Goal: Task Accomplishment & Management: Use online tool/utility

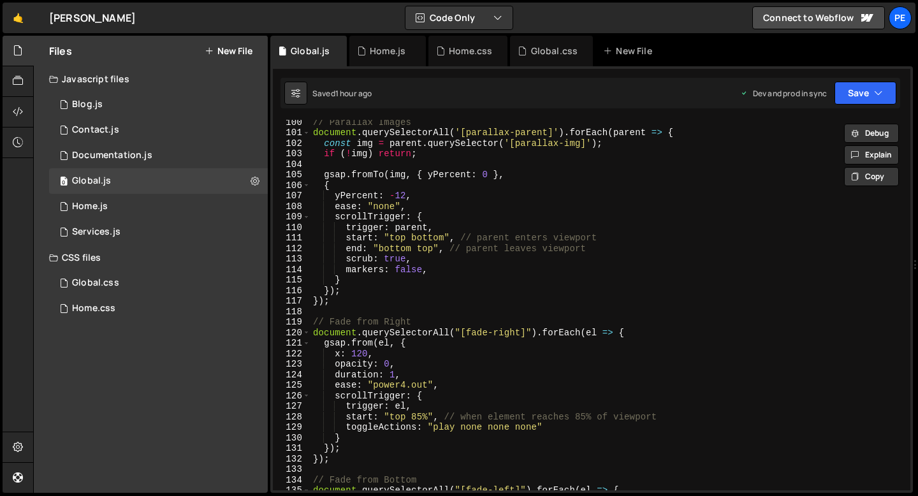
scroll to position [1044, 0]
click at [860, 96] on button "Save" at bounding box center [865, 93] width 62 height 23
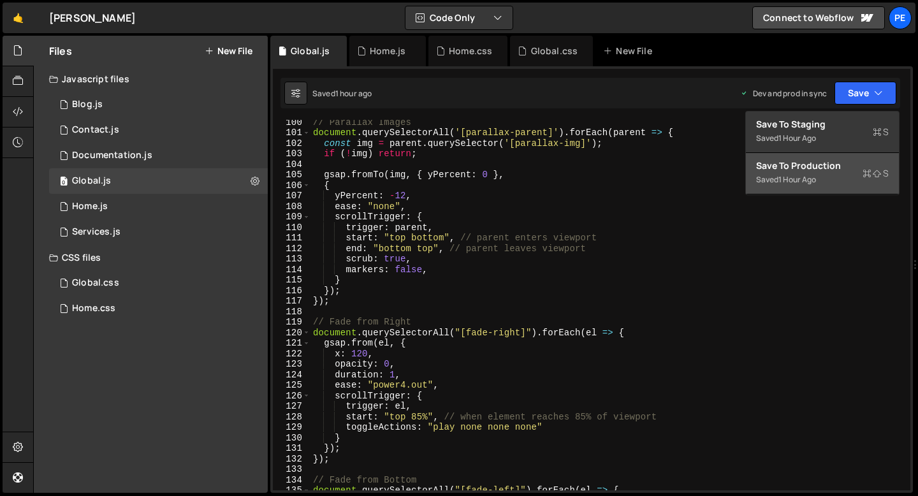
click at [826, 164] on div "Save to Production S" at bounding box center [822, 165] width 133 height 13
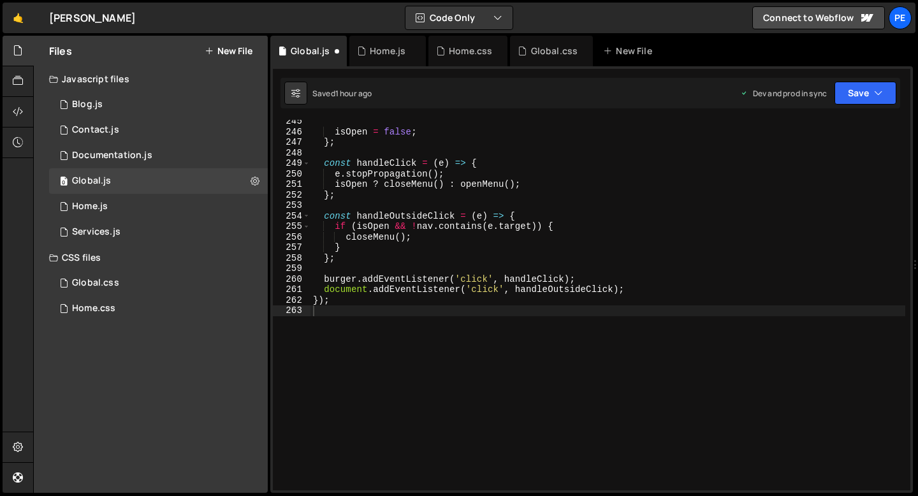
scroll to position [2570, 0]
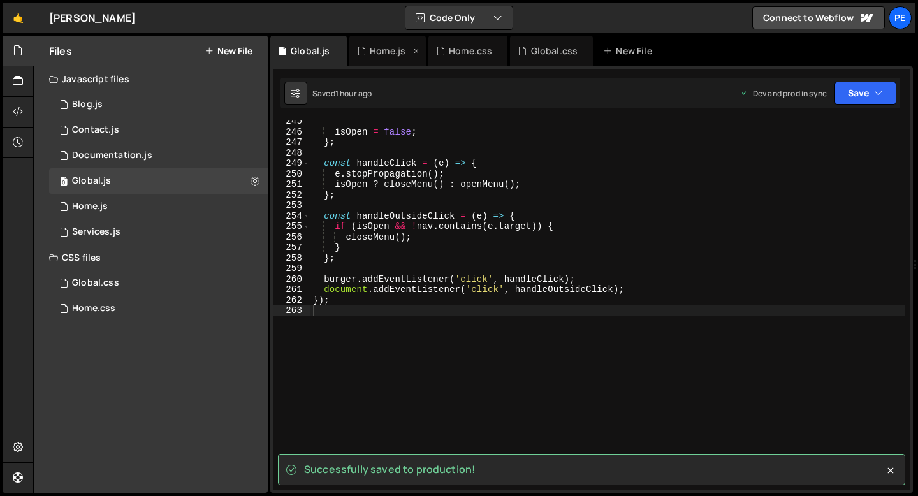
click at [379, 53] on div "Home.js" at bounding box center [388, 51] width 36 height 13
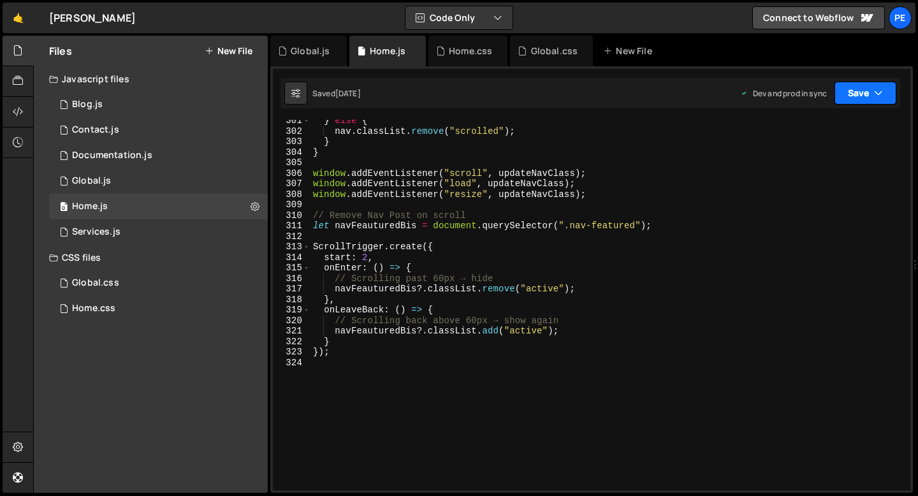
click at [862, 99] on button "Save" at bounding box center [865, 93] width 62 height 23
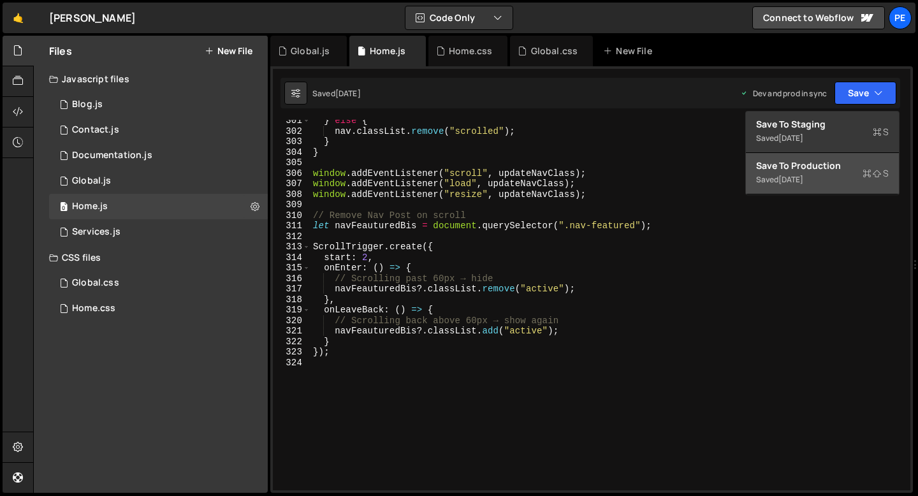
click at [799, 182] on div "[DATE]" at bounding box center [790, 179] width 25 height 11
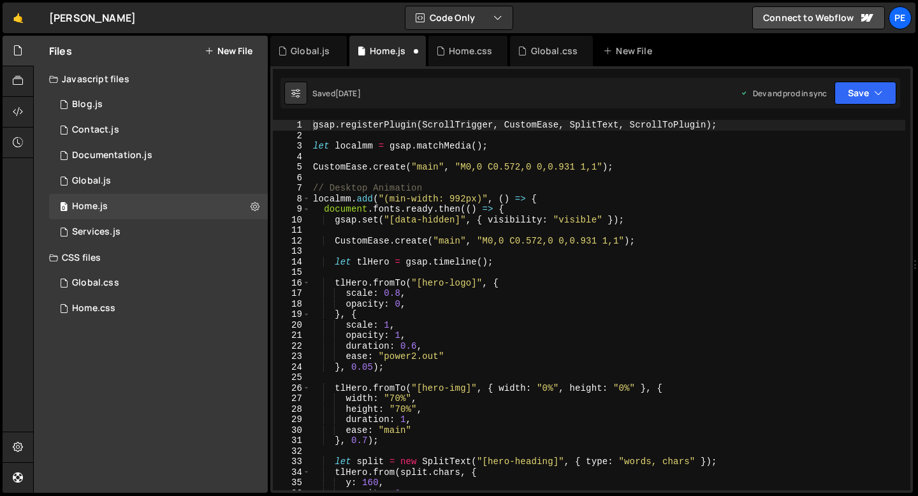
scroll to position [0, 0]
click at [452, 45] on div "Home.css" at bounding box center [470, 51] width 43 height 13
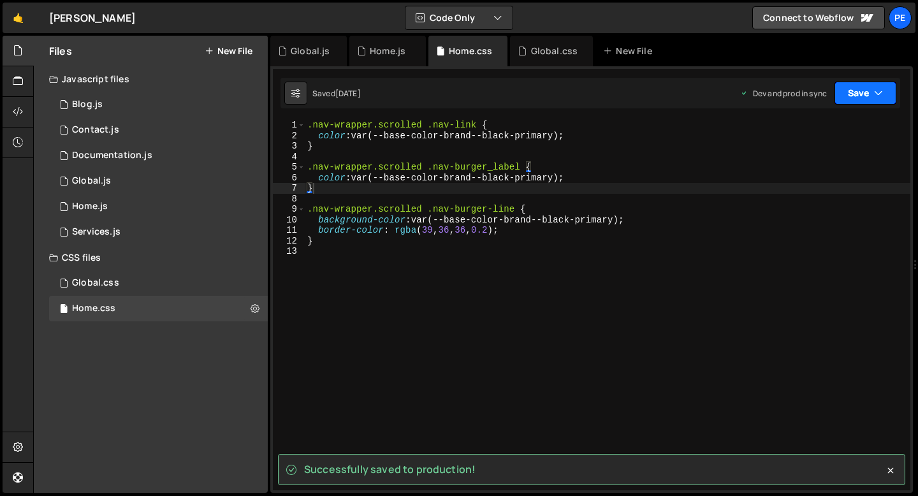
click at [874, 100] on button "Save" at bounding box center [865, 93] width 62 height 23
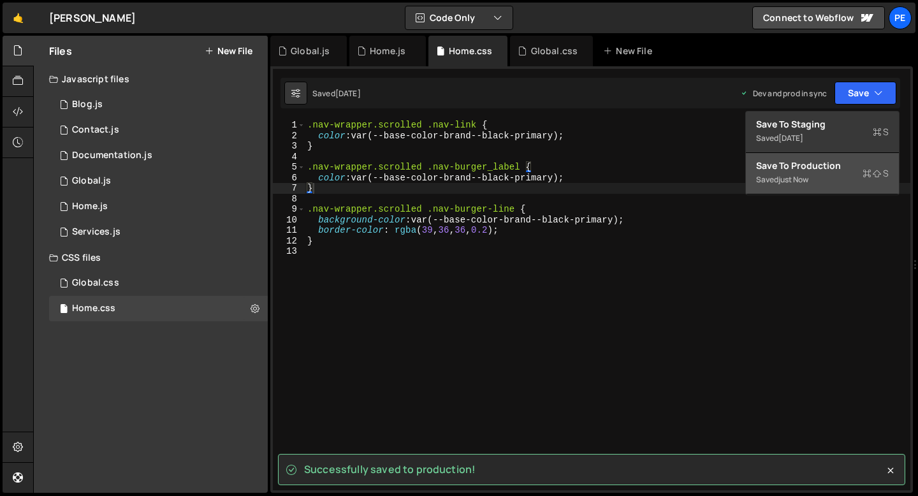
click at [814, 177] on div "Saved just now" at bounding box center [822, 179] width 133 height 15
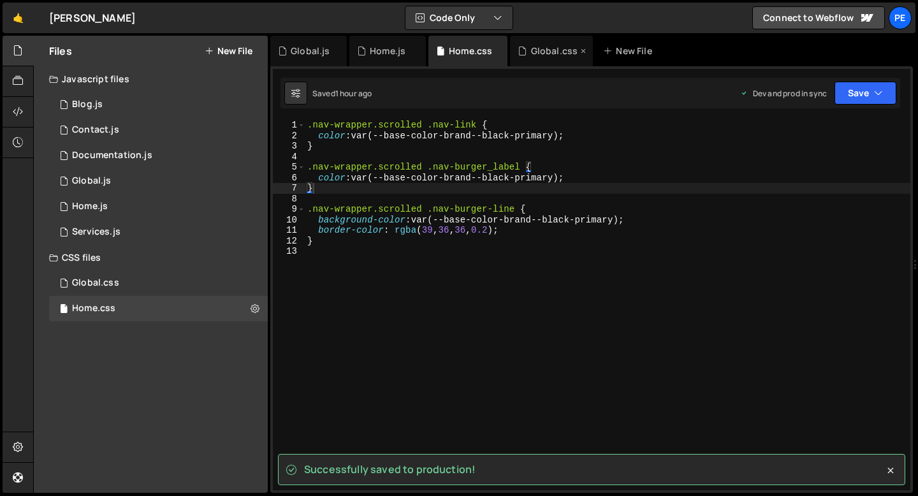
click at [539, 57] on div "Global.css" at bounding box center [554, 51] width 47 height 13
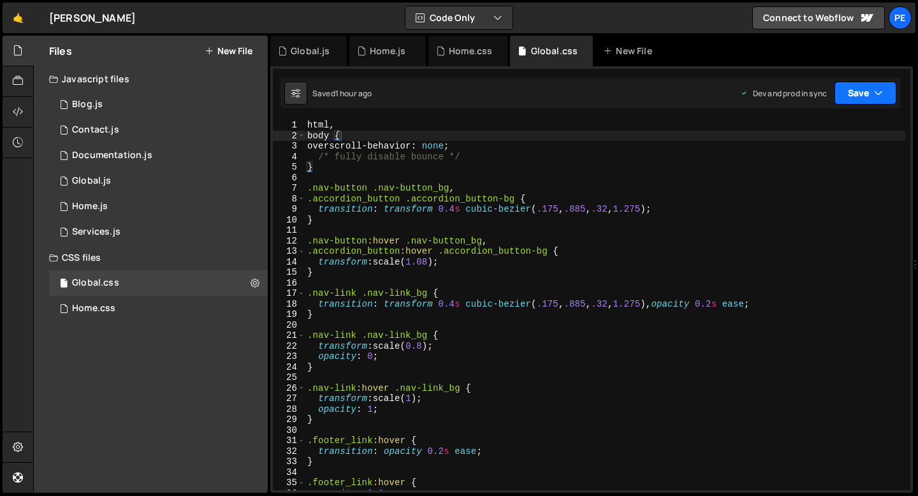
click at [857, 93] on button "Save" at bounding box center [865, 93] width 62 height 23
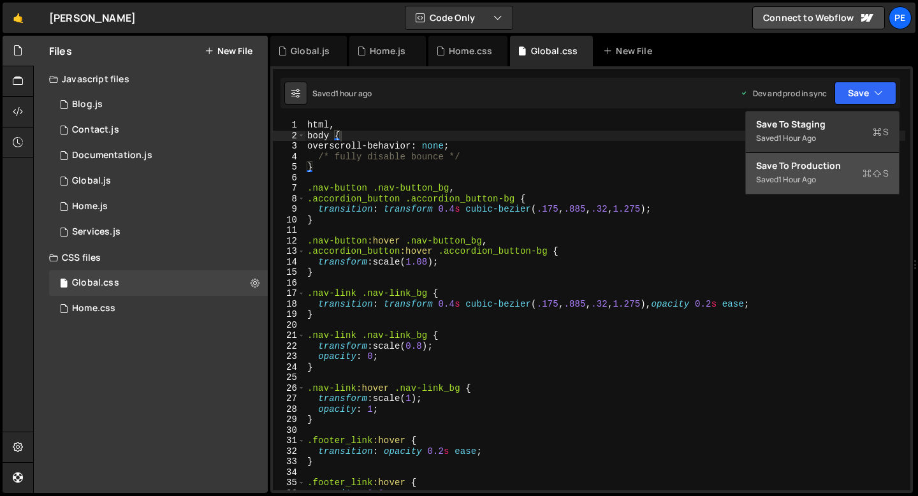
click at [801, 175] on div "1 hour ago" at bounding box center [797, 179] width 38 height 11
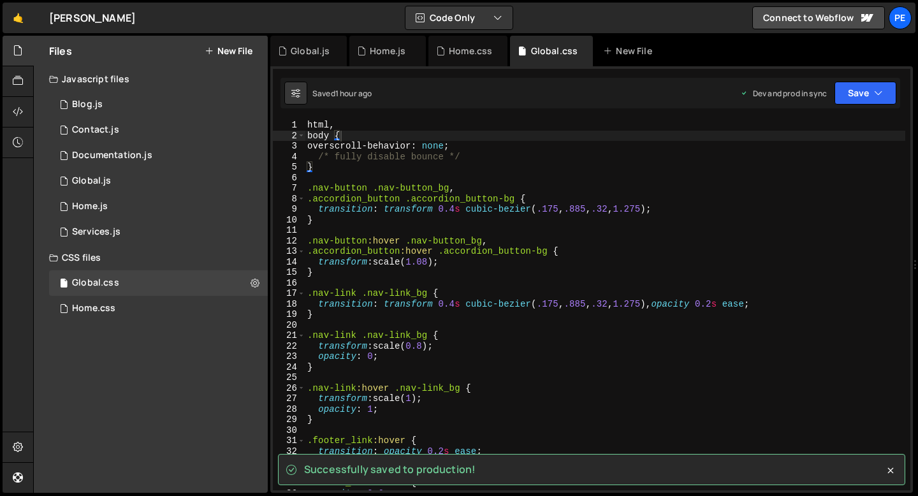
click at [622, 174] on div "html , body { overscroll-behavior : none ; /* fully disable bounce */ } .nav-bu…" at bounding box center [605, 315] width 600 height 391
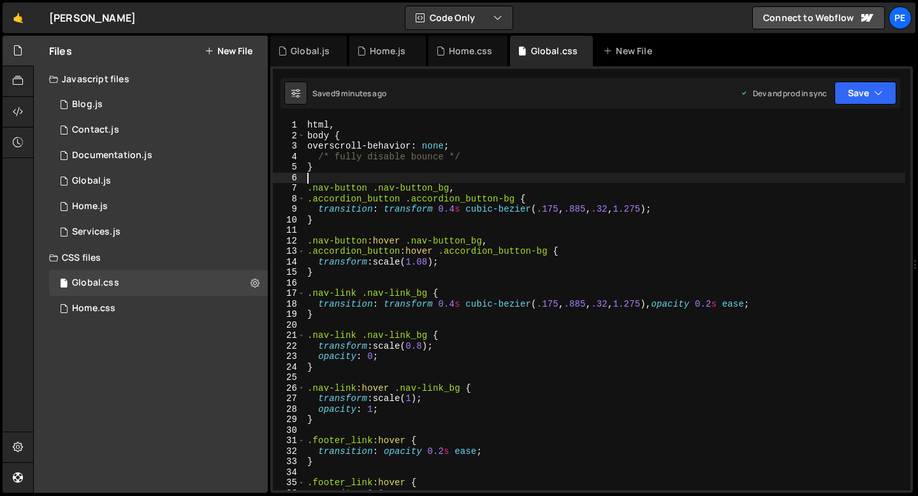
click at [328, 228] on div "html , body { overscroll-behavior : none ; /* fully disable bounce */ } .nav-bu…" at bounding box center [605, 315] width 600 height 391
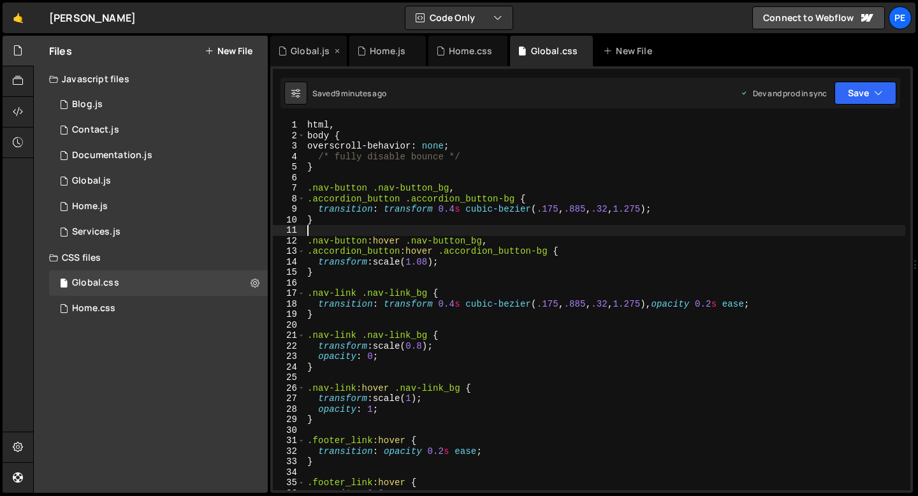
click at [316, 59] on div "Global.js" at bounding box center [308, 51] width 76 height 31
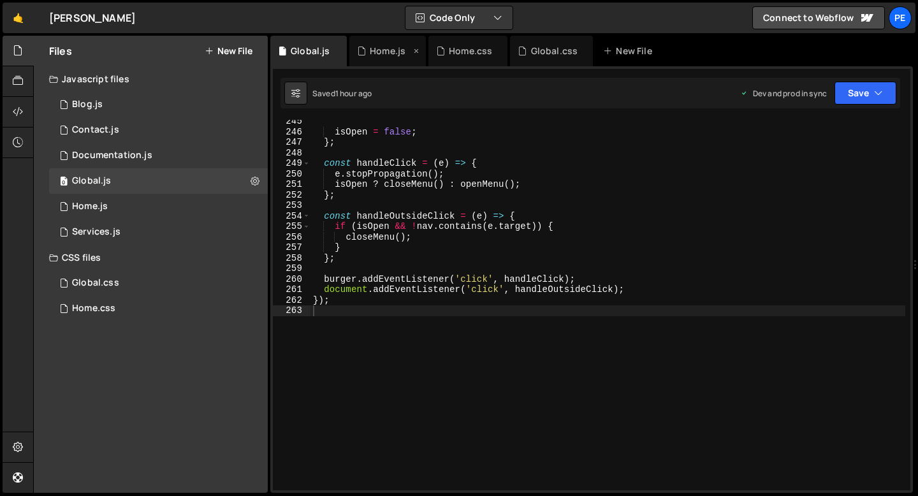
click at [376, 61] on div "Home.js" at bounding box center [387, 51] width 76 height 31
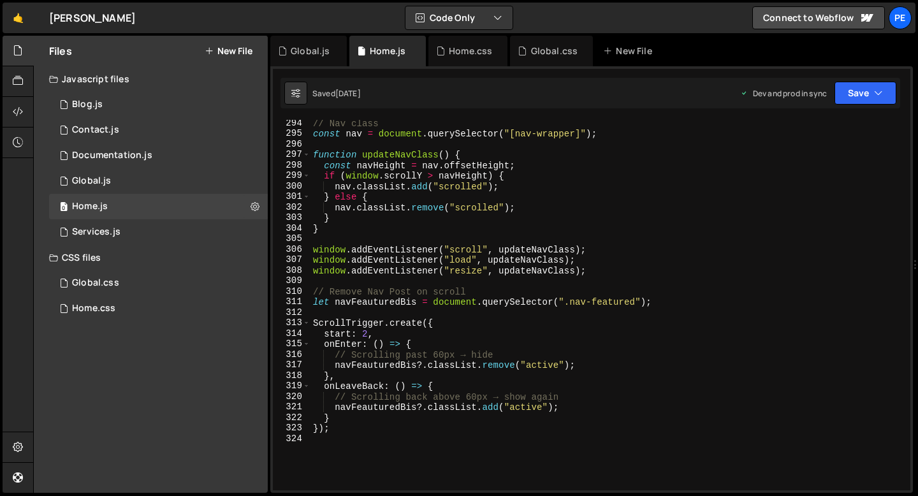
scroll to position [3124, 0]
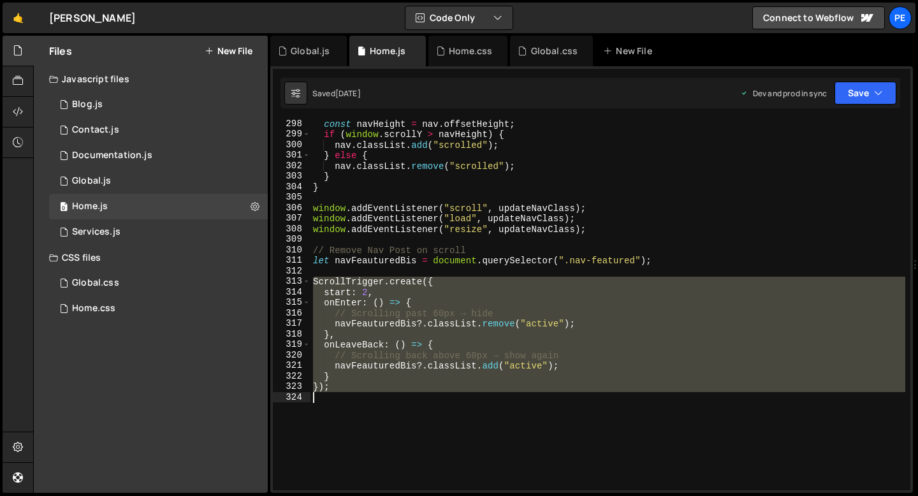
drag, startPoint x: 315, startPoint y: 280, endPoint x: 342, endPoint y: 393, distance: 116.6
click at [342, 393] on div "const navHeight = nav . offsetHeight ; if ( window . scrollY > navHeight ) { na…" at bounding box center [607, 314] width 595 height 391
type textarea "});"
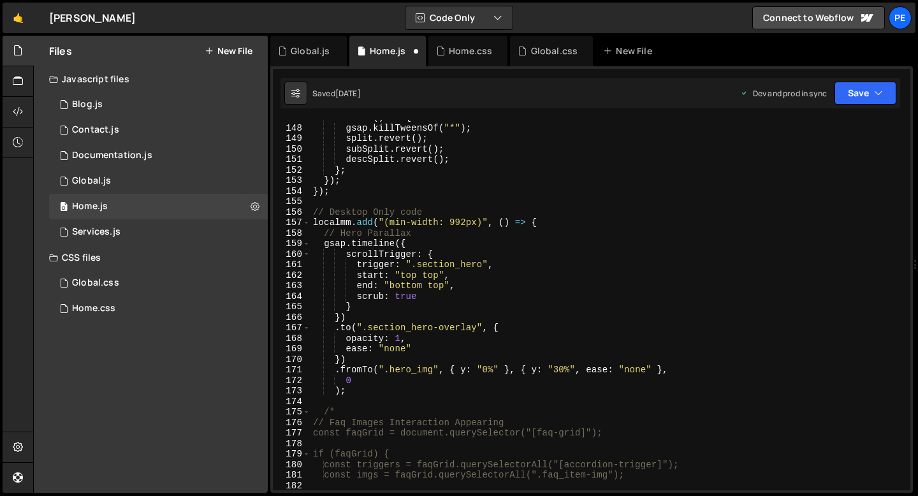
scroll to position [1681, 0]
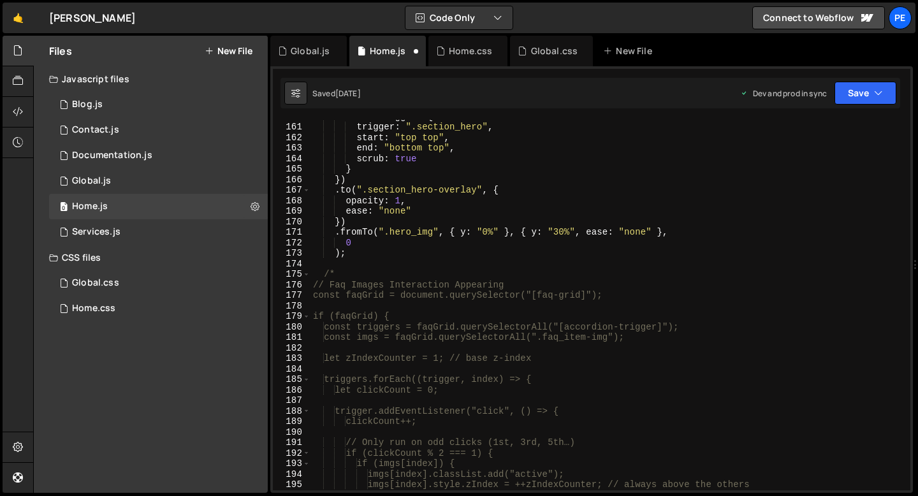
click at [358, 259] on div "scrollTrigger : { trigger : ".section_hero" , start : "top top" , end : "bottom…" at bounding box center [607, 306] width 595 height 391
click at [358, 253] on div "scrollTrigger : { trigger : ".section_hero" , start : "top top" , end : "bottom…" at bounding box center [607, 306] width 595 height 391
type textarea ");"
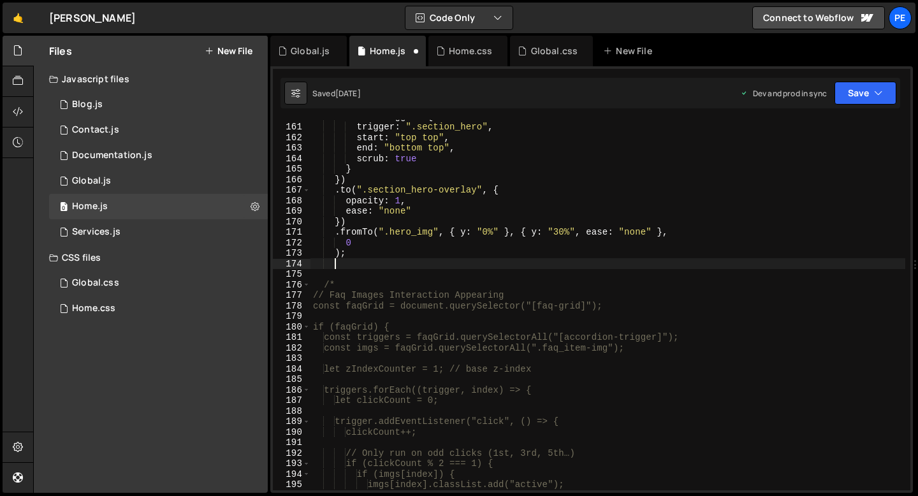
scroll to position [0, 1]
paste textarea
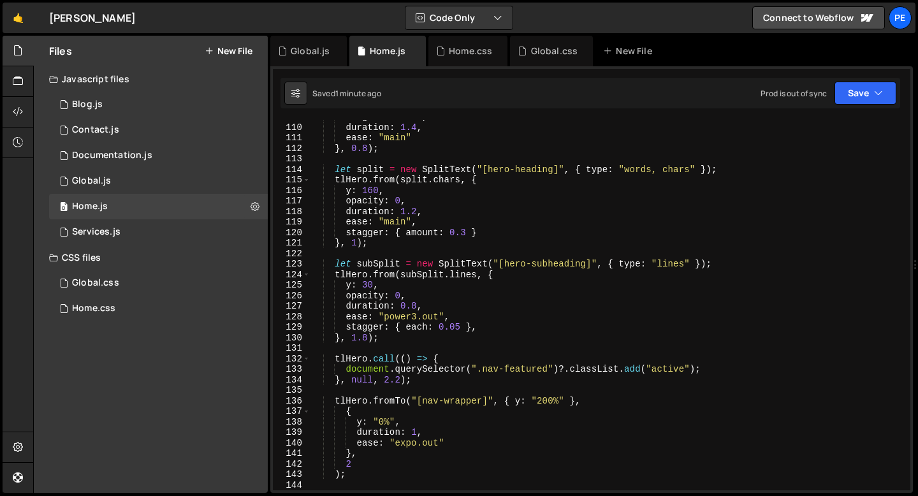
scroll to position [1177, 0]
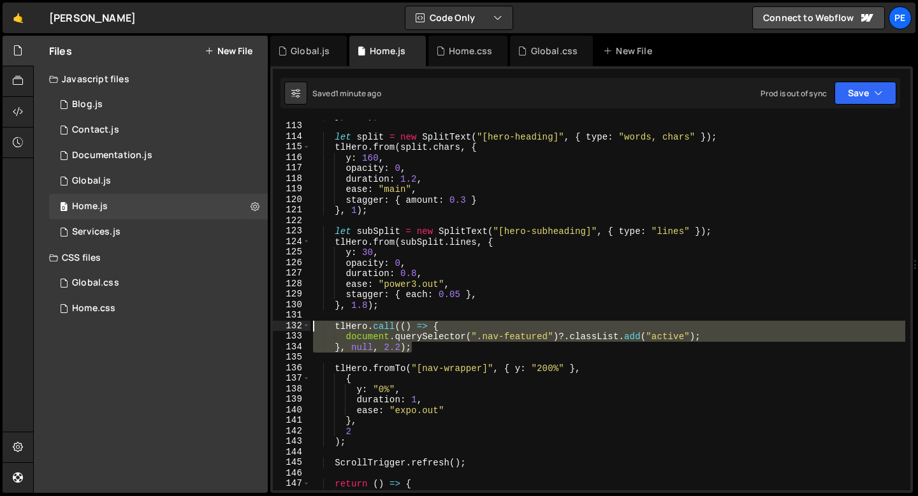
drag, startPoint x: 416, startPoint y: 348, endPoint x: 280, endPoint y: 324, distance: 137.2
click at [280, 325] on div "112 113 114 115 116 117 118 119 120 121 122 123 124 125 126 127 128 129 130 131…" at bounding box center [591, 305] width 637 height 370
type textarea "[DOMAIN_NAME](() => { document.querySelector(".nav-featured")?.classList.add("a…"
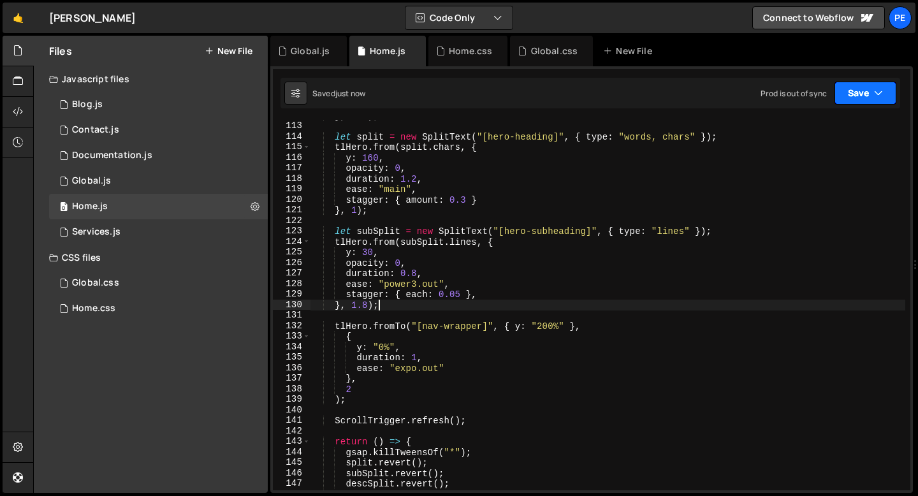
click at [866, 96] on button "Save" at bounding box center [865, 93] width 62 height 23
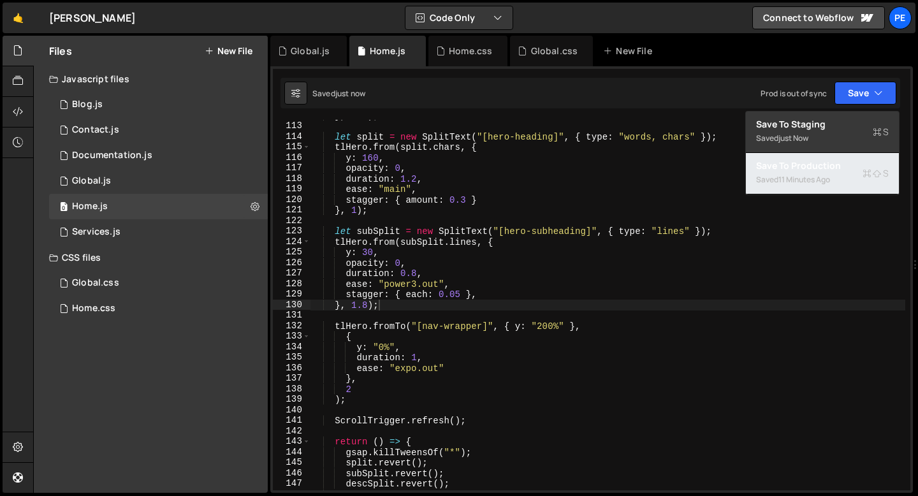
click at [829, 178] on div "11 minutes ago" at bounding box center [804, 179] width 52 height 11
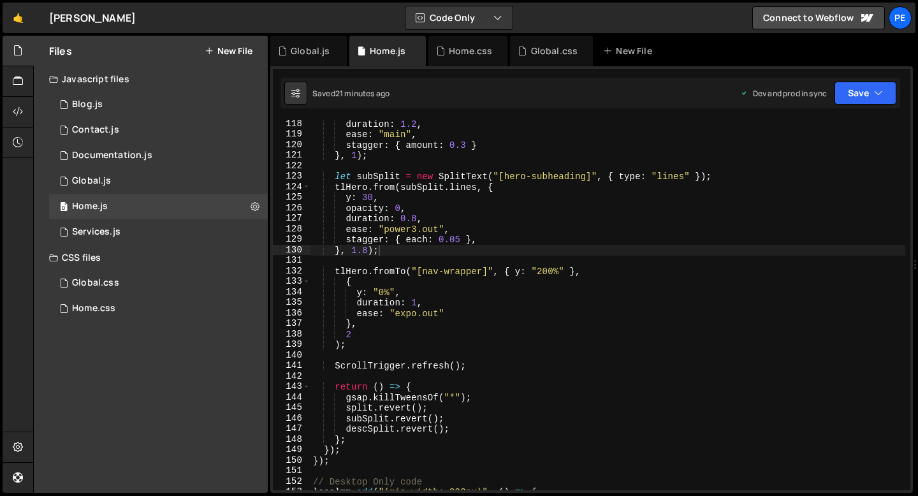
scroll to position [1300, 0]
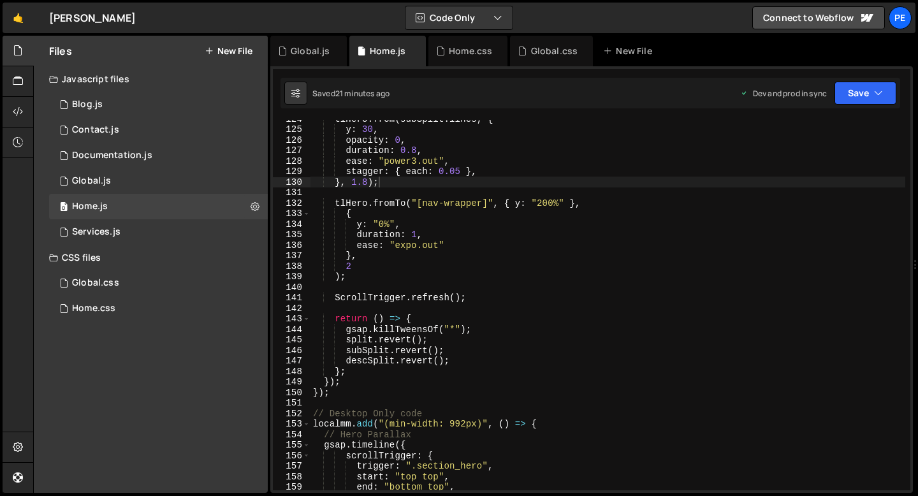
click at [348, 395] on div "tlHero . from ( subSplit . lines , { y : 30 , opacity : 0 , duration : 0.8 , ea…" at bounding box center [607, 308] width 595 height 391
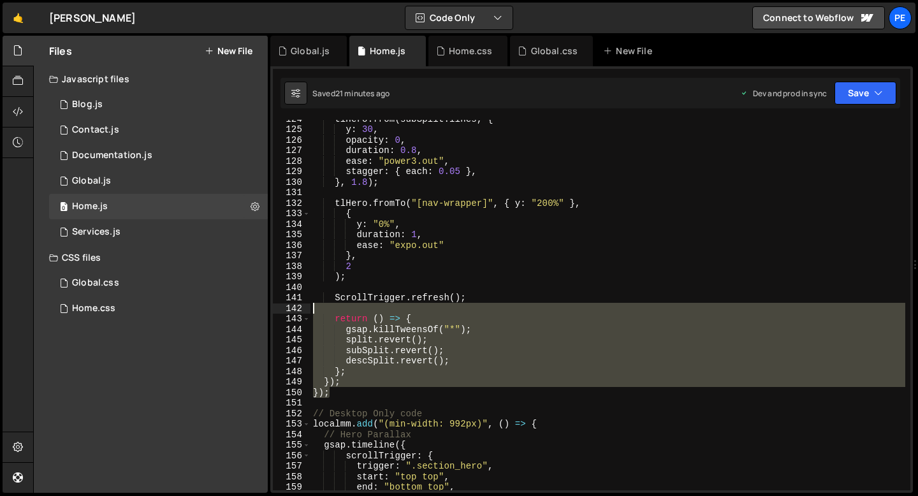
drag, startPoint x: 348, startPoint y: 395, endPoint x: 320, endPoint y: 307, distance: 92.3
click at [320, 307] on div "tlHero . from ( subSplit . lines , { y : 30 , opacity : 0 , duration : 0.8 , ea…" at bounding box center [607, 308] width 595 height 391
click at [342, 392] on div "tlHero . from ( subSplit . lines , { y : 30 , opacity : 0 , duration : 0.8 , ea…" at bounding box center [607, 305] width 595 height 370
type textarea "});"
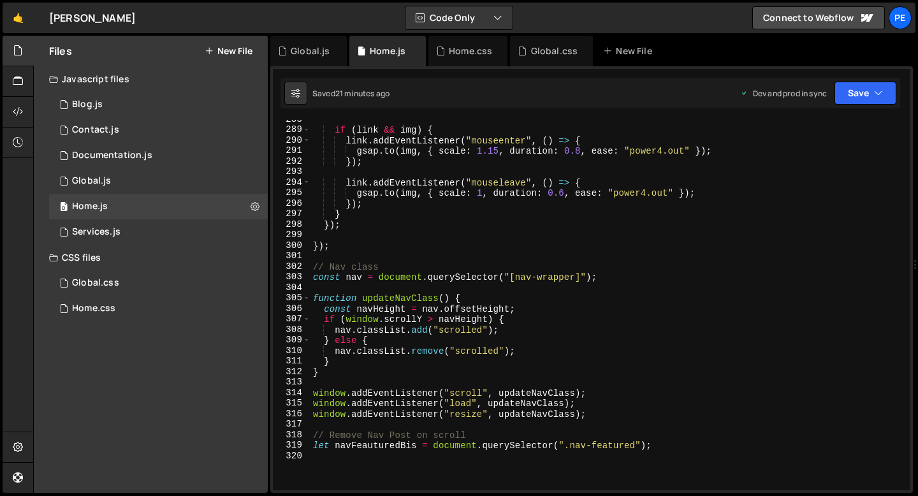
scroll to position [3024, 0]
click at [335, 459] on div "if ( link && img ) { link . addEventListener ( "mouseenter" , ( ) => { gsap . t…" at bounding box center [607, 309] width 595 height 391
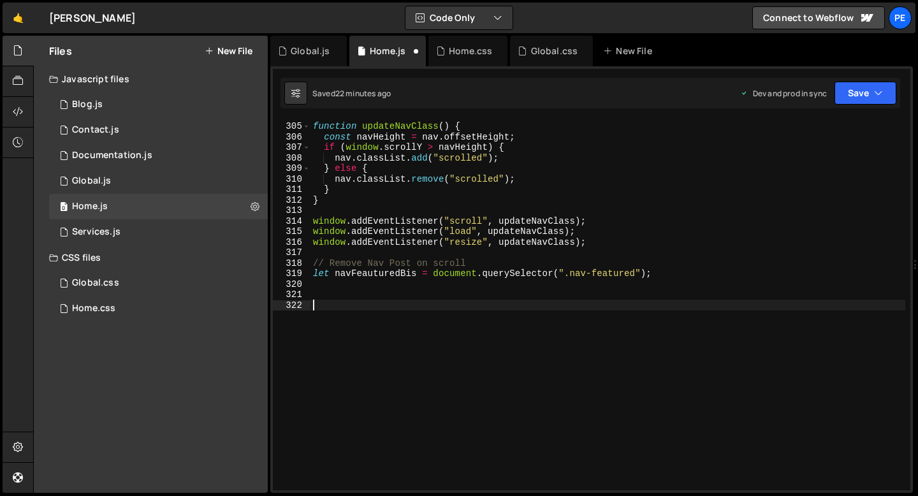
scroll to position [3196, 0]
click at [332, 308] on div "function updateNavClass ( ) { const navHeight = nav . offsetHeight ; if ( windo…" at bounding box center [607, 305] width 595 height 391
paste textarea "}"
type textarea "}"
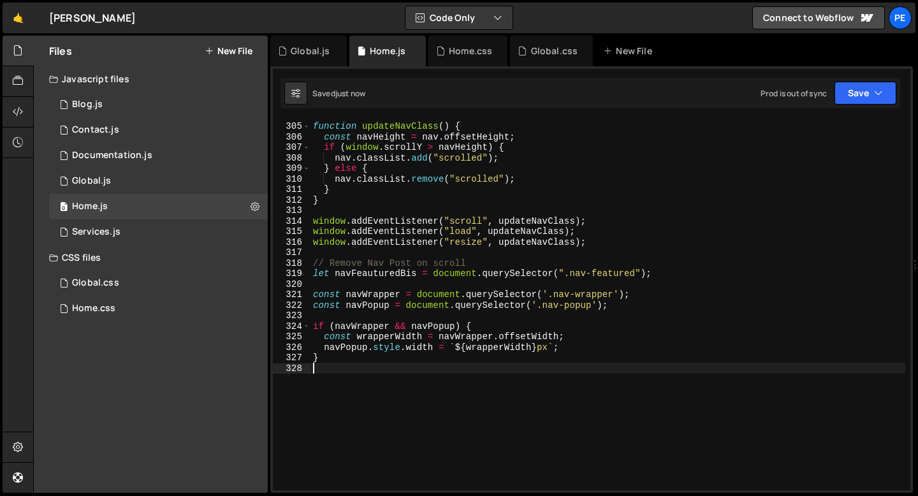
click at [327, 286] on div "function updateNavClass ( ) { const navHeight = nav . offsetHeight ; if ( windo…" at bounding box center [607, 305] width 595 height 391
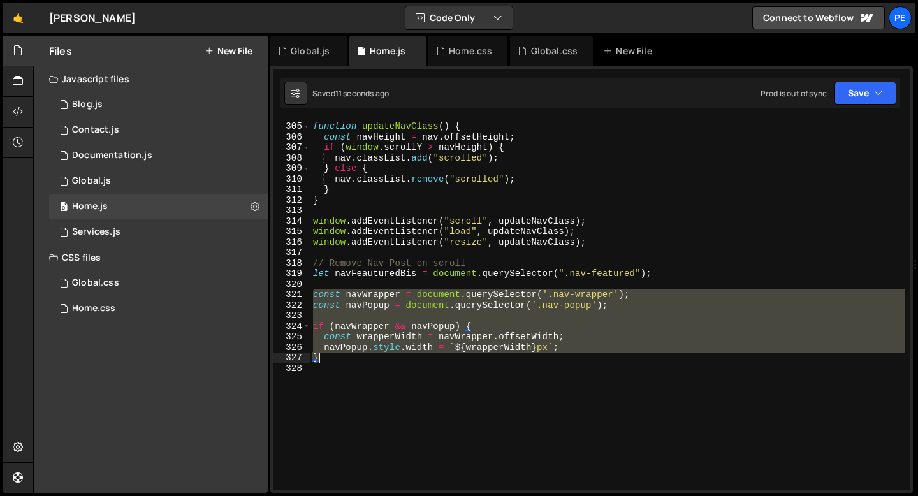
drag, startPoint x: 312, startPoint y: 295, endPoint x: 331, endPoint y: 363, distance: 70.7
click at [331, 365] on div "function updateNavClass ( ) { const navHeight = nav . offsetHeight ; if ( windo…" at bounding box center [607, 305] width 595 height 391
type textarea "}"
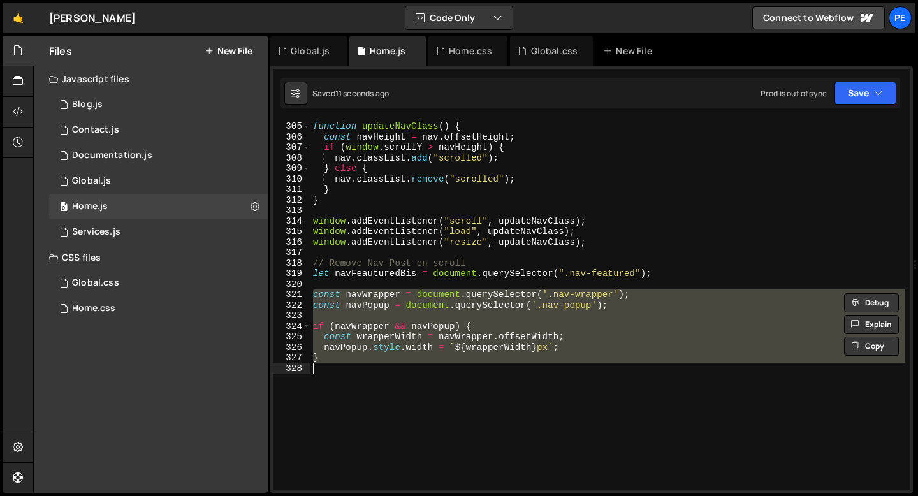
scroll to position [3185, 0]
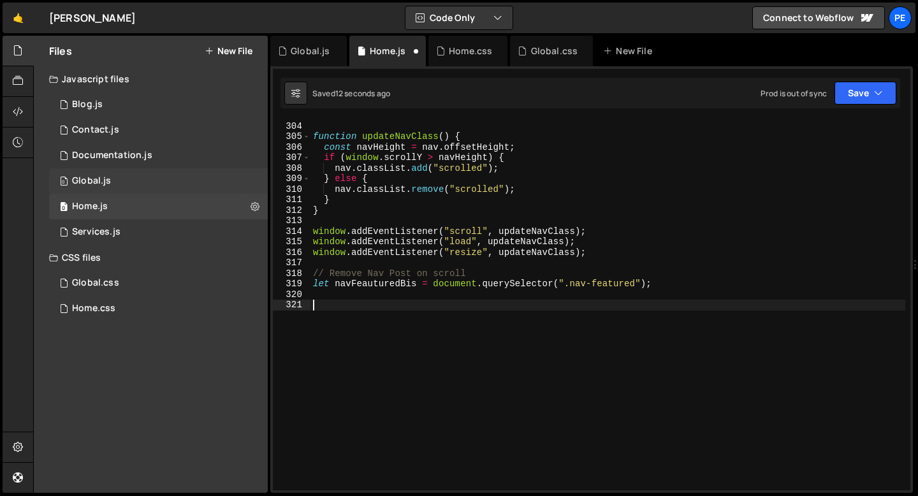
click at [117, 184] on div "0 Global.js 0" at bounding box center [158, 180] width 219 height 25
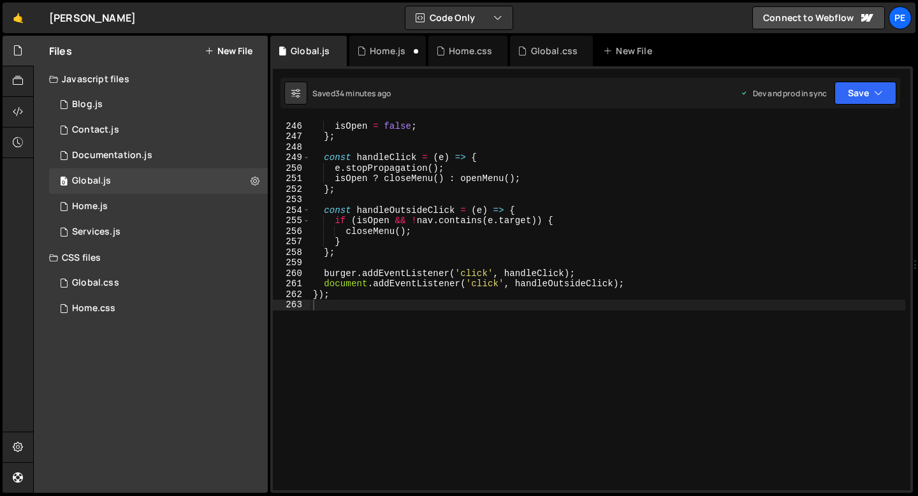
scroll to position [0, 0]
click at [351, 304] on div "isOpen = false ; } ; const handleClick = ( e ) => { e . stopPropagation ( ) ; i…" at bounding box center [607, 305] width 595 height 391
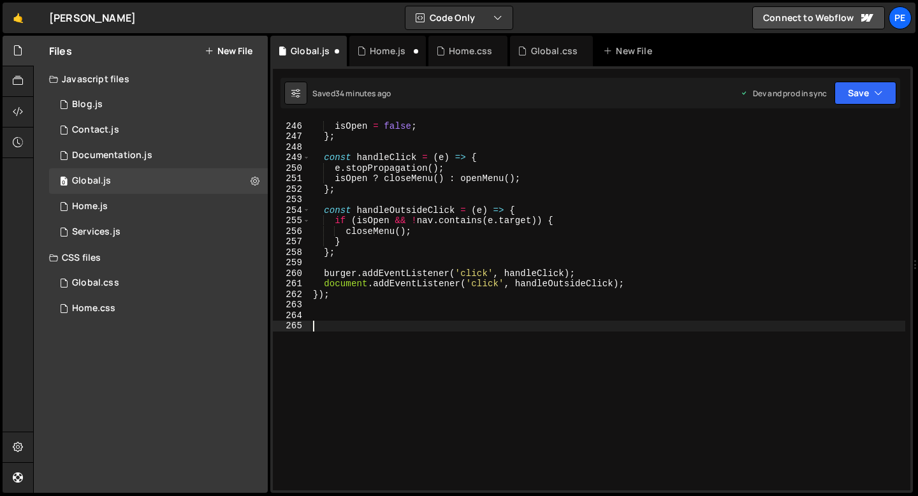
paste textarea "/"
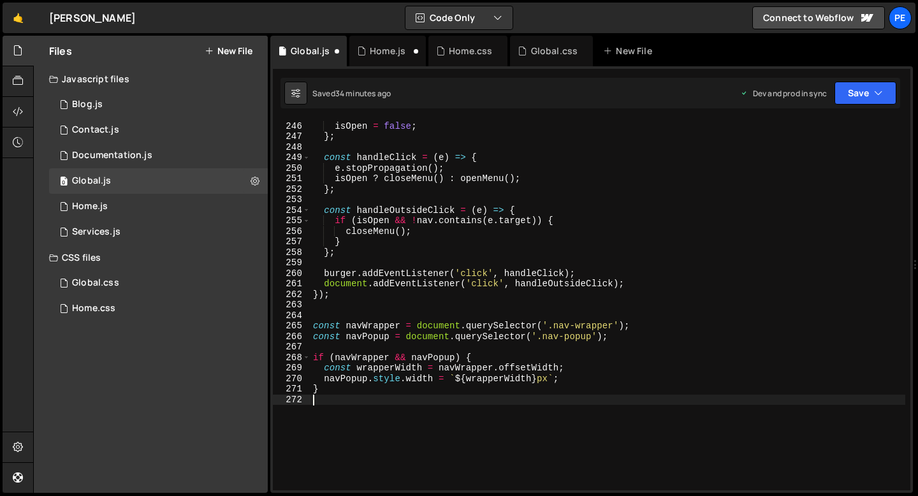
click at [320, 313] on div "isOpen = false ; } ; const handleClick = ( e ) => { e . stopPropagation ( ) ; i…" at bounding box center [607, 305] width 595 height 391
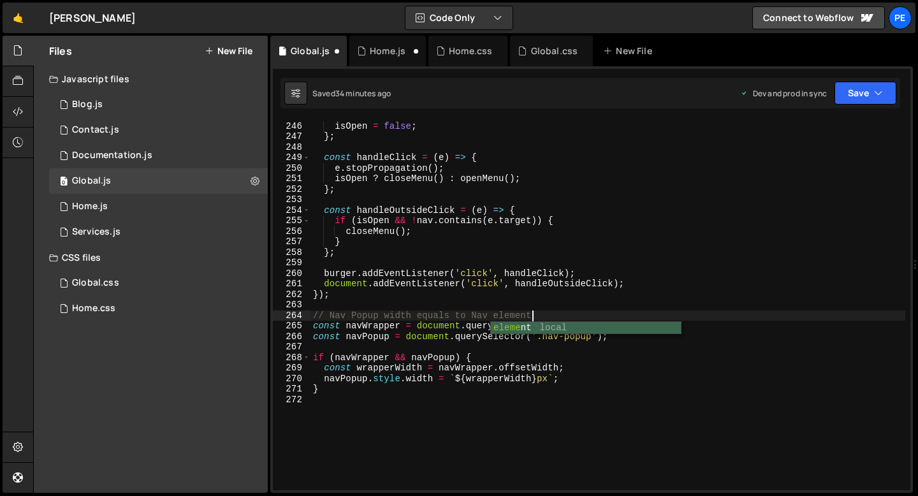
scroll to position [0, 15]
type textarea "// Nav Popup width equals to Nav element"
click at [372, 52] on div "Home.js" at bounding box center [388, 51] width 36 height 13
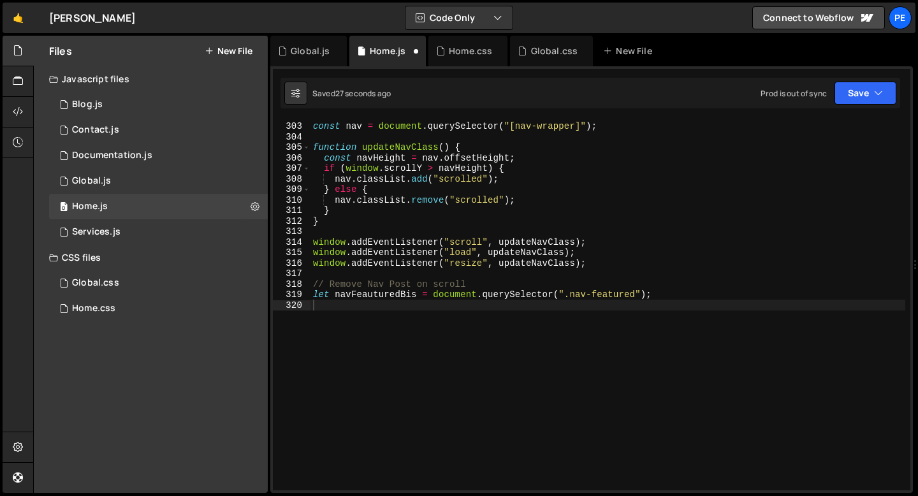
scroll to position [3175, 0]
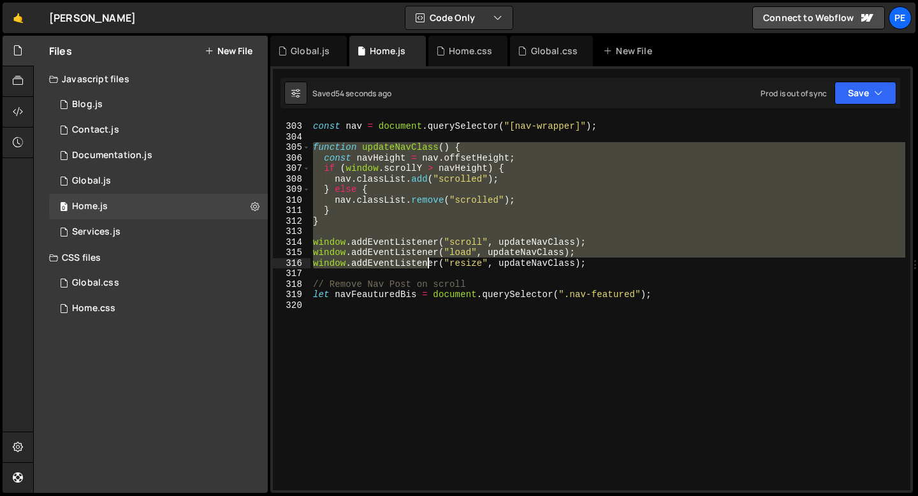
drag, startPoint x: 315, startPoint y: 146, endPoint x: 429, endPoint y: 265, distance: 165.0
click at [429, 265] on div "// Nav class const nav = document . querySelector ( "[nav-wrapper]" ) ; functio…" at bounding box center [607, 305] width 595 height 391
type textarea "window.addEventListener("load", updateNavClass); window.addEventListener("resiz…"
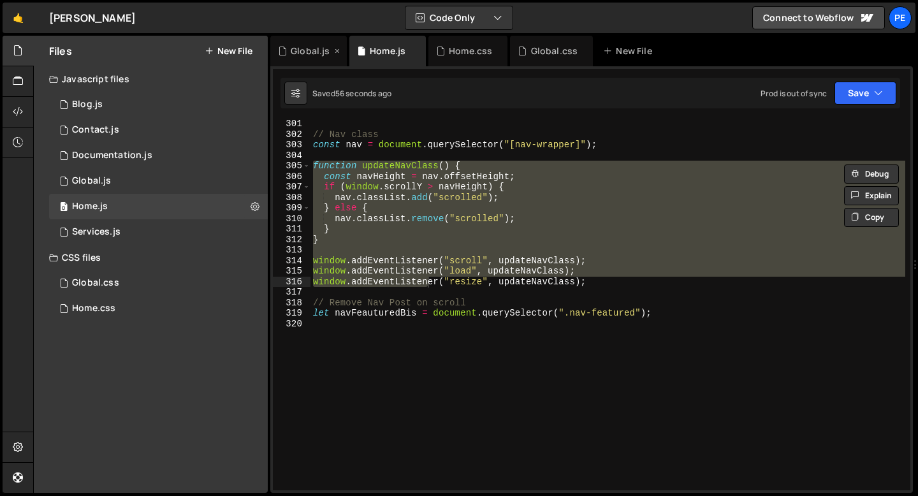
click at [315, 51] on div "Global.js" at bounding box center [310, 51] width 39 height 13
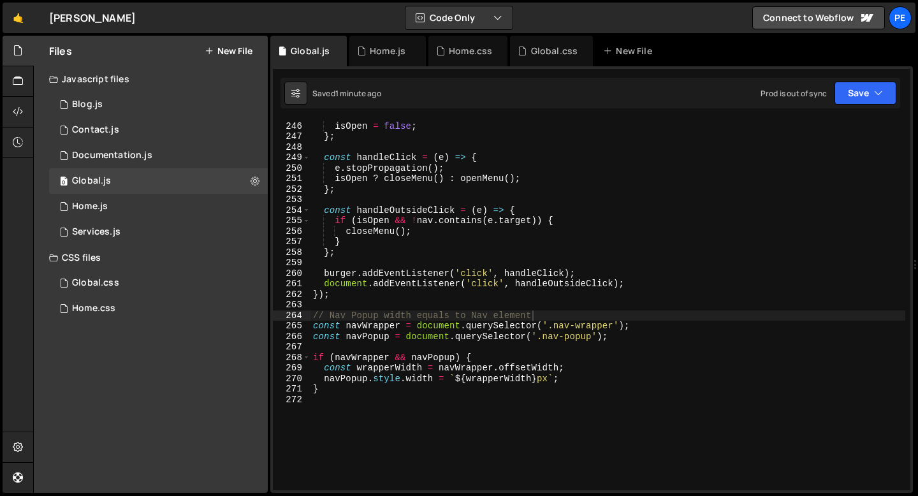
click at [395, 314] on div "isOpen = false ; } ; const handleClick = ( e ) => { e . stopPropagation ( ) ; i…" at bounding box center [607, 305] width 595 height 391
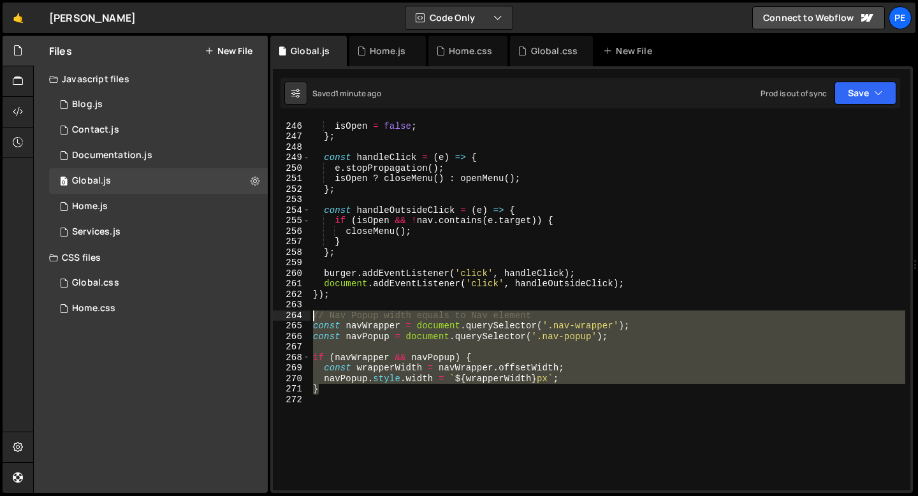
drag, startPoint x: 344, startPoint y: 389, endPoint x: 312, endPoint y: 317, distance: 79.1
click at [313, 318] on div "isOpen = false ; } ; const handleClick = ( e ) => { e . stopPropagation ( ) ; i…" at bounding box center [607, 305] width 595 height 391
click at [314, 329] on div "isOpen = false ; } ; const handleClick = ( e ) => { e . stopPropagation ( ) ; i…" at bounding box center [607, 305] width 595 height 391
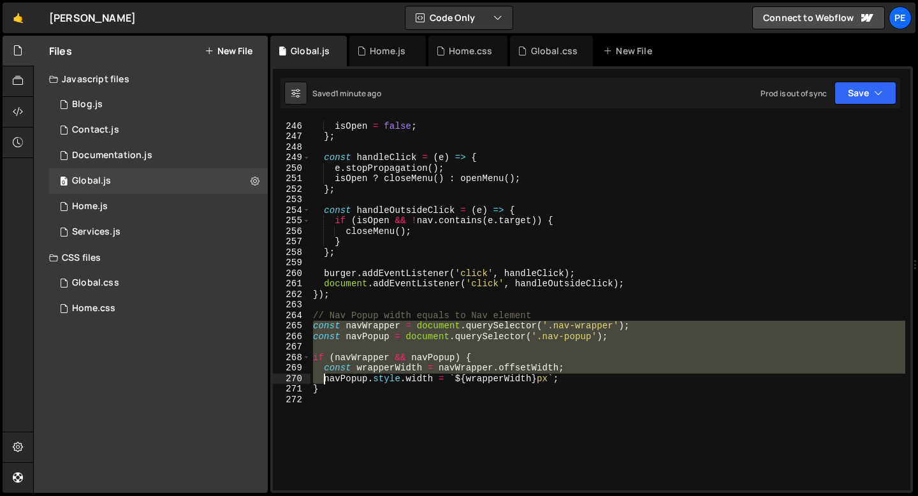
drag, startPoint x: 314, startPoint y: 329, endPoint x: 322, endPoint y: 384, distance: 56.1
click at [322, 384] on div "isOpen = false ; } ; const handleClick = ( e ) => { e . stopPropagation ( ) ; i…" at bounding box center [607, 305] width 595 height 391
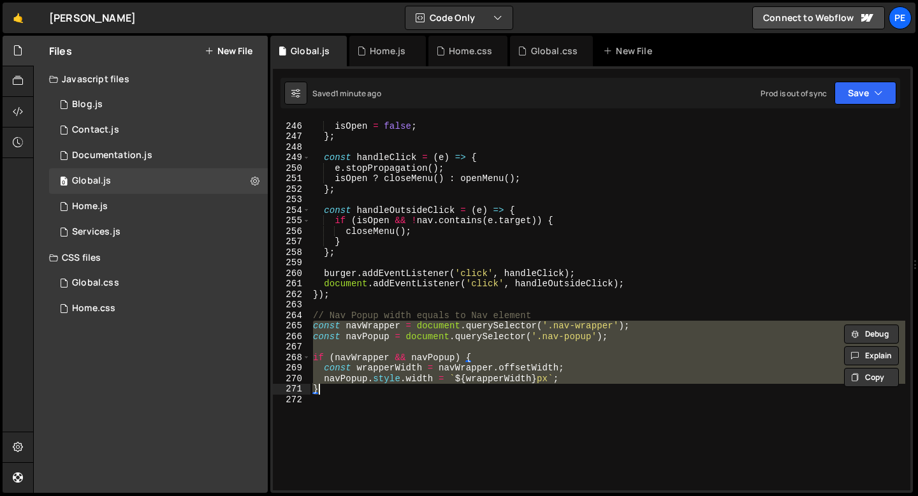
paste textarea "window.addEventListener('resize', syncNavPopupWidth);"
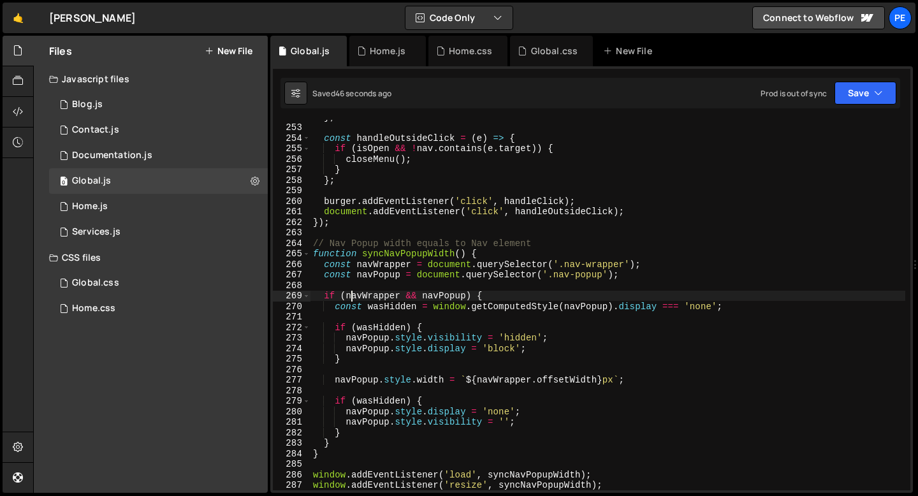
click at [349, 300] on div "} ; const handleOutsideClick = ( e ) => { if ( isOpen && ! nav . contains ( e .…" at bounding box center [607, 307] width 595 height 391
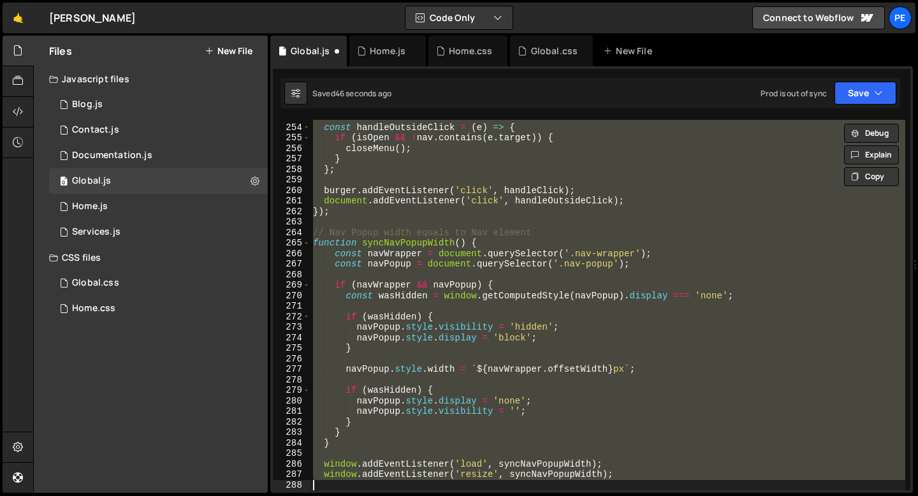
scroll to position [2658, 0]
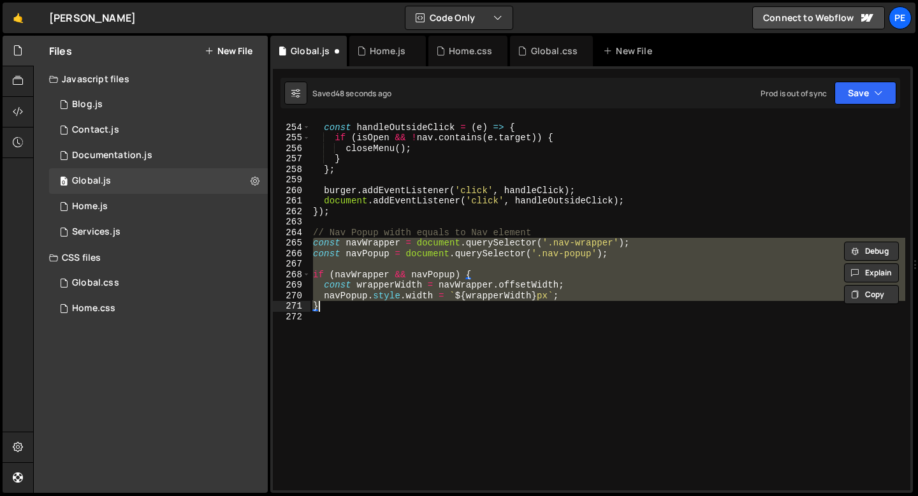
click at [346, 305] on div "const handleOutsideClick = ( e ) => { if ( isOpen && ! nav . contains ( e . tar…" at bounding box center [607, 305] width 595 height 370
type textarea "}"
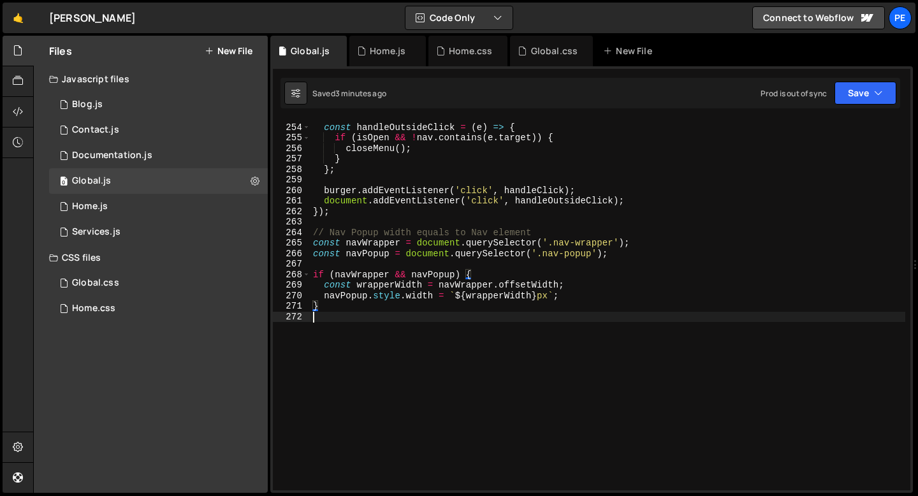
click at [337, 317] on div "const handleOutsideClick = ( e ) => { if ( isOpen && ! nav . contains ( e . tar…" at bounding box center [607, 307] width 595 height 391
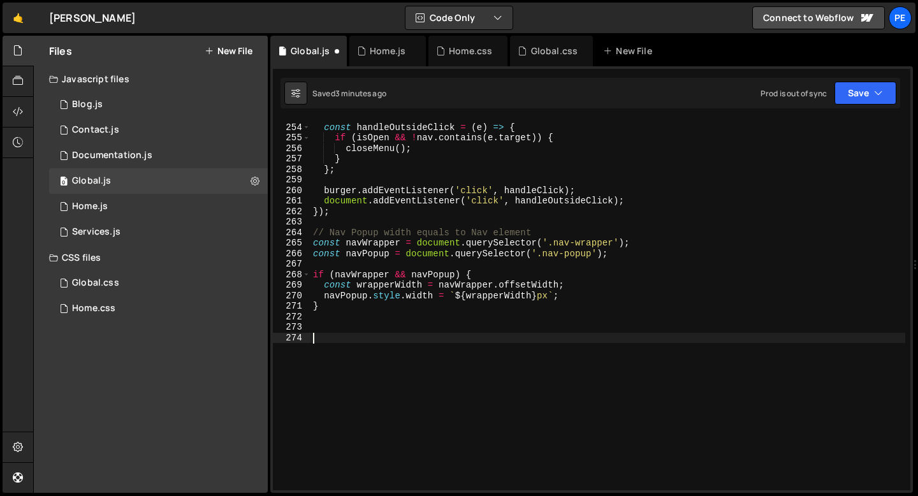
paste textarea "});"
type textarea "});"
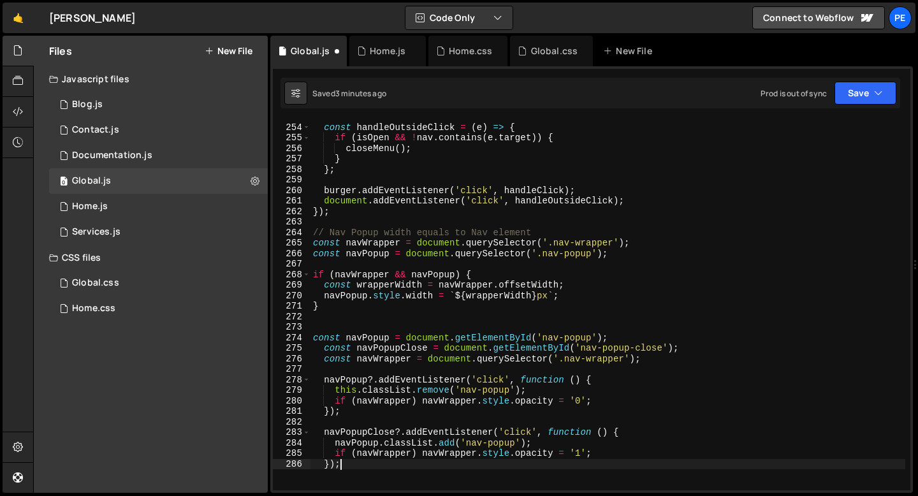
click at [318, 327] on div "const handleOutsideClick = ( e ) => { if ( isOpen && ! nav . contains ( e . tar…" at bounding box center [607, 307] width 595 height 391
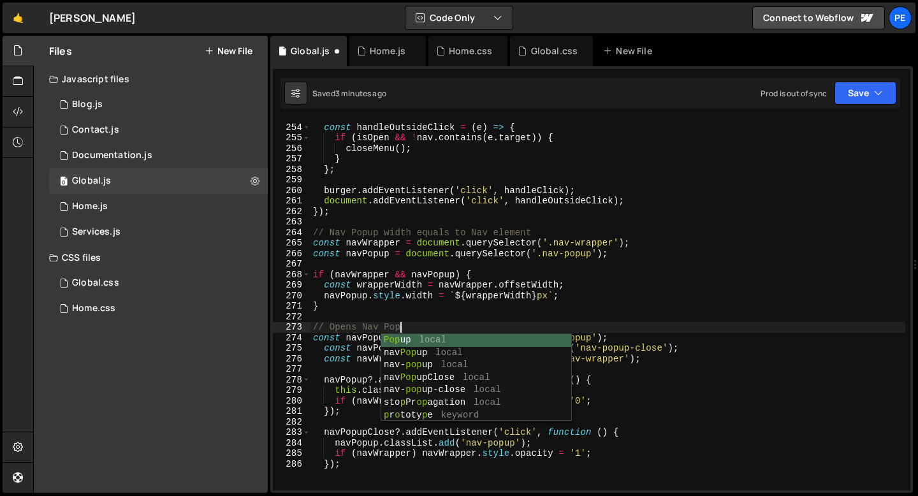
scroll to position [0, 6]
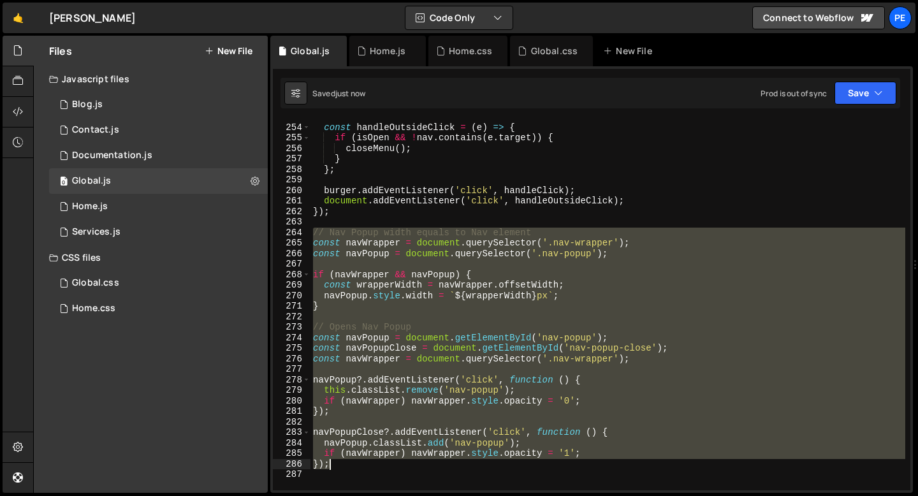
drag, startPoint x: 314, startPoint y: 236, endPoint x: 330, endPoint y: 461, distance: 225.5
click at [330, 461] on div "const handleOutsideClick = ( e ) => { if ( isOpen && ! nav . contains ( e . tar…" at bounding box center [607, 307] width 595 height 391
click at [315, 244] on div "const handleOutsideClick = ( e ) => { if ( isOpen && ! nav . contains ( e . tar…" at bounding box center [607, 305] width 595 height 370
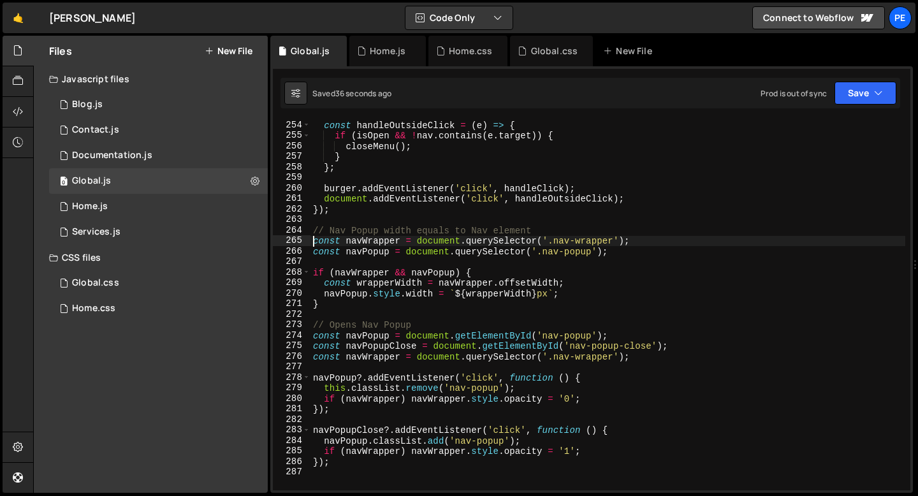
scroll to position [2702, 0]
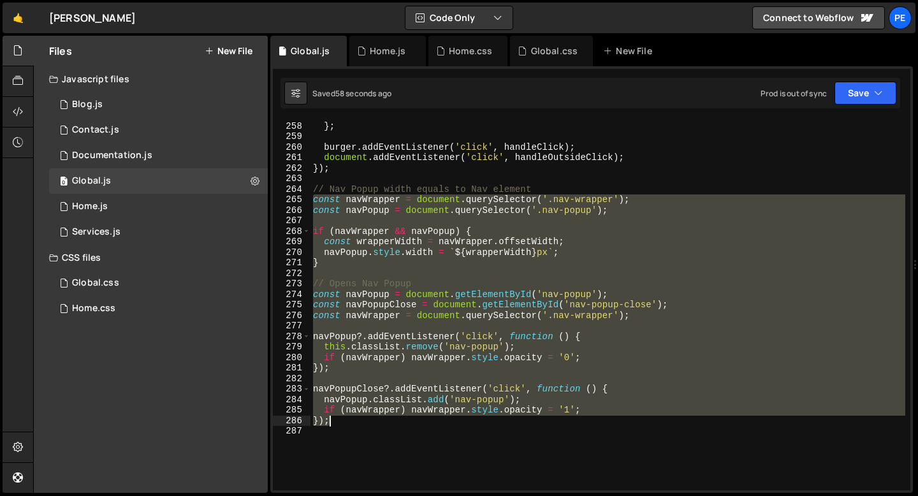
drag, startPoint x: 310, startPoint y: 197, endPoint x: 385, endPoint y: 421, distance: 236.4
click at [385, 421] on div "} } ; burger . addEventListener ( 'click' , handleClick ) ; document . addEvent…" at bounding box center [607, 305] width 595 height 391
click at [379, 291] on div "} } ; burger . addEventListener ( 'click' , handleClick ) ; document . addEvent…" at bounding box center [607, 305] width 595 height 370
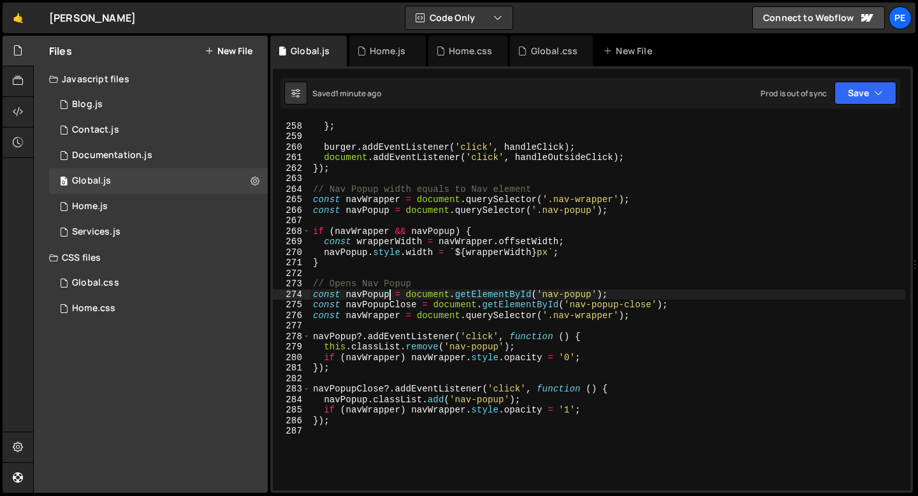
click at [388, 293] on div "} } ; burger . addEventListener ( 'click' , handleClick ) ; document . addEvent…" at bounding box center [607, 305] width 595 height 391
drag, startPoint x: 389, startPoint y: 293, endPoint x: 347, endPoint y: 296, distance: 42.8
click at [347, 296] on div "} } ; burger . addEventListener ( 'click' , handleClick ) ; document . addEvent…" at bounding box center [607, 305] width 595 height 391
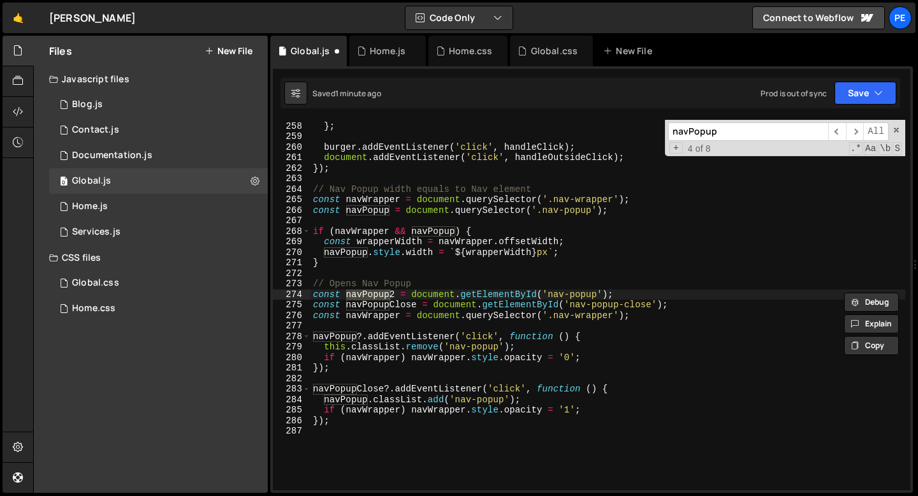
click at [355, 336] on div "} } ; burger . addEventListener ( 'click' , handleClick ) ; document . addEvent…" at bounding box center [607, 305] width 595 height 391
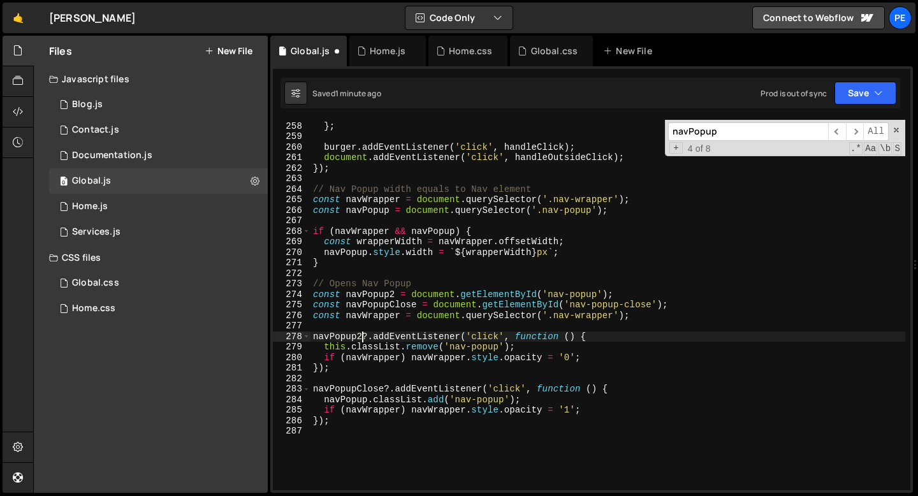
scroll to position [0, 4]
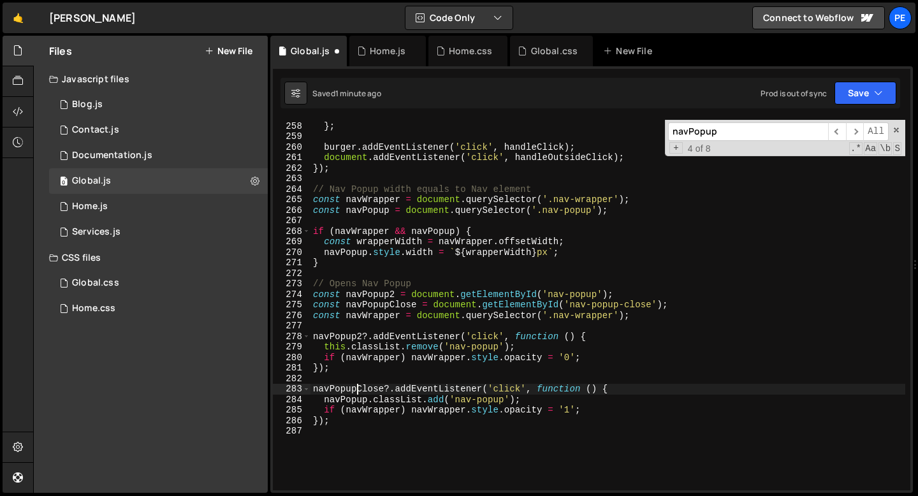
click at [357, 387] on div "} } ; burger . addEventListener ( 'click' , handleClick ) ; document . addEvent…" at bounding box center [607, 305] width 595 height 391
click at [834, 132] on span "​" at bounding box center [837, 131] width 18 height 18
click at [848, 133] on span "​" at bounding box center [855, 131] width 18 height 18
click at [396, 421] on div "} } ; burger . addEventListener ( 'click' , handleClick ) ; document . addEvent…" at bounding box center [607, 305] width 595 height 391
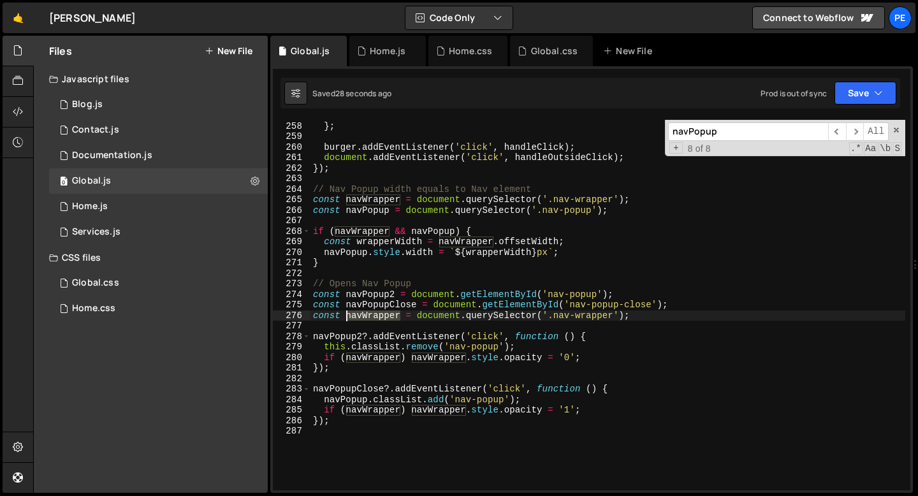
drag, startPoint x: 401, startPoint y: 316, endPoint x: 346, endPoint y: 319, distance: 54.9
click at [346, 319] on div "} } ; burger . addEventListener ( 'click' , handleClick ) ; document . addEvent…" at bounding box center [607, 305] width 595 height 391
type textarea "const navWrapper = document.querySelector('.nav-wrapper');"
click at [720, 135] on input "navPopup" at bounding box center [748, 131] width 160 height 18
click at [720, 134] on input "navPopup" at bounding box center [748, 131] width 160 height 18
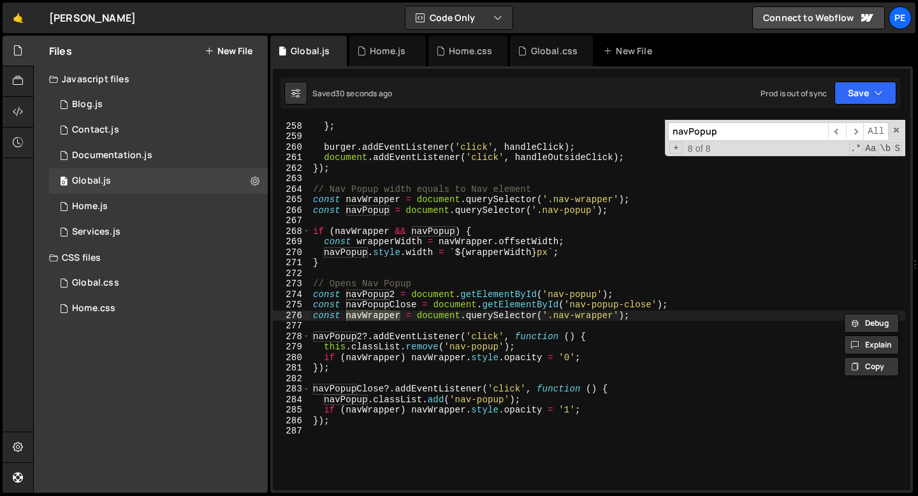
click at [720, 134] on input "navPopup" at bounding box center [748, 131] width 160 height 18
paste input "Wrapper"
type input "navWrapper"
click at [401, 316] on div "} } ; burger . addEventListener ( 'click' , handleClick ) ; document . addEvent…" at bounding box center [607, 305] width 595 height 370
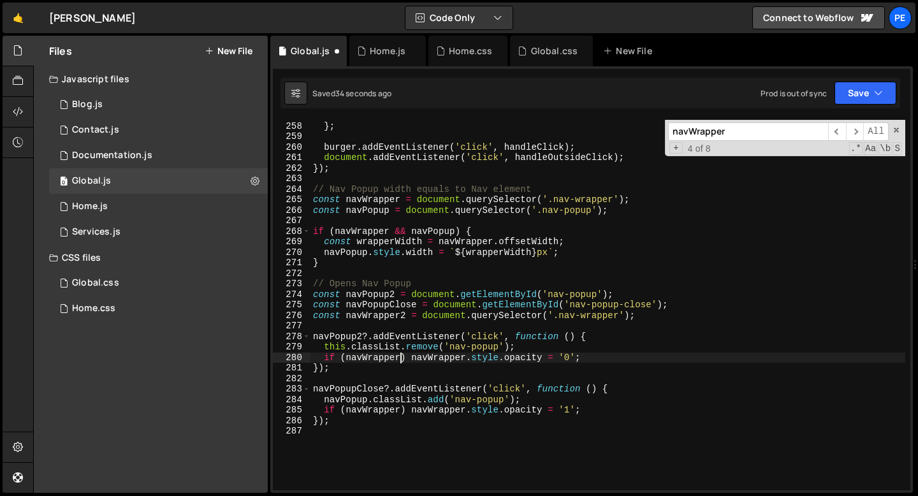
click at [400, 358] on div "} } ; burger . addEventListener ( 'click' , handleClick ) ; document . addEvent…" at bounding box center [607, 305] width 595 height 391
click at [470, 358] on div "} } ; burger . addEventListener ( 'click' , handleClick ) ; document . addEvent…" at bounding box center [607, 305] width 595 height 391
click at [463, 412] on div "} } ; burger . addEventListener ( 'click' , handleClick ) ; document . addEvent…" at bounding box center [607, 305] width 595 height 391
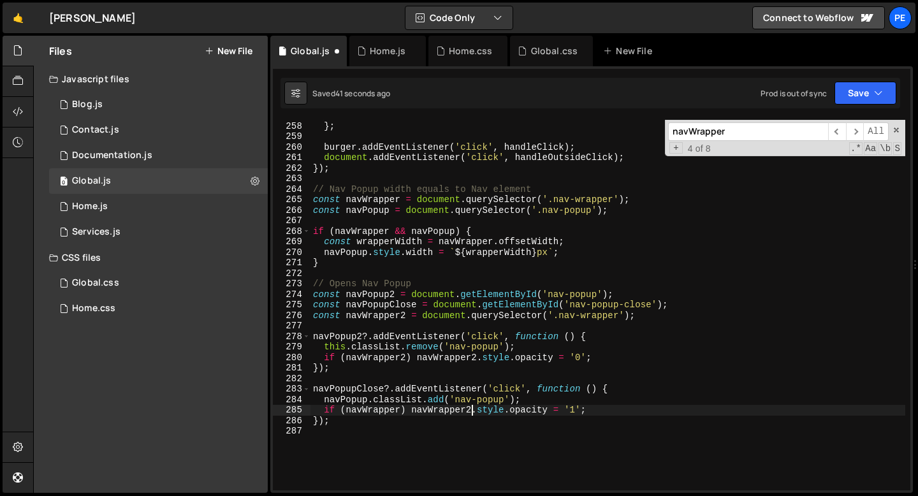
click at [400, 409] on div "} } ; burger . addEventListener ( 'click' , handleClick ) ; document . addEvent…" at bounding box center [607, 305] width 595 height 391
click at [447, 280] on div "} } ; burger . addEventListener ( 'click' , handleClick ) ; document . addEvent…" at bounding box center [607, 305] width 595 height 391
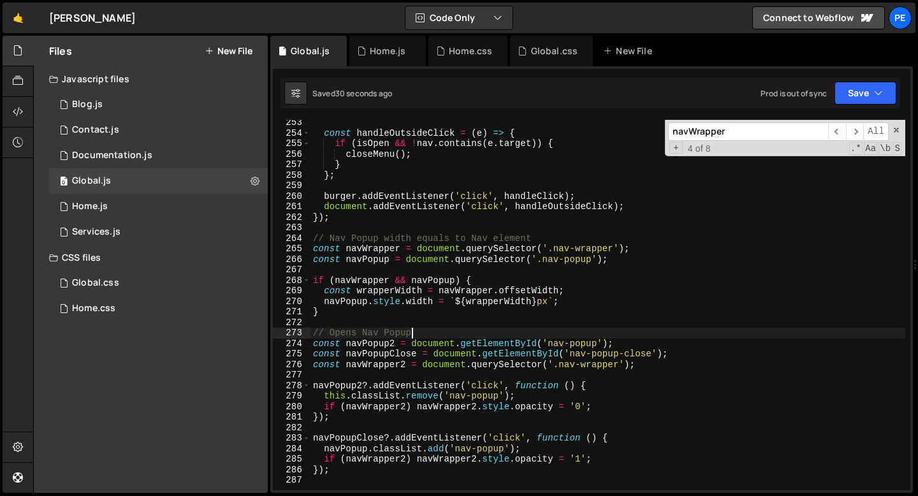
scroll to position [2669, 0]
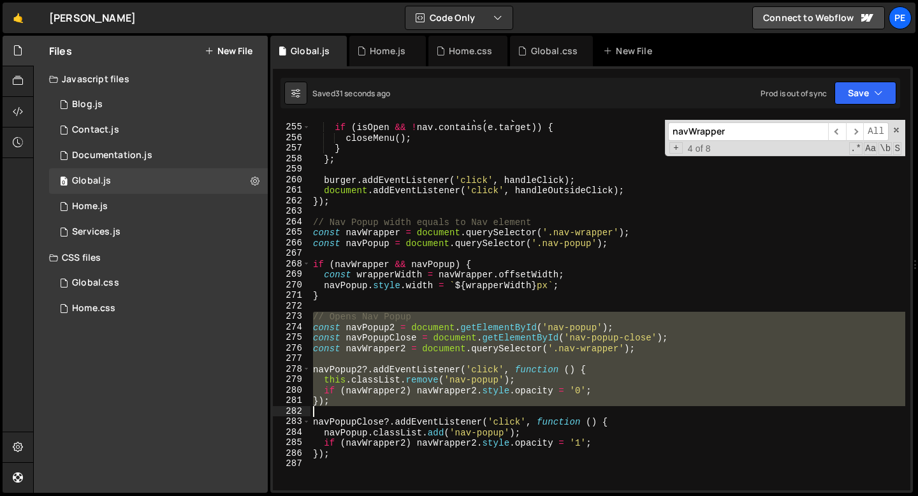
drag, startPoint x: 313, startPoint y: 319, endPoint x: 335, endPoint y: 436, distance: 118.6
click at [334, 436] on div "const handleOutsideClick = ( e ) => { if ( isOpen && ! nav . contains ( e . tar…" at bounding box center [607, 307] width 595 height 391
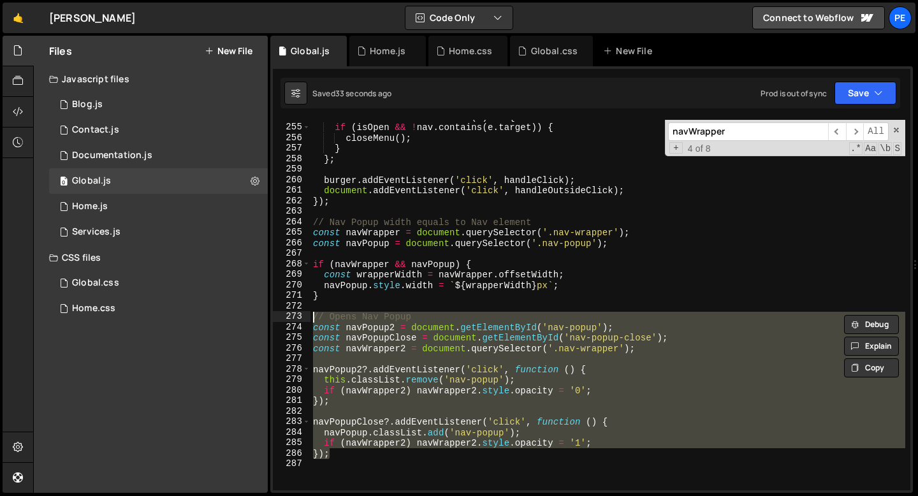
drag, startPoint x: 331, startPoint y: 456, endPoint x: 313, endPoint y: 317, distance: 140.8
click at [313, 317] on div "const handleOutsideClick = ( e ) => { if ( isOpen && ! nav . contains ( e . tar…" at bounding box center [607, 307] width 595 height 391
click at [314, 326] on div "const handleOutsideClick = ( e ) => { if ( isOpen && ! nav . contains ( e . tar…" at bounding box center [607, 305] width 595 height 370
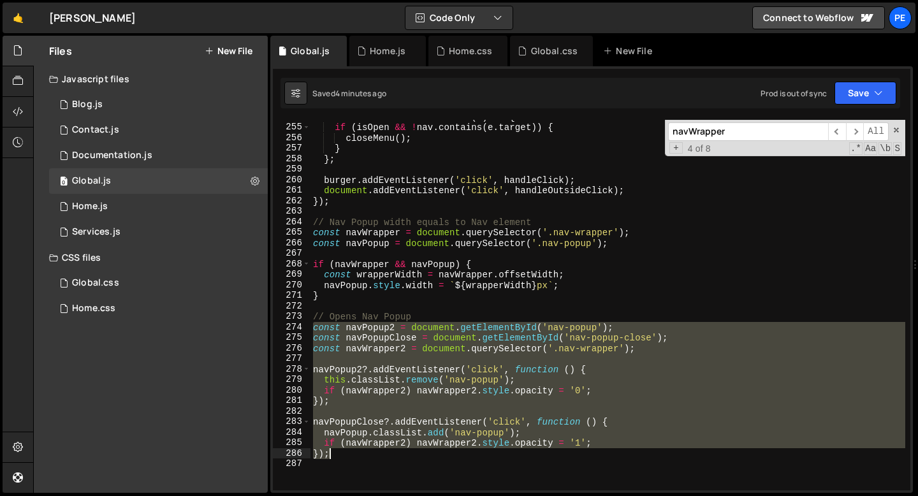
drag, startPoint x: 314, startPoint y: 326, endPoint x: 340, endPoint y: 456, distance: 131.9
click at [340, 456] on div "const handleOutsideClick = ( e ) => { if ( isOpen && ! nav . contains ( e . tar…" at bounding box center [607, 307] width 595 height 391
paste textarea
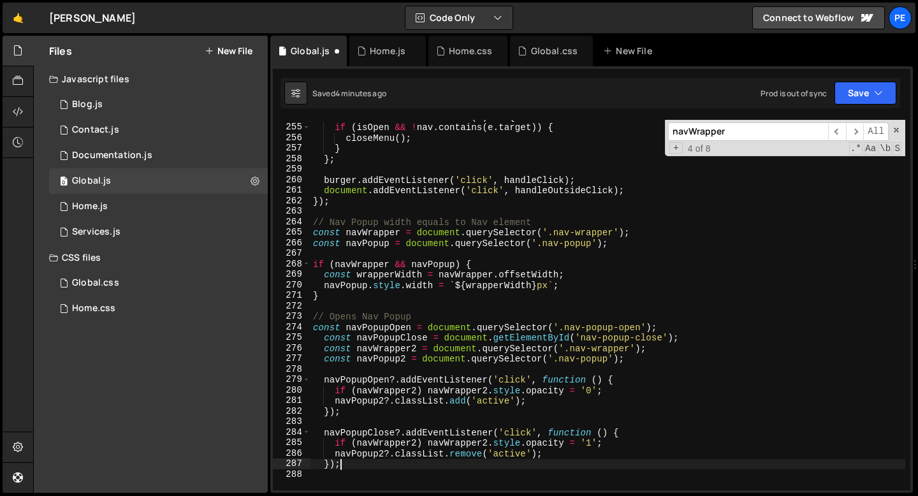
scroll to position [0, 1]
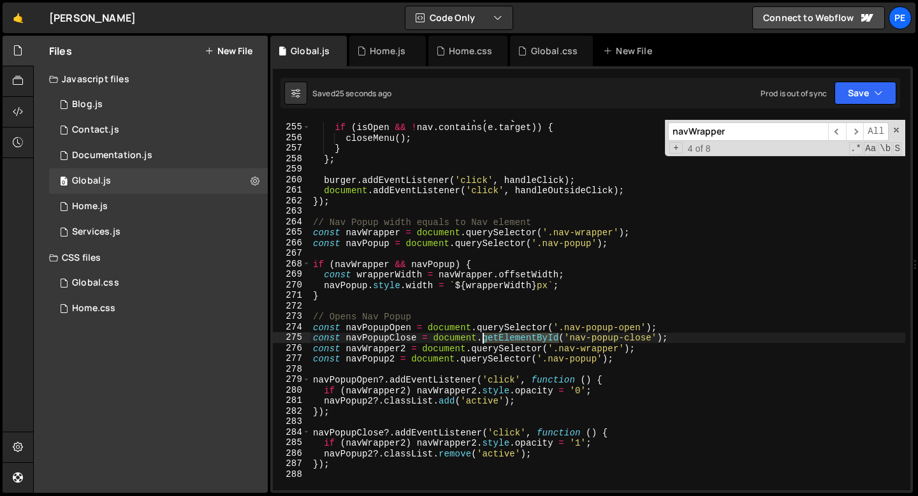
drag, startPoint x: 558, startPoint y: 339, endPoint x: 483, endPoint y: 341, distance: 75.2
click at [483, 341] on div "const handleOutsideClick = ( e ) => { if ( isOpen && ! nav . contains ( e . tar…" at bounding box center [607, 307] width 595 height 391
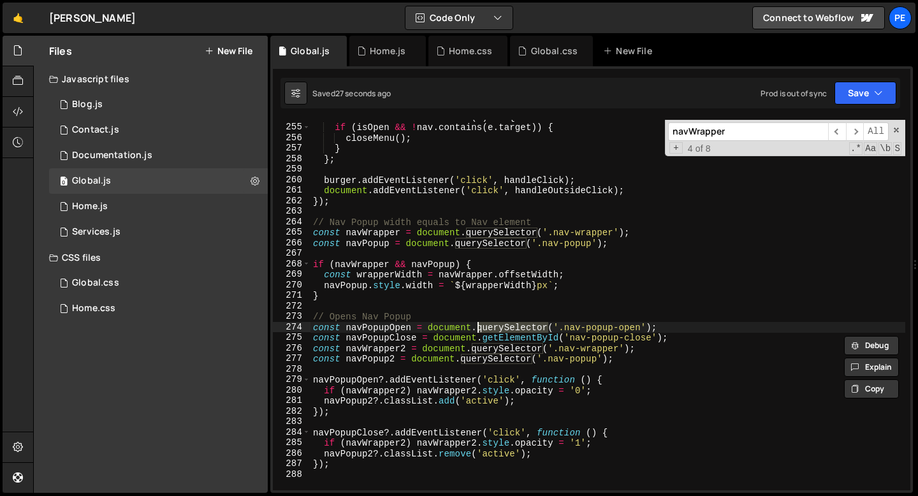
drag, startPoint x: 549, startPoint y: 326, endPoint x: 479, endPoint y: 328, distance: 70.1
click at [479, 328] on div "const handleOutsideClick = ( e ) => { if ( isOpen && ! nav . contains ( e . tar…" at bounding box center [607, 307] width 595 height 391
paste textarea "getElementById"
click at [570, 328] on div "const handleOutsideClick = ( e ) => { if ( isOpen && ! nav . contains ( e . tar…" at bounding box center [607, 307] width 595 height 391
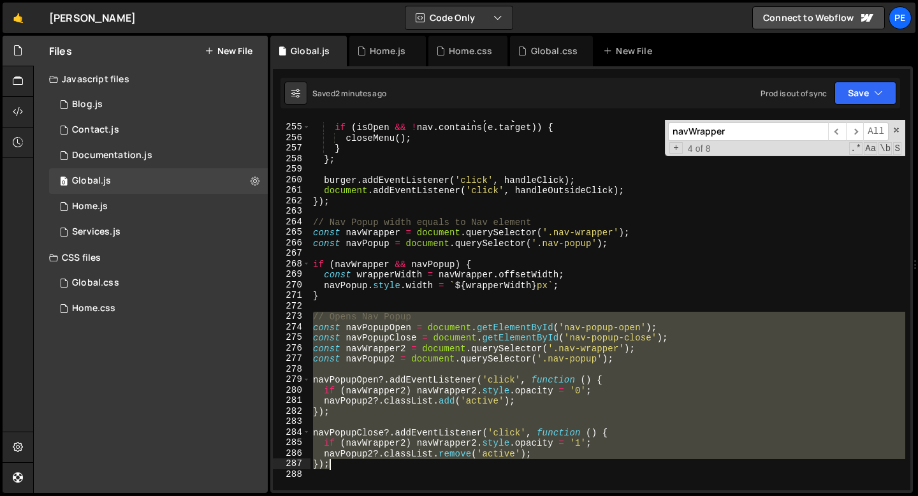
drag, startPoint x: 314, startPoint y: 317, endPoint x: 340, endPoint y: 461, distance: 146.5
click at [340, 462] on div "const handleOutsideClick = ( e ) => { if ( isOpen && ! nav . contains ( e . tar…" at bounding box center [607, 307] width 595 height 391
click at [303, 323] on div "274" at bounding box center [292, 327] width 38 height 11
click at [308, 324] on div "274" at bounding box center [292, 327] width 38 height 11
click at [312, 326] on div "const handleOutsideClick = ( e ) => { if ( isOpen && ! nav . contains ( e . tar…" at bounding box center [607, 305] width 595 height 370
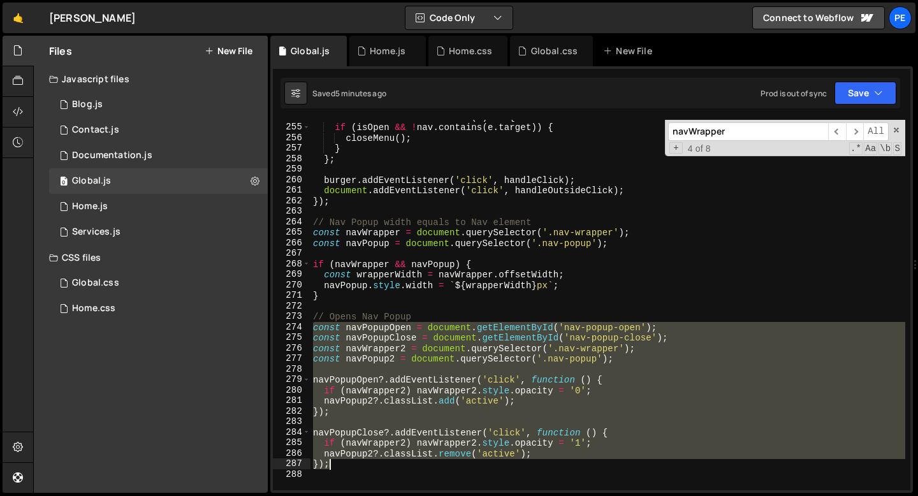
drag, startPoint x: 312, startPoint y: 326, endPoint x: 337, endPoint y: 472, distance: 148.7
click at [336, 472] on div "const handleOutsideClick = ( e ) => { if ( isOpen && ! nav . contains ( e . tar…" at bounding box center [607, 307] width 595 height 391
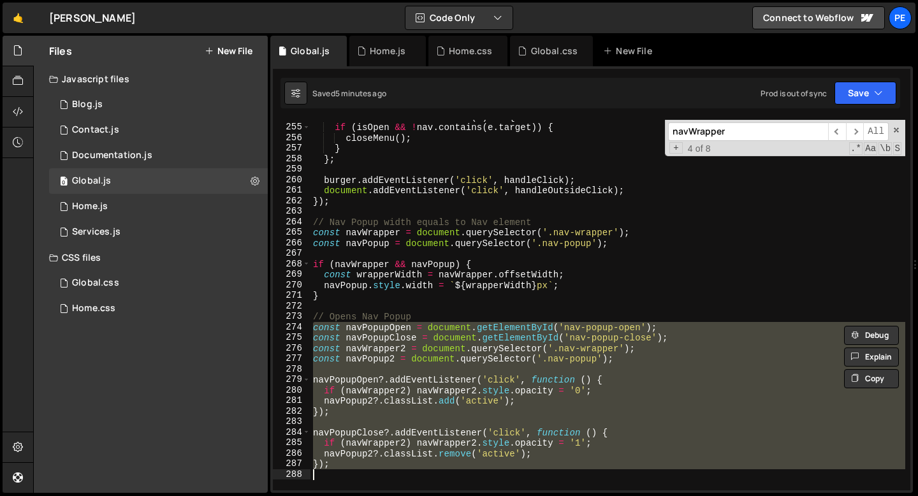
paste textarea "});"
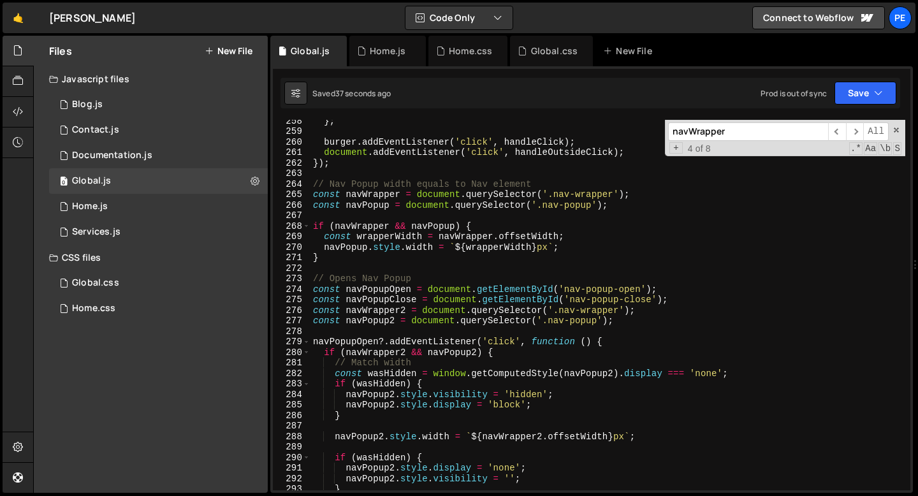
scroll to position [2707, 0]
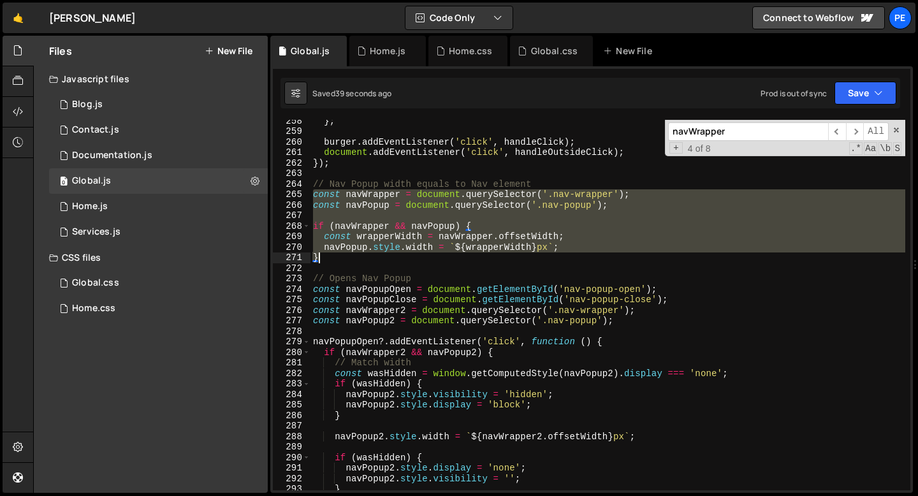
drag, startPoint x: 312, startPoint y: 195, endPoint x: 332, endPoint y: 259, distance: 66.9
click at [332, 259] on div "} ; burger . addEventListener ( 'click' , handleClick ) ; document . addEventLi…" at bounding box center [607, 310] width 595 height 391
type textarea "navPopup.style.width = `${wrapperWidth}px`; }"
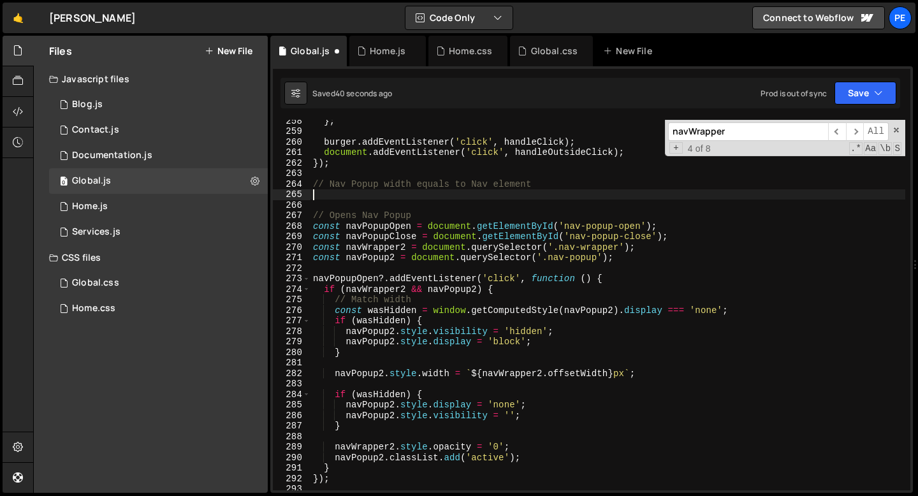
click at [333, 185] on div "} ; burger . addEventListener ( 'click' , handleClick ) ; document . addEventLi…" at bounding box center [607, 310] width 595 height 391
click at [333, 184] on div "} ; burger . addEventListener ( 'click' , handleClick ) ; document . addEventLi…" at bounding box center [607, 310] width 595 height 391
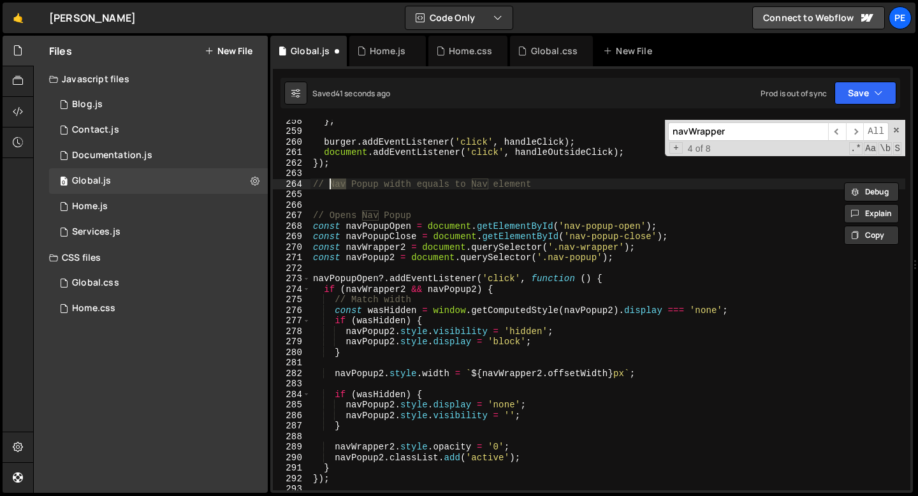
click at [333, 184] on div "} ; burger . addEventListener ( 'click' , handleClick ) ; document . addEventLi…" at bounding box center [607, 305] width 595 height 370
click at [333, 184] on div "} ; burger . addEventListener ( 'click' , handleClick ) ; document . addEventLi…" at bounding box center [607, 310] width 595 height 391
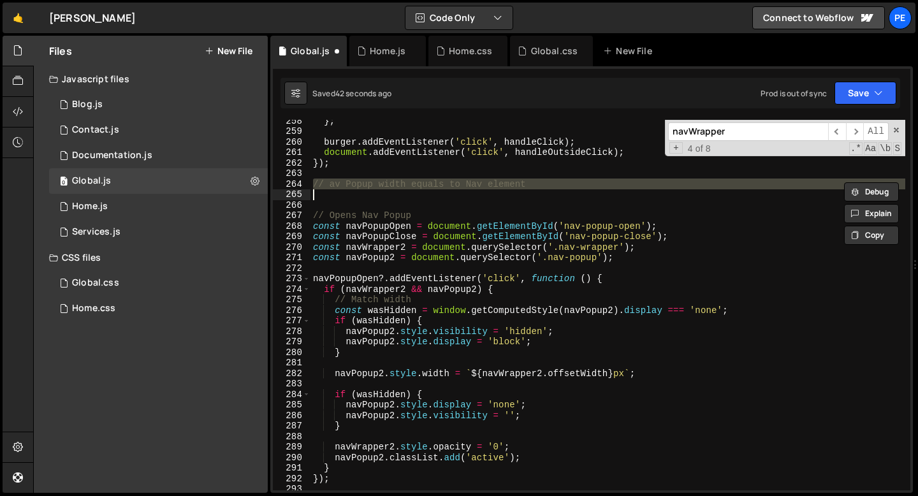
click at [333, 184] on div "} ; burger . addEventListener ( 'click' , handleClick ) ; document . addEventLi…" at bounding box center [607, 310] width 595 height 391
type textarea "// av Popup width equals to Nav element"
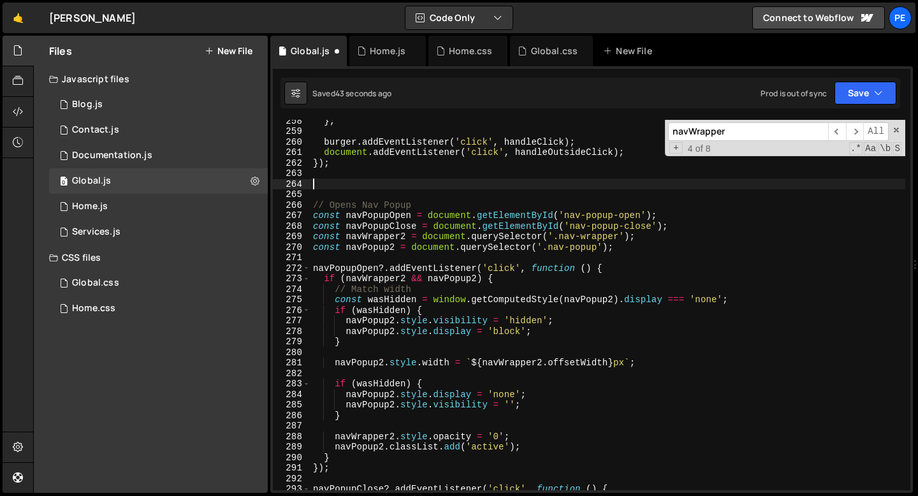
click at [322, 192] on div "} ; burger . addEventListener ( 'click' , handleClick ) ; document . addEventLi…" at bounding box center [607, 310] width 595 height 391
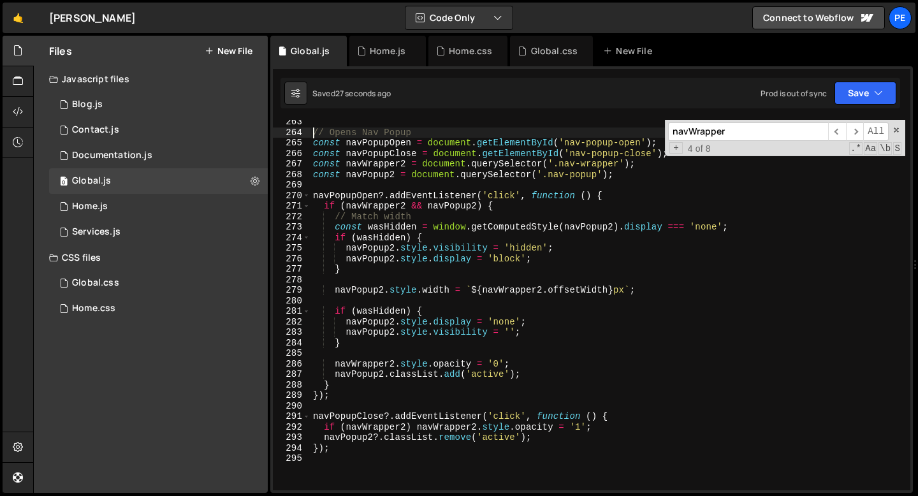
scroll to position [2761, 0]
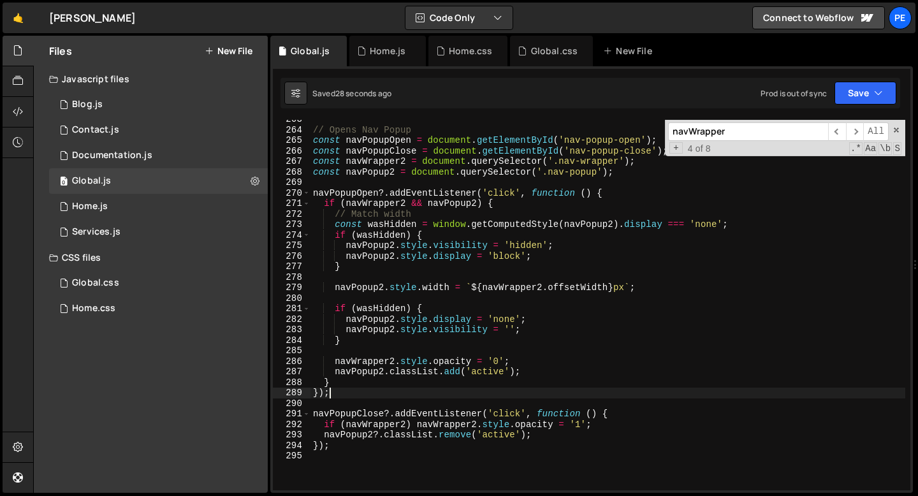
click at [363, 391] on div "// Opens Nav Popup const navPopupOpen = document . getElementById ( 'nav-popup-…" at bounding box center [607, 309] width 595 height 391
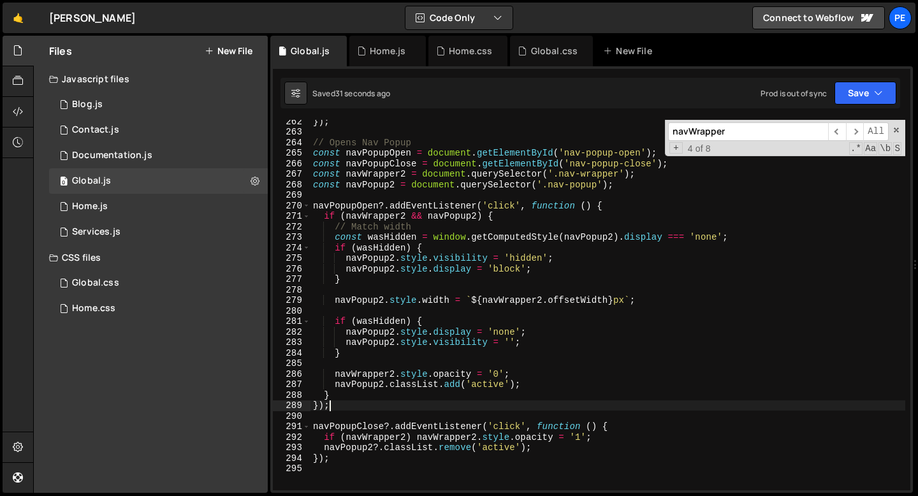
scroll to position [2739, 0]
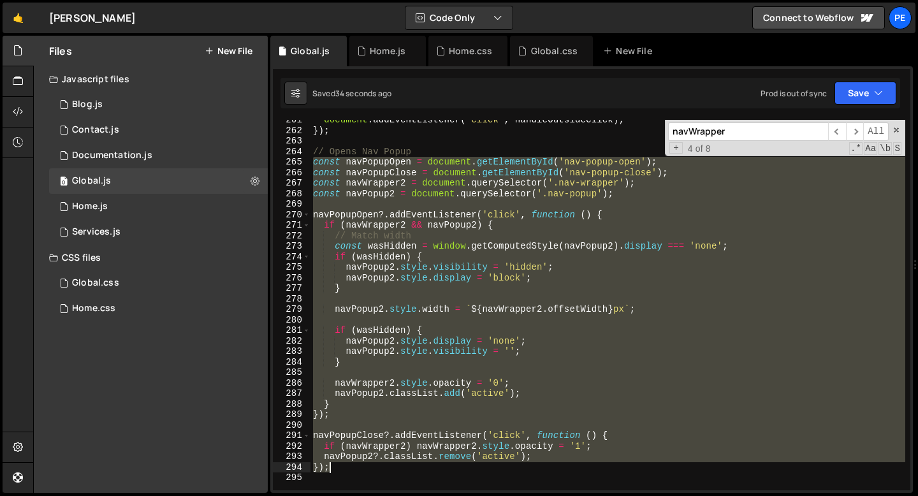
drag, startPoint x: 312, startPoint y: 164, endPoint x: 343, endPoint y: 472, distance: 309.4
click at [343, 472] on div "document . addEventListener ( 'click' , handleOutsideClick ) ; }) ; // Opens Na…" at bounding box center [607, 310] width 595 height 391
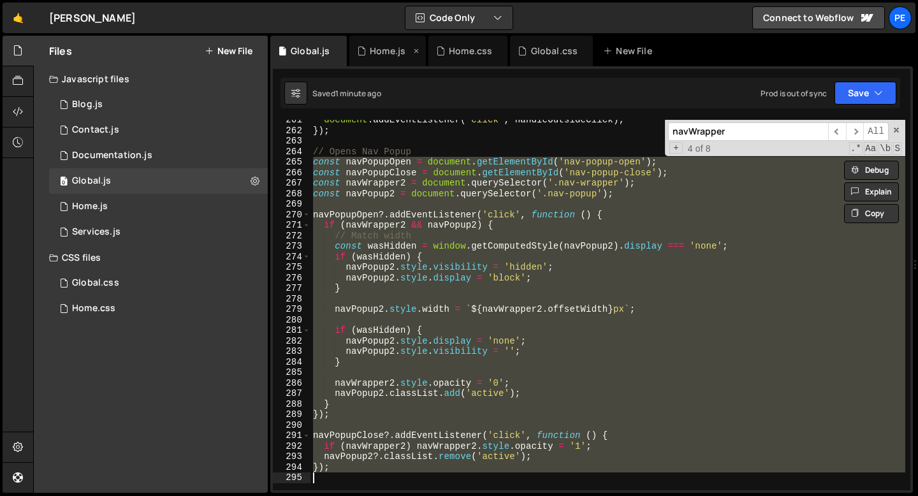
click at [379, 54] on div "Home.js" at bounding box center [388, 51] width 36 height 13
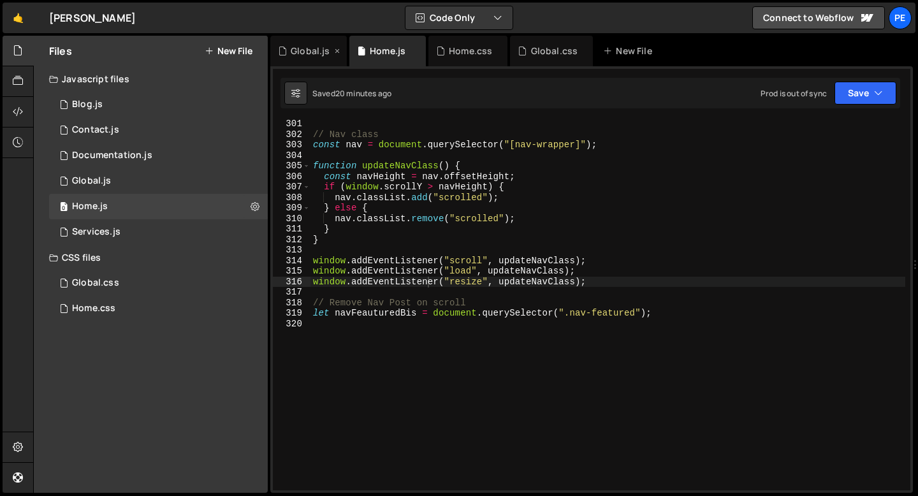
click at [315, 54] on div "Global.js" at bounding box center [310, 51] width 39 height 13
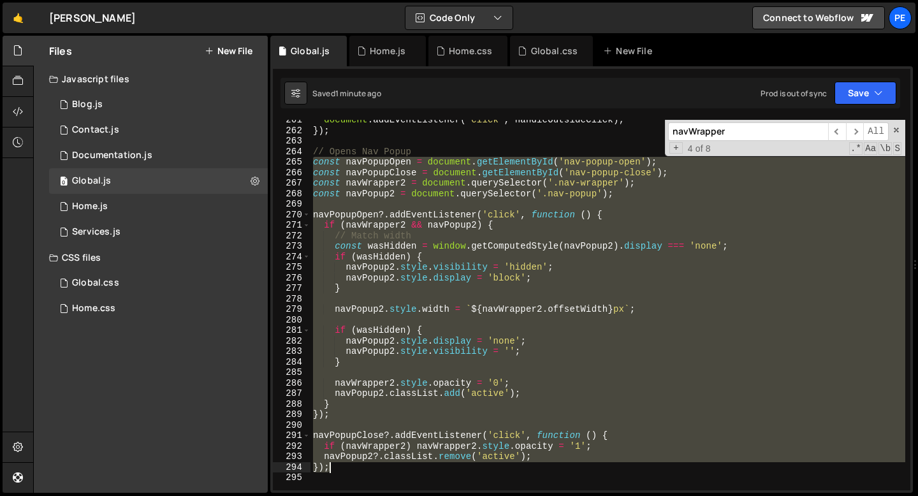
drag, startPoint x: 311, startPoint y: 157, endPoint x: 337, endPoint y: 467, distance: 310.2
click at [337, 467] on div "document . addEventListener ( 'click' , handleOutsideClick ) ; }) ; // Opens Na…" at bounding box center [607, 310] width 595 height 391
paste textarea
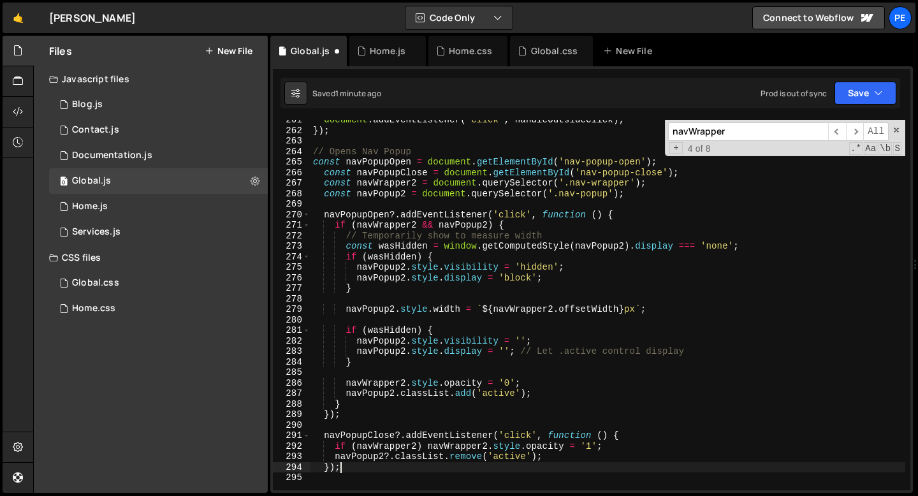
type textarea "});"
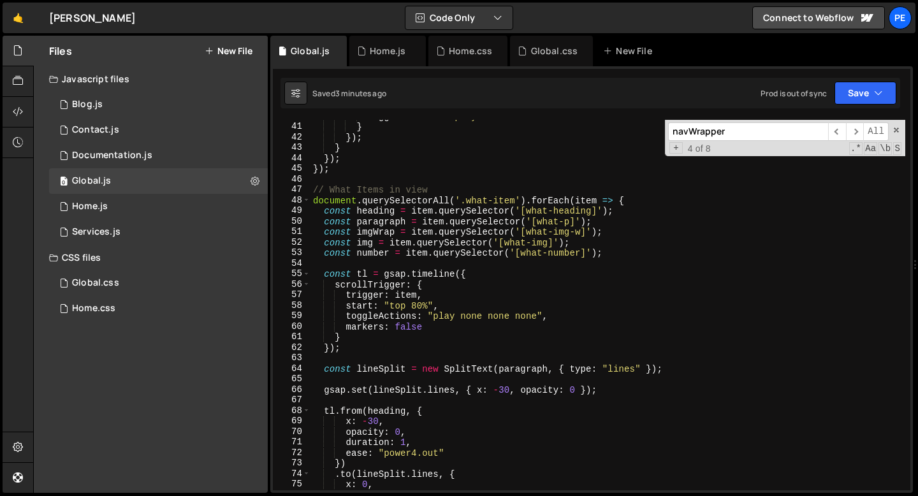
scroll to position [479, 0]
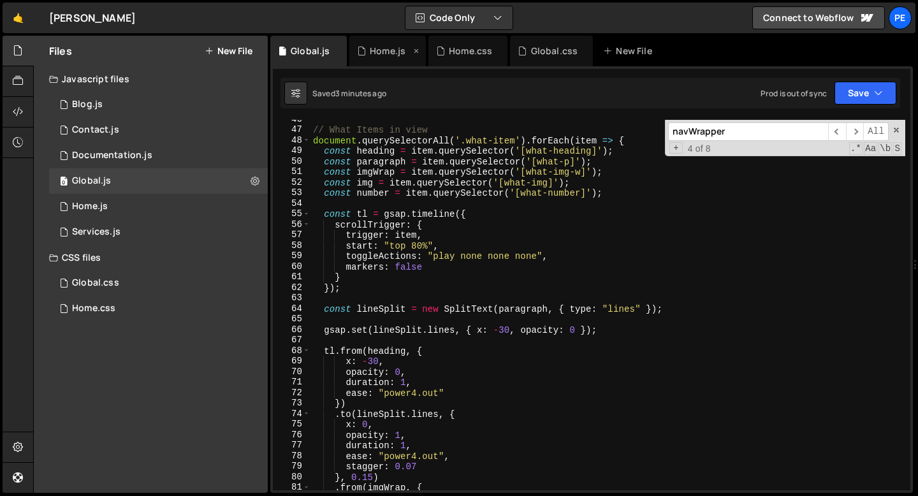
click at [375, 60] on div "Home.js" at bounding box center [387, 51] width 76 height 31
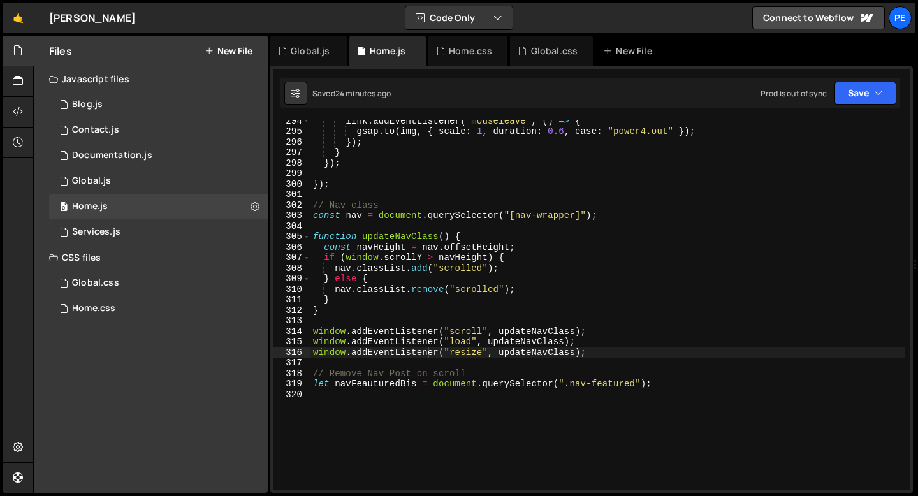
scroll to position [3077, 0]
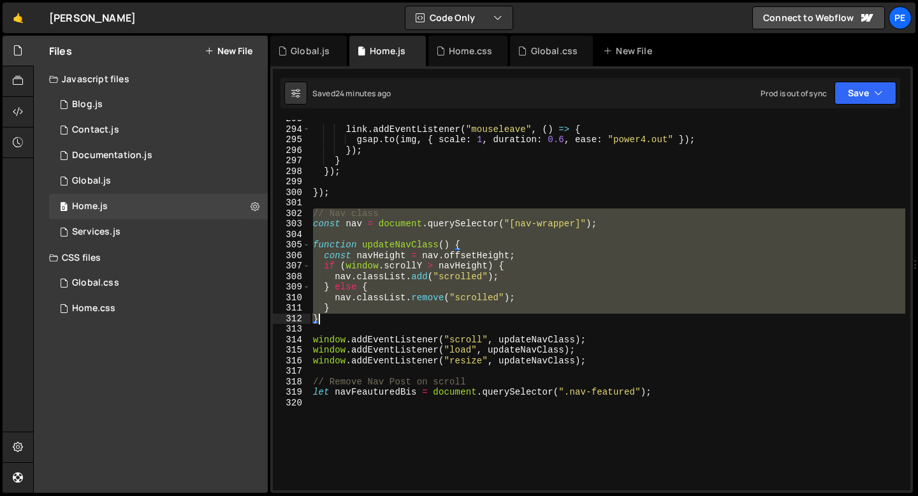
drag, startPoint x: 313, startPoint y: 214, endPoint x: 340, endPoint y: 315, distance: 104.8
click at [340, 315] on div "link . addEventListener ( "mouseleave" , ( ) => { gsap . to ( img , { scale : 1…" at bounding box center [607, 308] width 595 height 391
click at [317, 223] on div "link . addEventListener ( "mouseleave" , ( ) => { gsap . to ( img , { scale : 1…" at bounding box center [607, 305] width 595 height 370
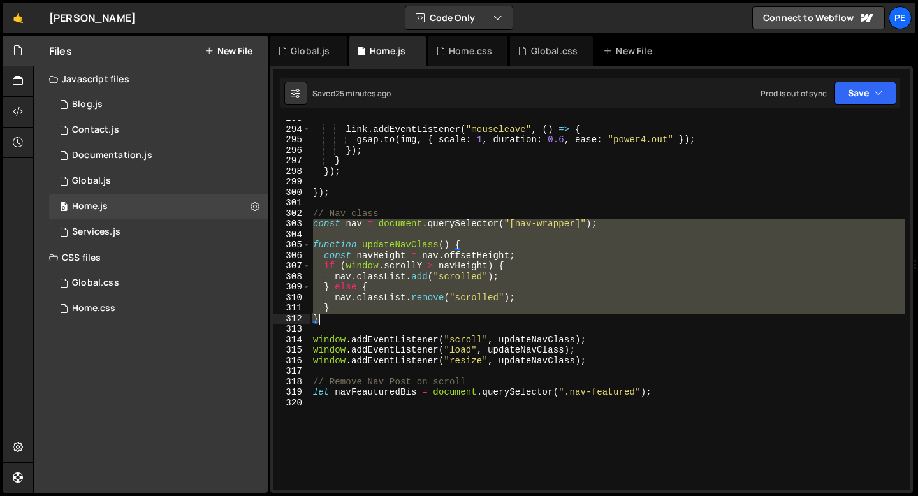
drag, startPoint x: 314, startPoint y: 225, endPoint x: 329, endPoint y: 317, distance: 93.7
click at [329, 317] on div "link . addEventListener ( "mouseleave" , ( ) => { gsap . to ( img , { scale : 1…" at bounding box center [607, 308] width 595 height 391
paste textarea "window.addEventListener('load', updateNavClass);"
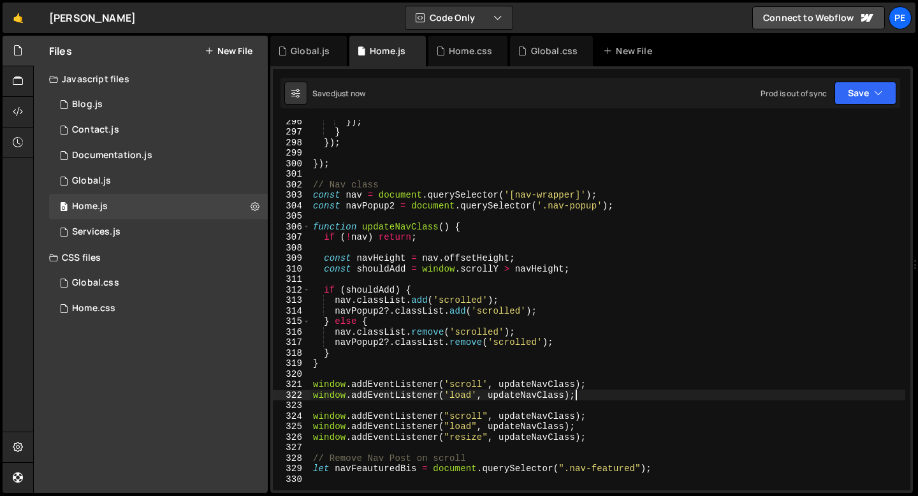
scroll to position [3181, 0]
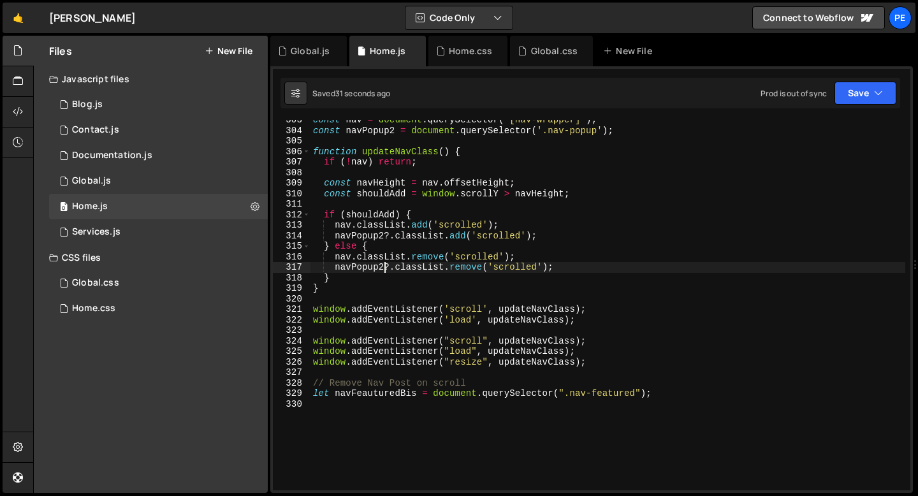
click at [383, 266] on div "const nav = document . querySelector ( '[nav-wrapper]' ) ; const navPopup2 = do…" at bounding box center [607, 310] width 595 height 391
click at [384, 233] on div "const nav = document . querySelector ( '[nav-wrapper]' ) ; const navPopup2 = do…" at bounding box center [607, 310] width 595 height 391
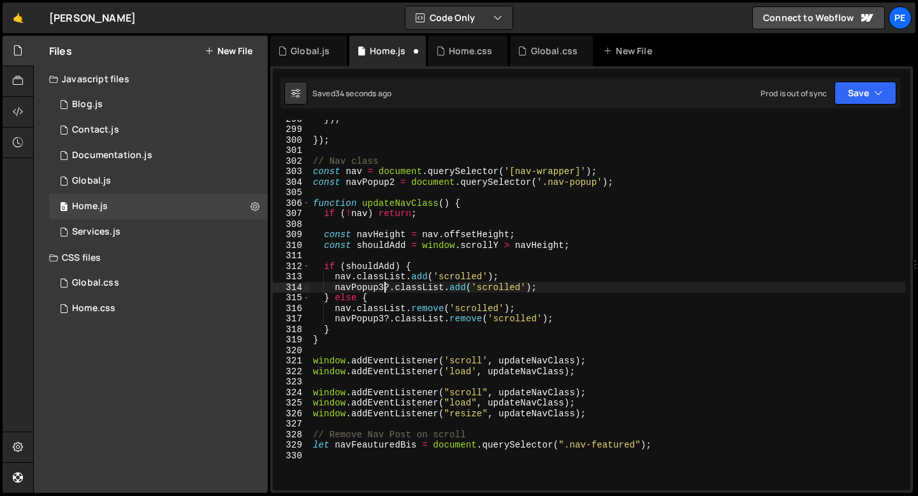
scroll to position [3129, 0]
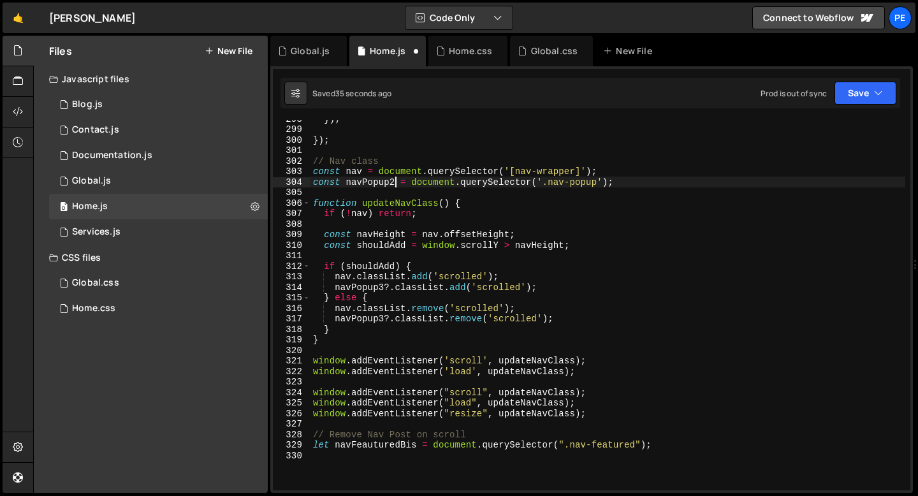
click at [393, 180] on div "}) ; }) ; // Nav class const nav = document . querySelector ( '[nav-wrapper]' )…" at bounding box center [607, 308] width 595 height 391
type textarea "const navPopup3 = document.querySelector('.nav-popup');"
click at [386, 197] on div "}) ; }) ; // Nav class const nav = document . querySelector ( '[nav-wrapper]' )…" at bounding box center [607, 308] width 595 height 391
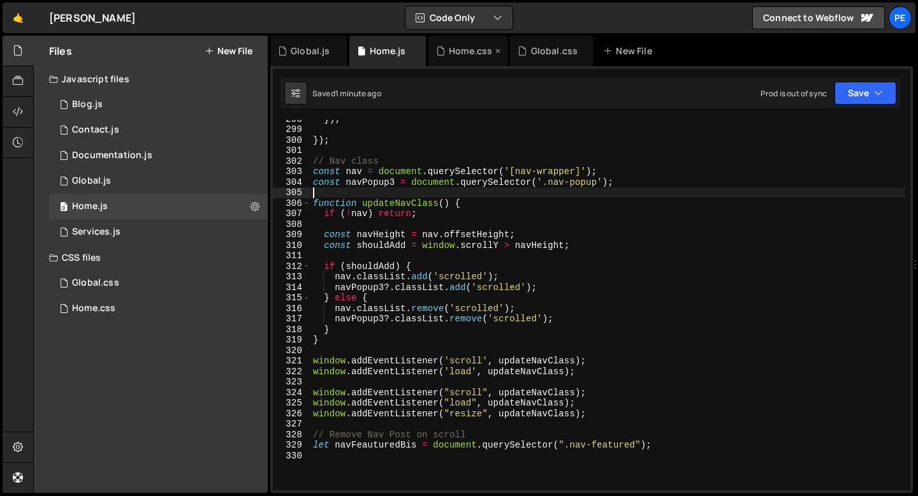
click at [460, 57] on div "Home.css" at bounding box center [467, 51] width 79 height 31
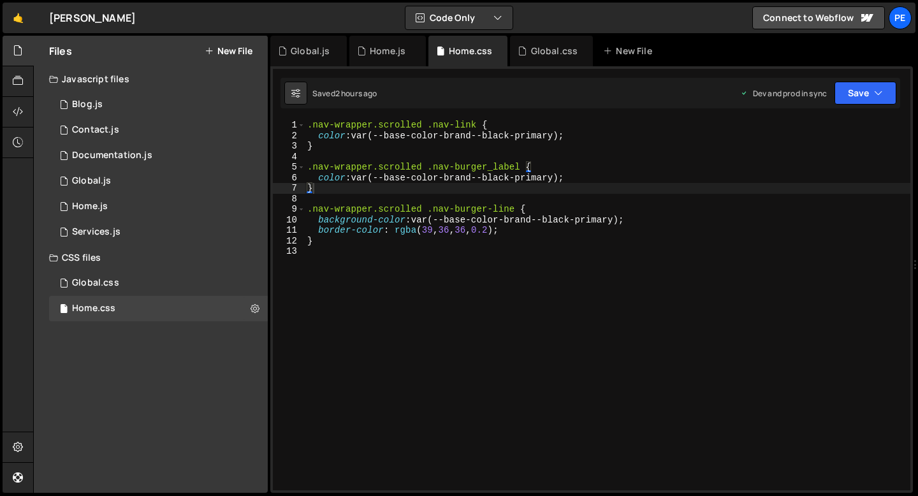
click at [324, 149] on div ".nav-wrapper.scrolled .nav-link { color : var(--base-color-brand--black-primary…" at bounding box center [607, 315] width 605 height 391
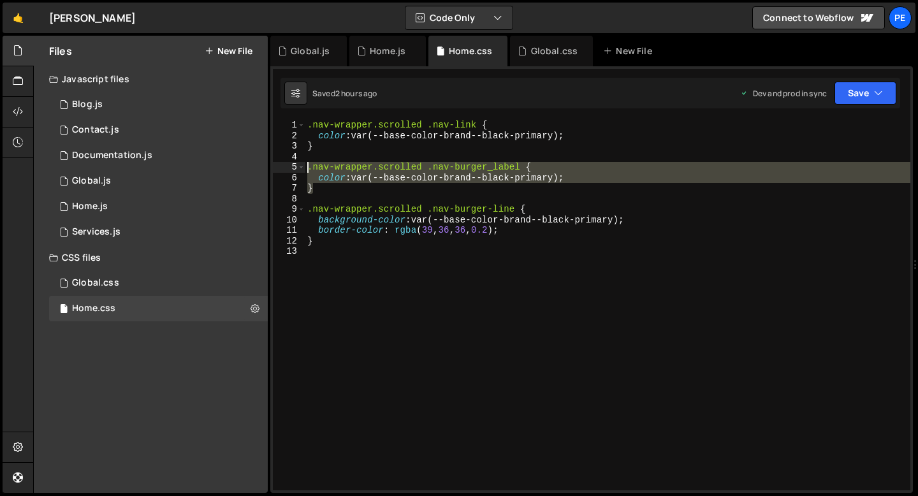
drag, startPoint x: 320, startPoint y: 190, endPoint x: 305, endPoint y: 171, distance: 24.5
click at [305, 171] on div "} 1 2 3 4 5 6 7 8 9 10 11 12 13 .nav-wrapper.scrolled .nav-link { color : var(-…" at bounding box center [591, 305] width 637 height 370
click at [321, 192] on div ".nav-wrapper.scrolled .nav-link { color : var(--base-color-brand--black-primary…" at bounding box center [607, 305] width 605 height 370
type textarea "}"
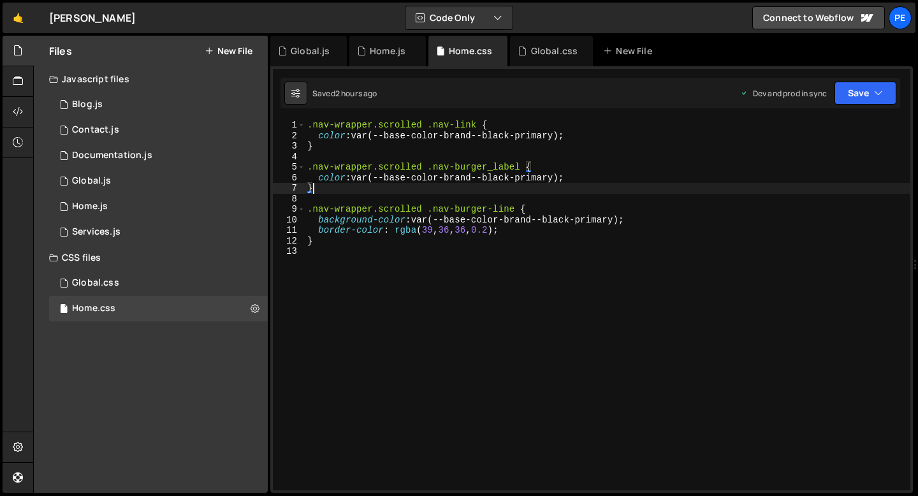
click at [319, 242] on div ".nav-wrapper.scrolled .nav-link { color : var(--base-color-brand--black-primary…" at bounding box center [607, 315] width 605 height 391
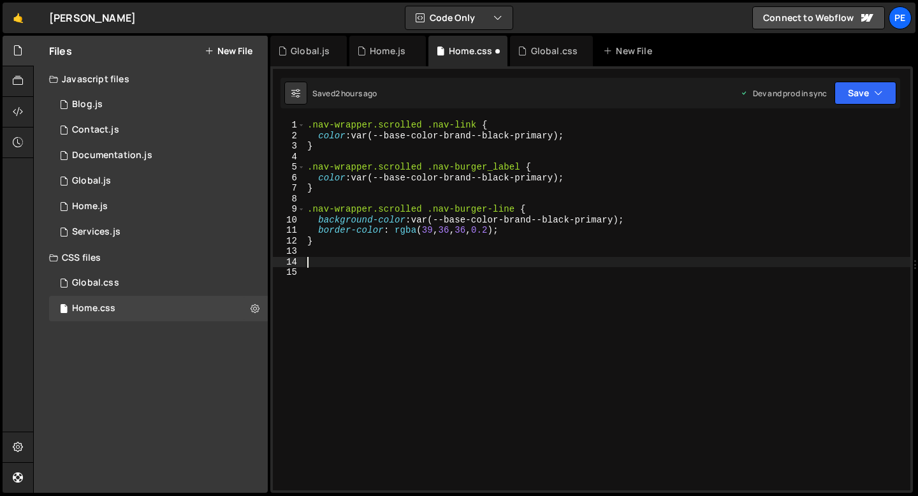
paste textarea "}"
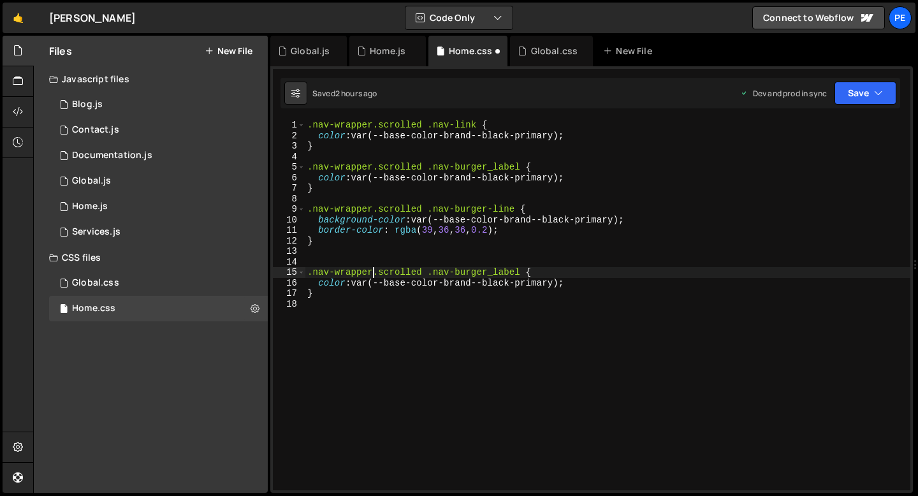
click at [374, 270] on div ".nav-wrapper.scrolled .nav-link { color : var(--base-color-brand--black-primary…" at bounding box center [607, 315] width 605 height 391
drag, startPoint x: 509, startPoint y: 271, endPoint x: 423, endPoint y: 273, distance: 86.1
click at [423, 273] on div ".nav-wrapper.scrolled .nav-link { color : var(--base-color-brand--black-primary…" at bounding box center [607, 315] width 605 height 391
paste textarea "popup-close"
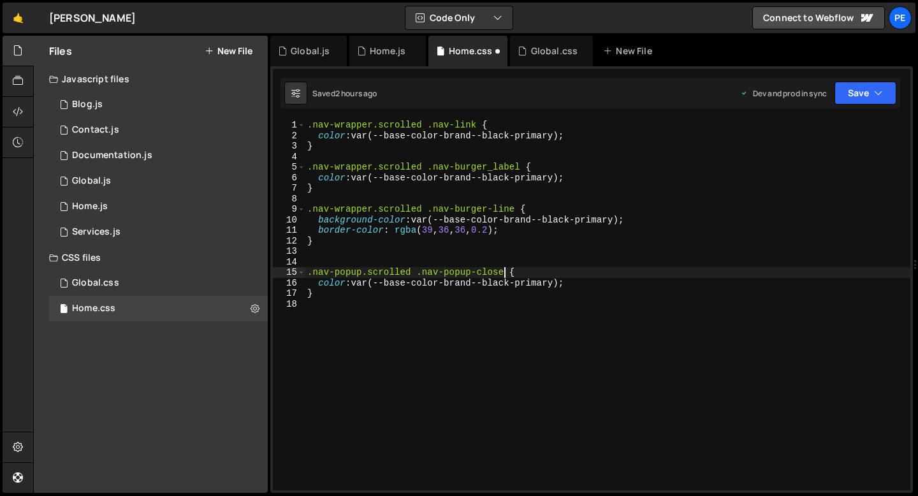
type textarea "color: var(--base-color-brand--black-primary);"
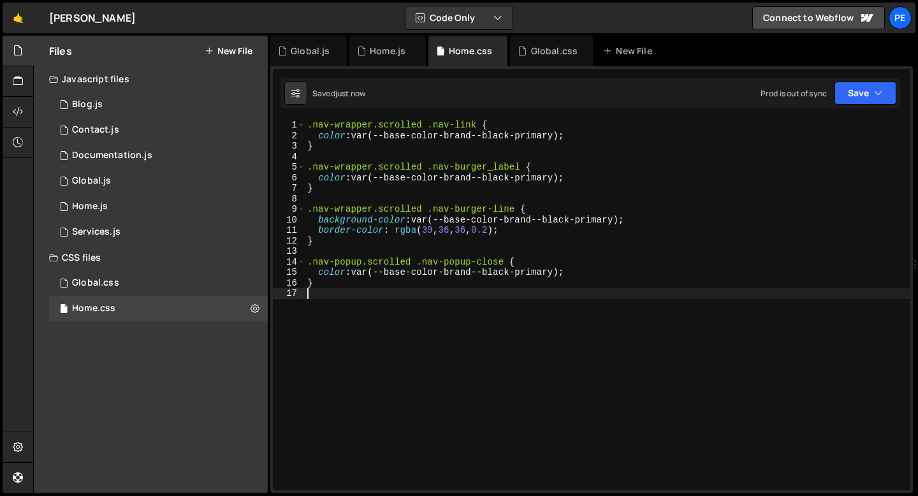
click at [364, 289] on div ".nav-wrapper.scrolled .nav-link { color : var(--base-color-brand--black-primary…" at bounding box center [607, 315] width 605 height 391
click at [108, 282] on div "Global.css" at bounding box center [95, 282] width 47 height 11
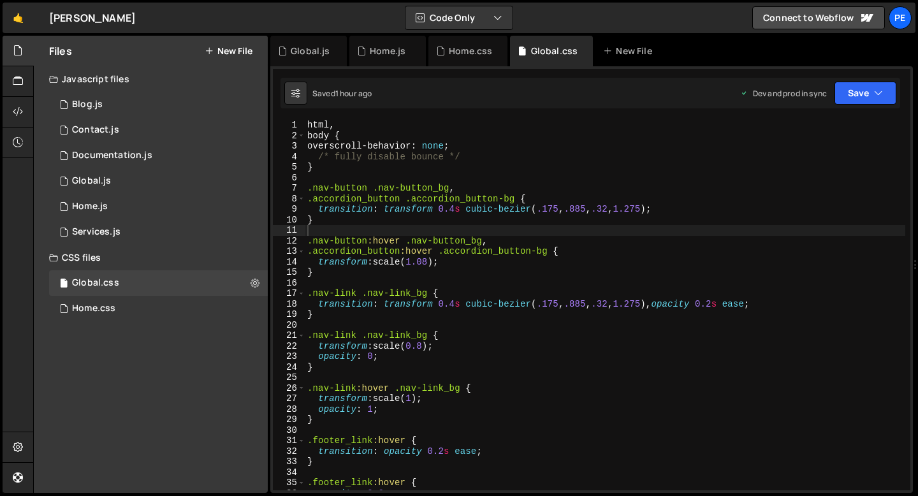
click at [334, 224] on div "html , body { overscroll-behavior : none ; /* fully disable bounce */ } .nav-bu…" at bounding box center [605, 315] width 600 height 391
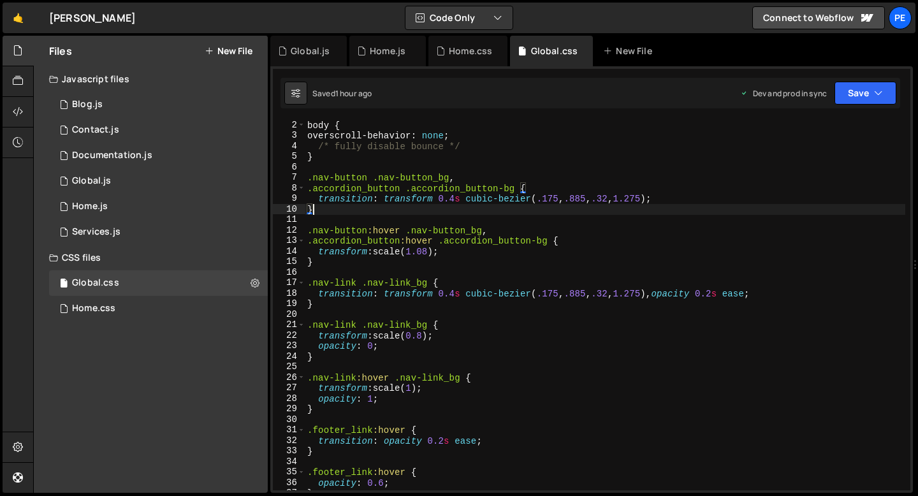
scroll to position [11, 0]
click at [516, 187] on div "body { overscroll-behavior : none ; /* fully disable bounce */ } .nav-button .n…" at bounding box center [605, 314] width 600 height 391
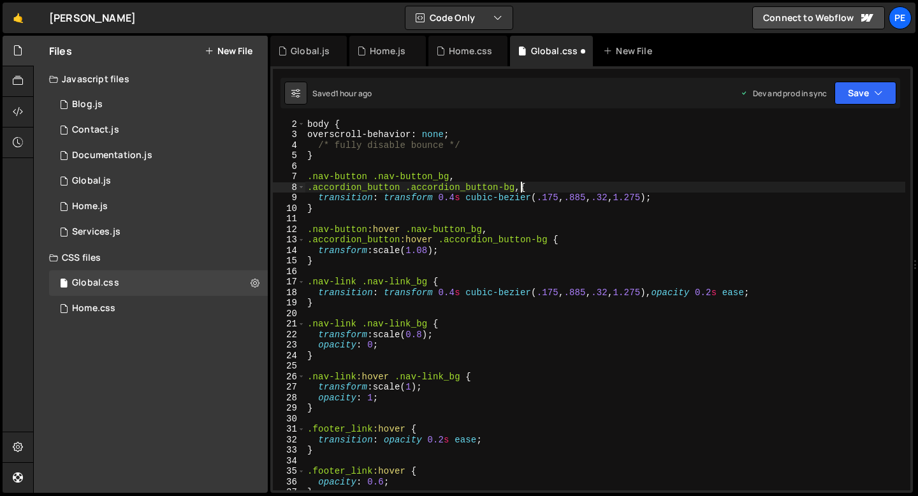
scroll to position [0, 0]
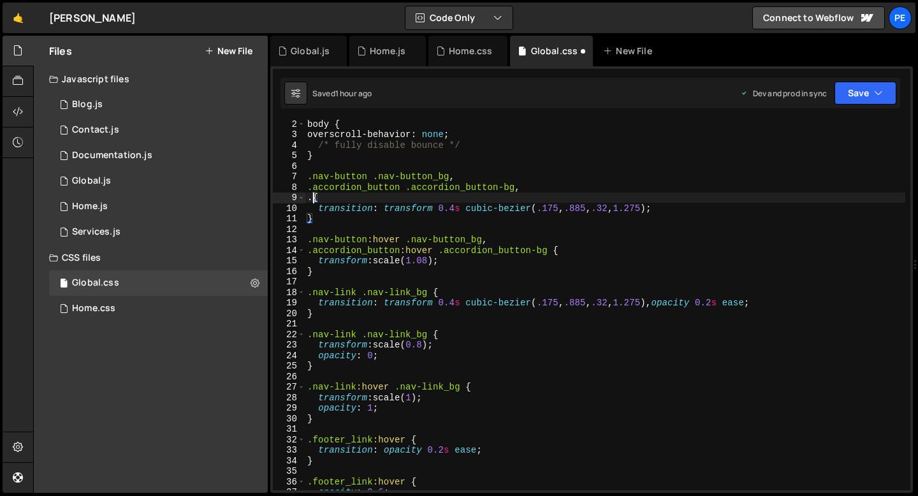
paste textarea "nav-button-popup"
drag, startPoint x: 481, startPoint y: 196, endPoint x: 308, endPoint y: 197, distance: 172.7
click at [307, 197] on div "body { overscroll-behavior : none ; /* fully disable bounce */ } .nav-button .n…" at bounding box center [605, 314] width 600 height 391
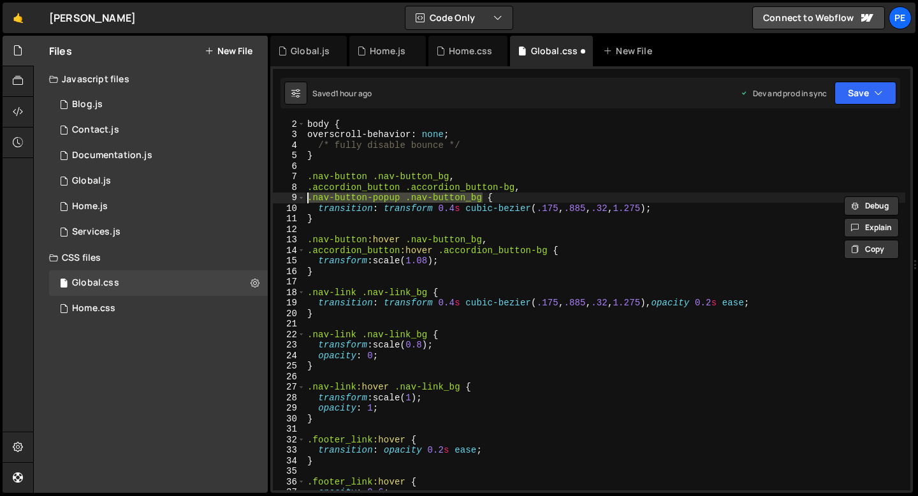
click at [547, 248] on div "body { overscroll-behavior : none ; /* fully disable bounce */ } .nav-button .n…" at bounding box center [605, 314] width 600 height 391
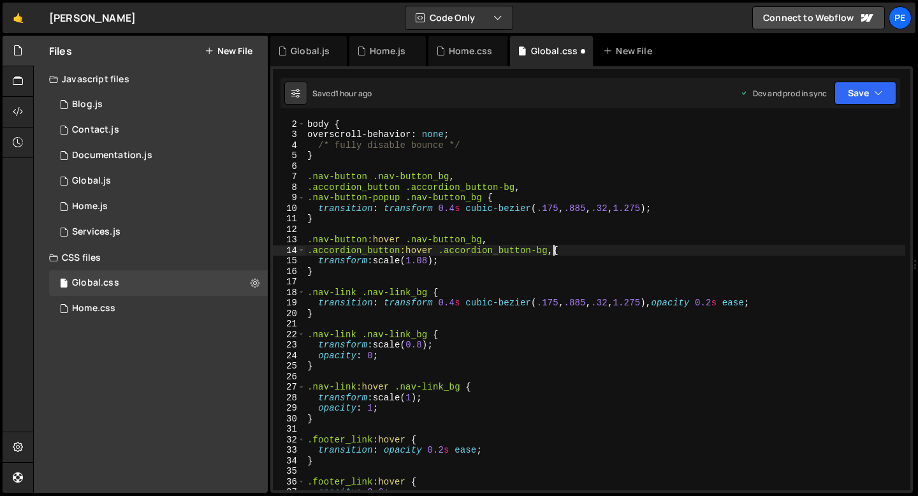
scroll to position [0, 0]
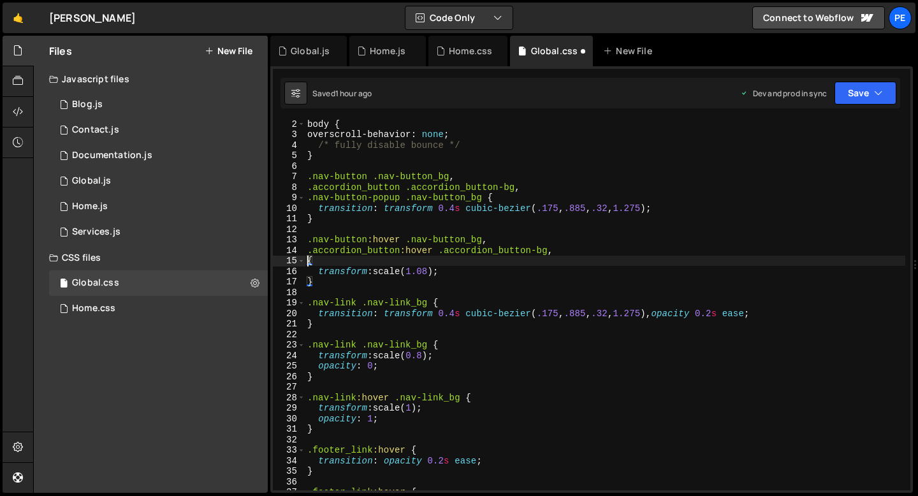
paste textarea ".nav-button-popup .nav-button_bg"
click at [398, 259] on div "body { overscroll-behavior : none ; /* fully disable bounce */ } .nav-button .n…" at bounding box center [605, 314] width 600 height 391
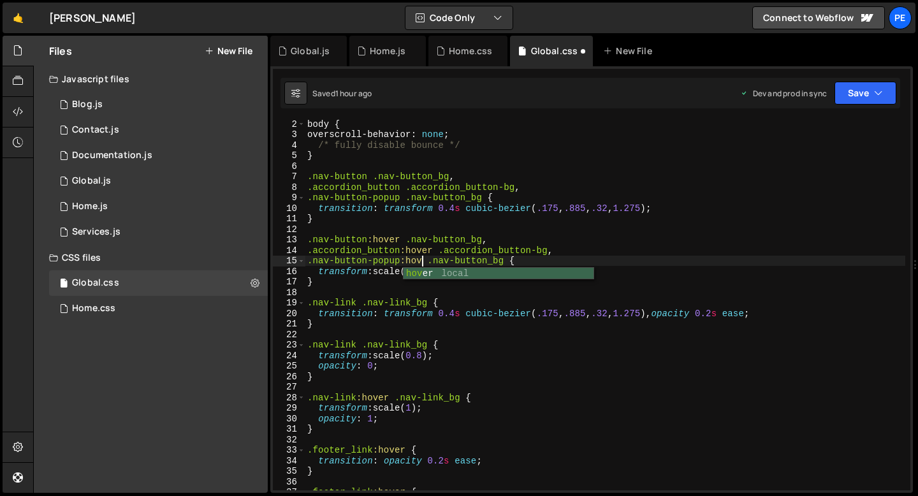
scroll to position [0, 8]
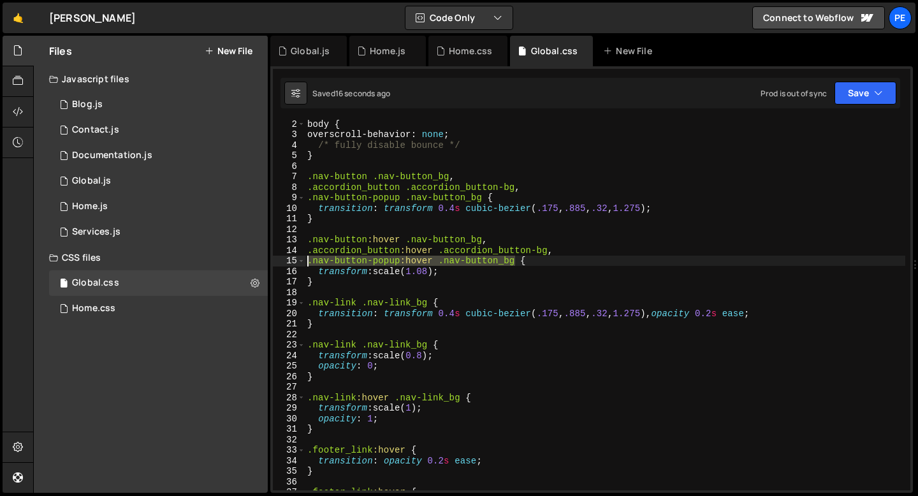
drag, startPoint x: 513, startPoint y: 263, endPoint x: 308, endPoint y: 256, distance: 204.7
click at [308, 259] on div "body { overscroll-behavior : none ; /* fully disable bounce */ } .nav-button .n…" at bounding box center [605, 314] width 600 height 391
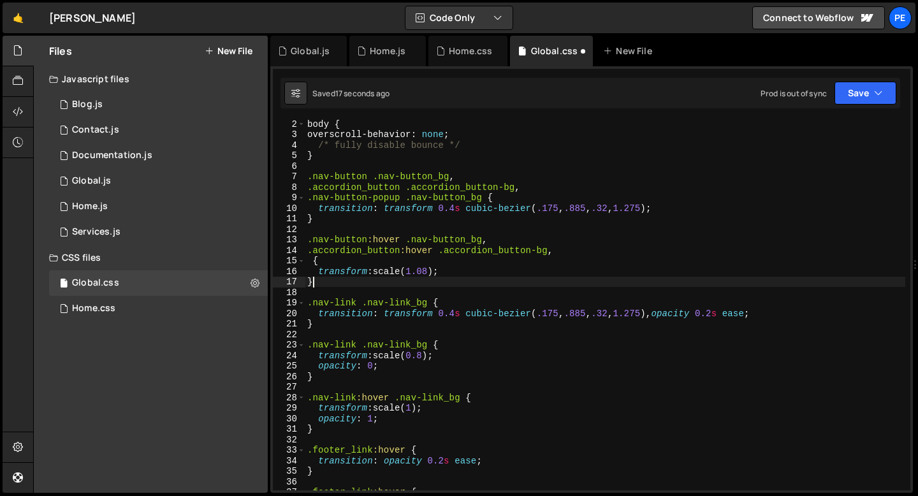
click at [319, 286] on div "body { overscroll-behavior : none ; /* fully disable bounce */ } .nav-button .n…" at bounding box center [605, 314] width 600 height 391
type textarea "}"
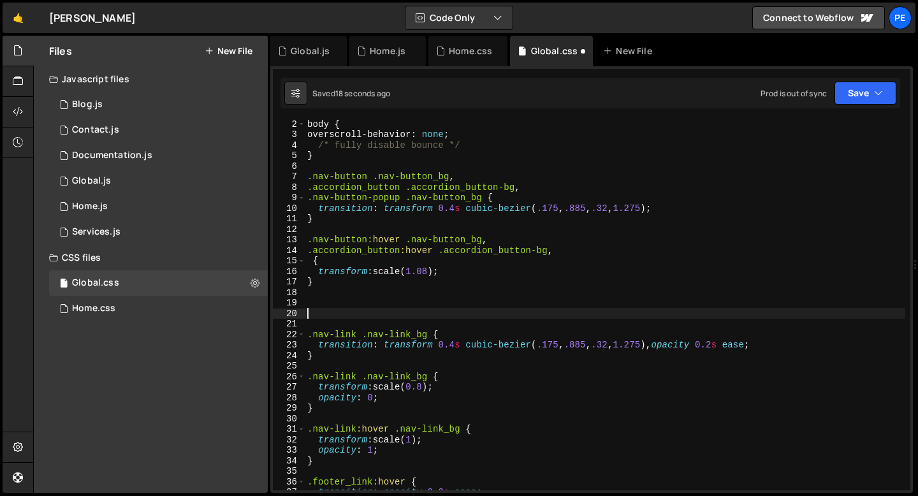
paste textarea ".nav-button-popup:hover .nav-button_bg"
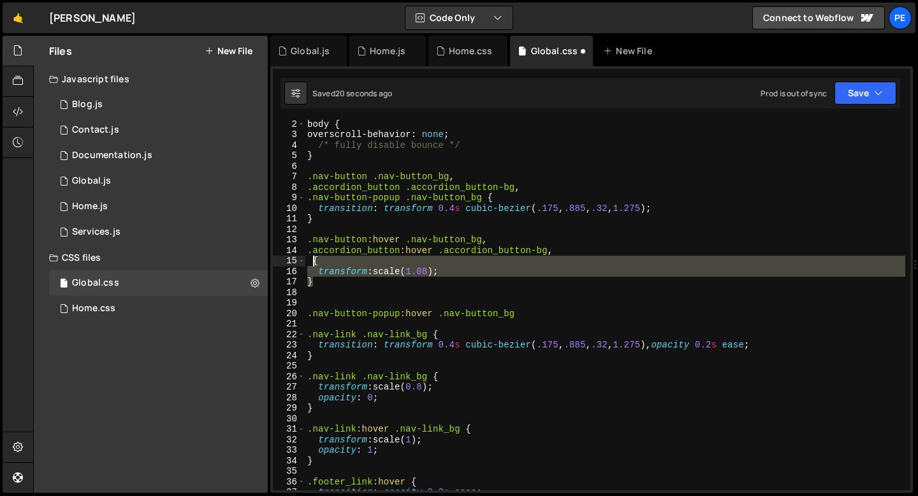
drag, startPoint x: 316, startPoint y: 282, endPoint x: 312, endPoint y: 263, distance: 19.6
click at [312, 263] on div "body { overscroll-behavior : none ; /* fully disable bounce */ } .nav-button .n…" at bounding box center [605, 314] width 600 height 391
click at [521, 317] on div "body { overscroll-behavior : none ; /* fully disable bounce */ } .nav-button .n…" at bounding box center [605, 314] width 600 height 391
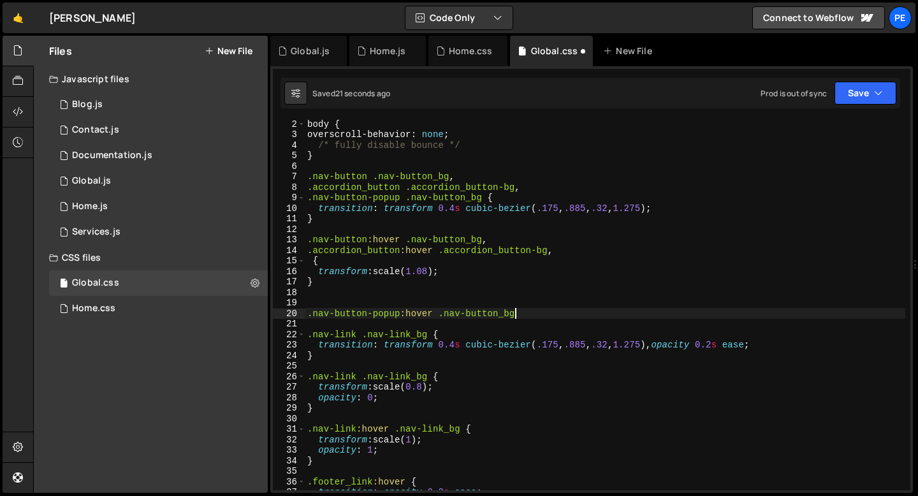
paste textarea "}"
type textarea "}"
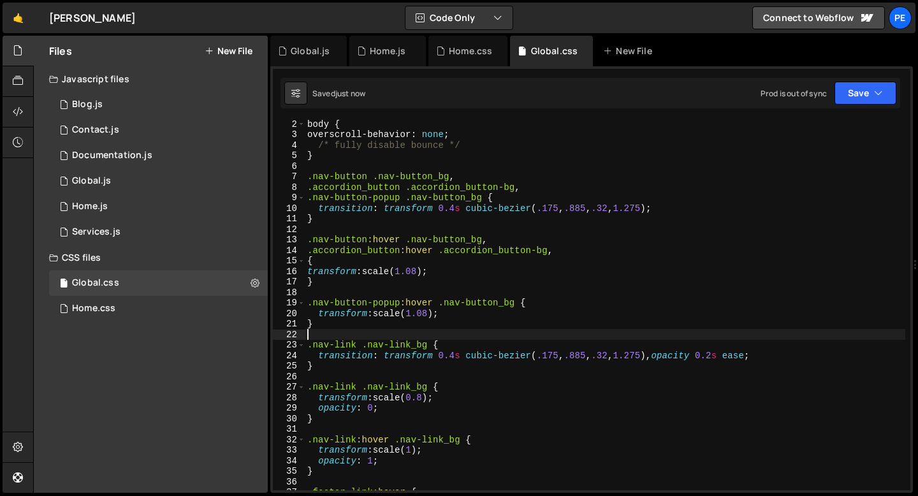
click at [431, 312] on div "body { overscroll-behavior : none ; /* fully disable bounce */ } .nav-button .n…" at bounding box center [605, 314] width 600 height 391
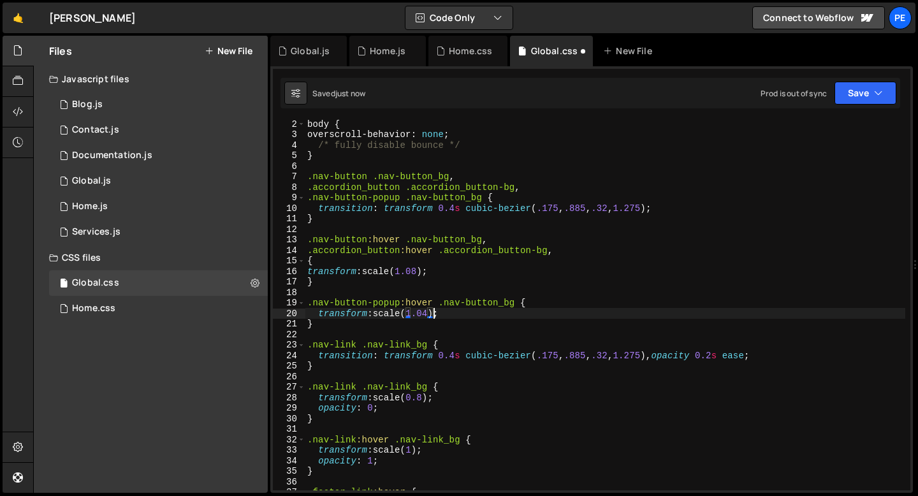
scroll to position [0, 8]
click at [550, 258] on div "body { overscroll-behavior : none ; /* fully disable bounce */ } .nav-button .n…" at bounding box center [605, 314] width 600 height 391
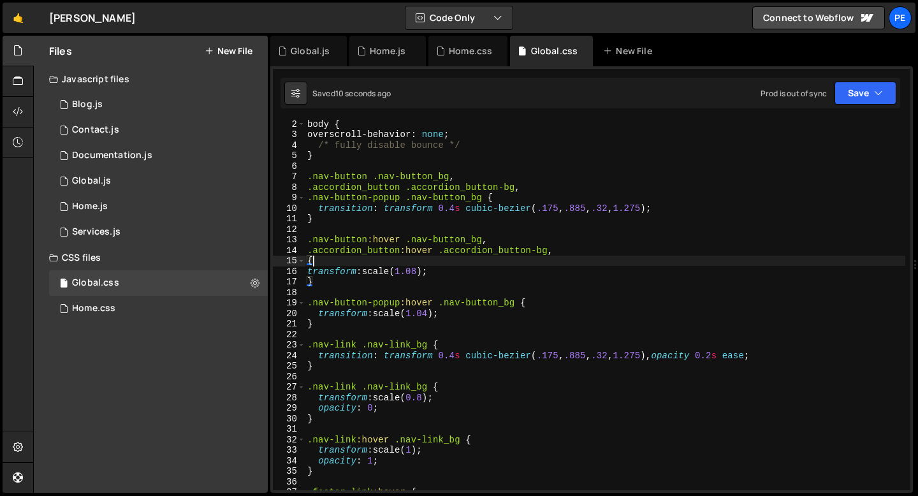
scroll to position [0, 0]
click at [558, 247] on div "body { overscroll-behavior : none ; /* fully disable bounce */ } .nav-button .n…" at bounding box center [605, 314] width 600 height 391
type textarea ".accordion_button:hover .accordion_button-bg {"
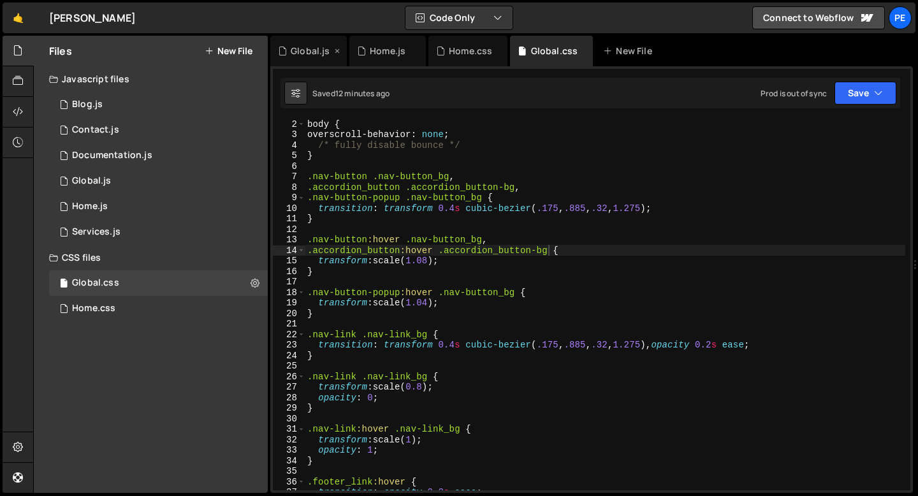
click at [310, 55] on div "Global.js" at bounding box center [310, 51] width 39 height 13
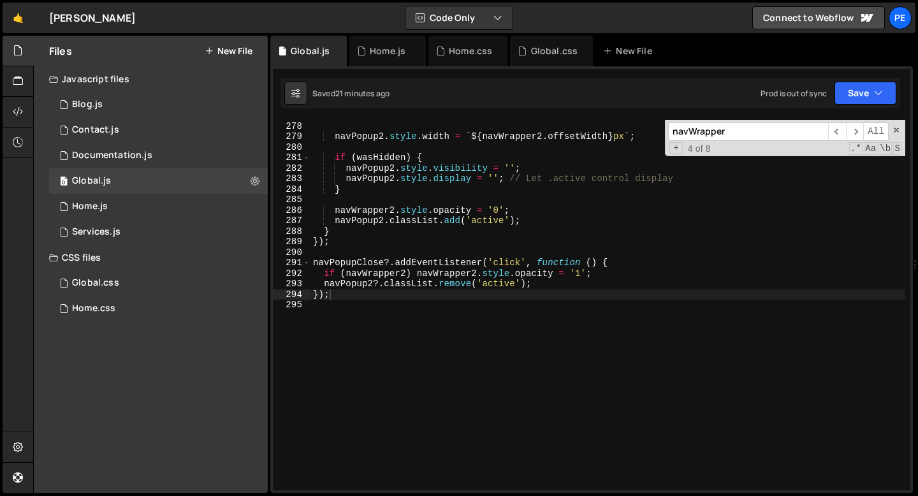
scroll to position [2912, 0]
click at [320, 326] on div "} navPopup2 . style . width = ` ${ navWrapper2 . offsetWidth } px ` ; if ( wasH…" at bounding box center [607, 305] width 595 height 391
click at [896, 131] on span at bounding box center [896, 130] width 9 height 9
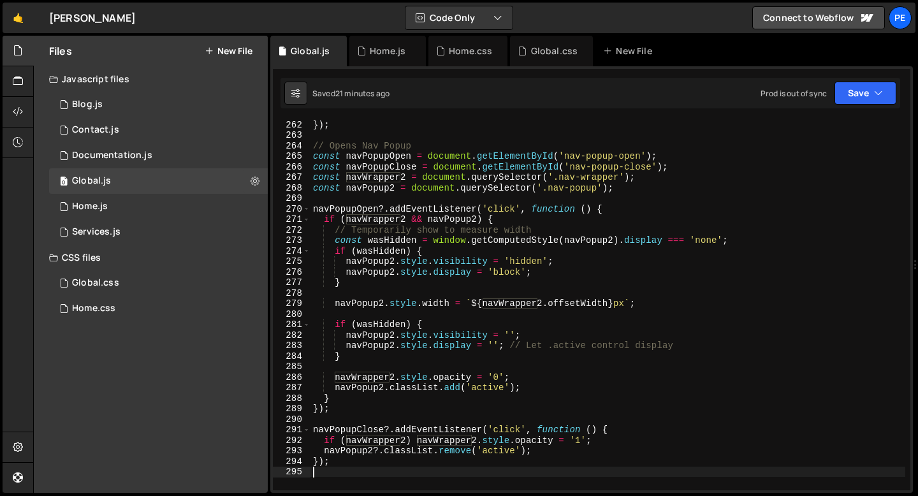
scroll to position [2723, 0]
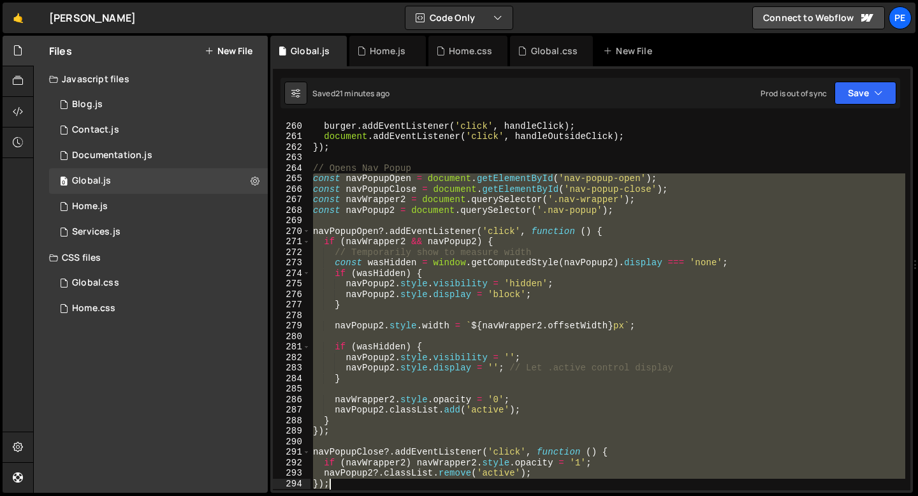
drag, startPoint x: 314, startPoint y: 178, endPoint x: 391, endPoint y: 479, distance: 310.4
click at [391, 479] on div "burger . addEventListener ( 'click' , handleClick ) ; document . addEventListen…" at bounding box center [607, 305] width 595 height 391
paste textarea
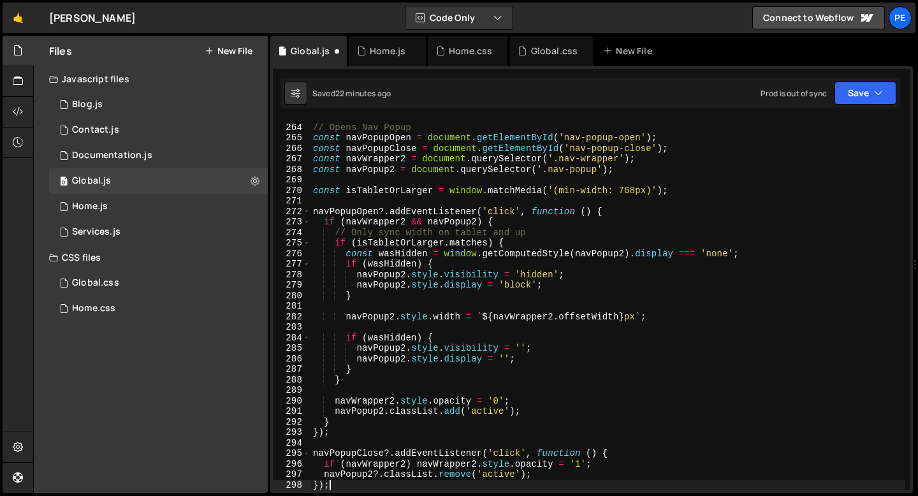
type textarea "});"
click at [858, 91] on button "Save" at bounding box center [865, 93] width 62 height 23
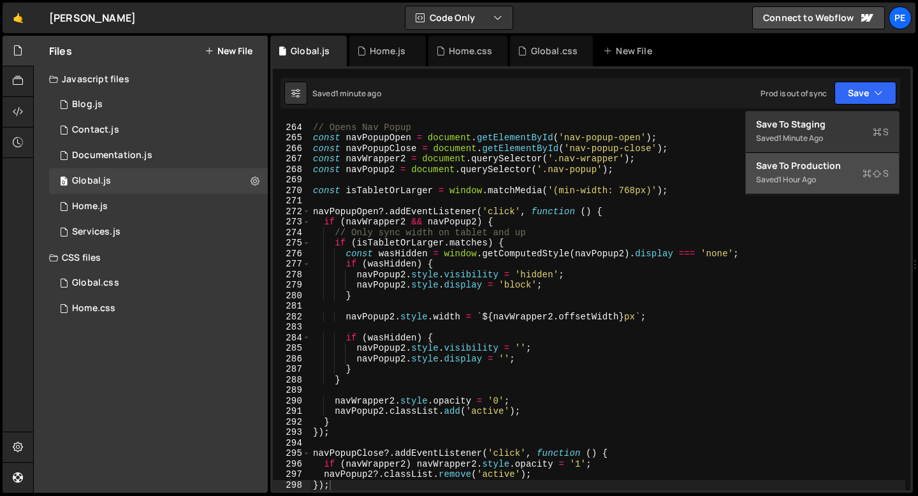
click at [794, 169] on div "Save to Production S" at bounding box center [822, 165] width 133 height 13
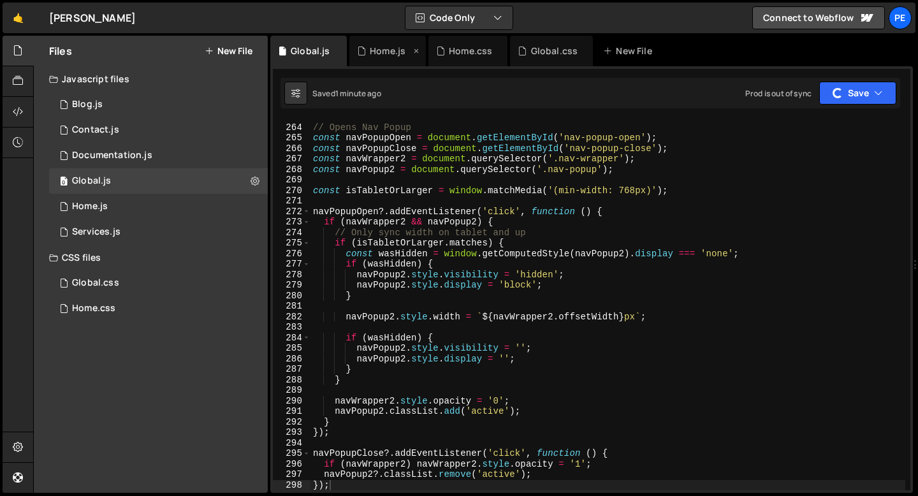
click at [381, 55] on div "Home.js" at bounding box center [388, 51] width 36 height 13
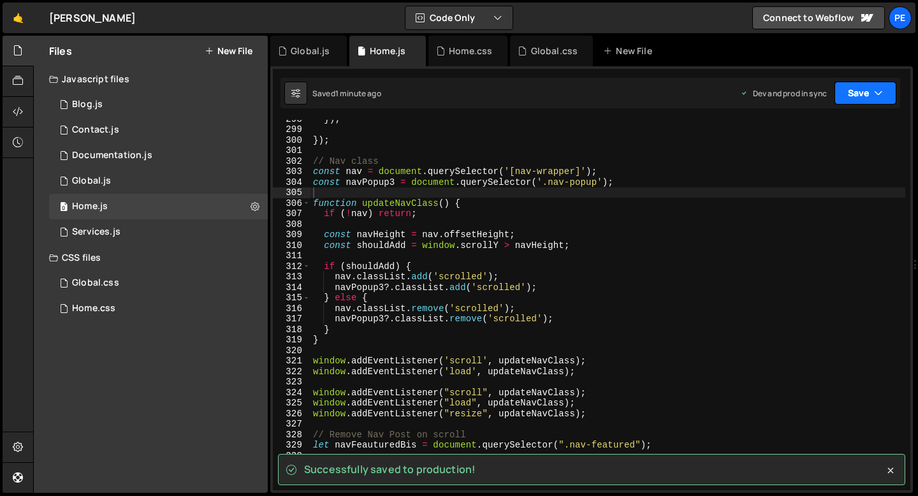
click at [859, 93] on button "Save" at bounding box center [865, 93] width 62 height 23
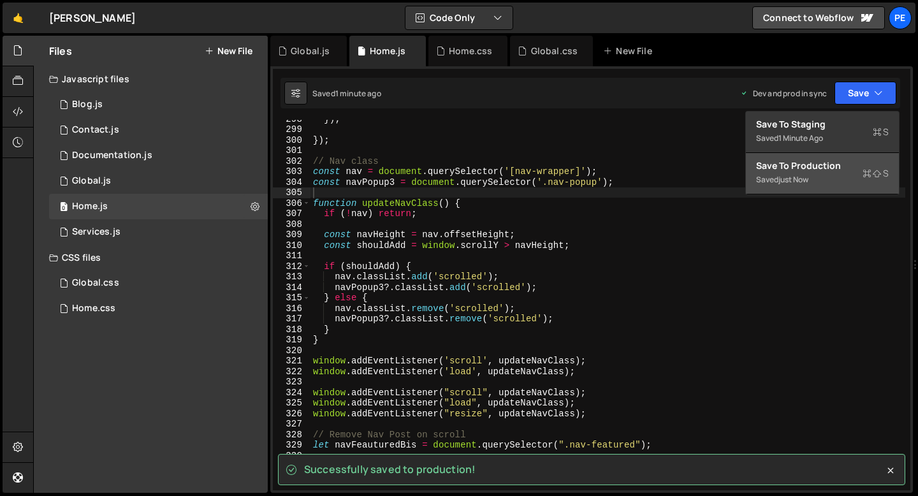
click at [818, 175] on div "Saved just now" at bounding box center [822, 179] width 133 height 15
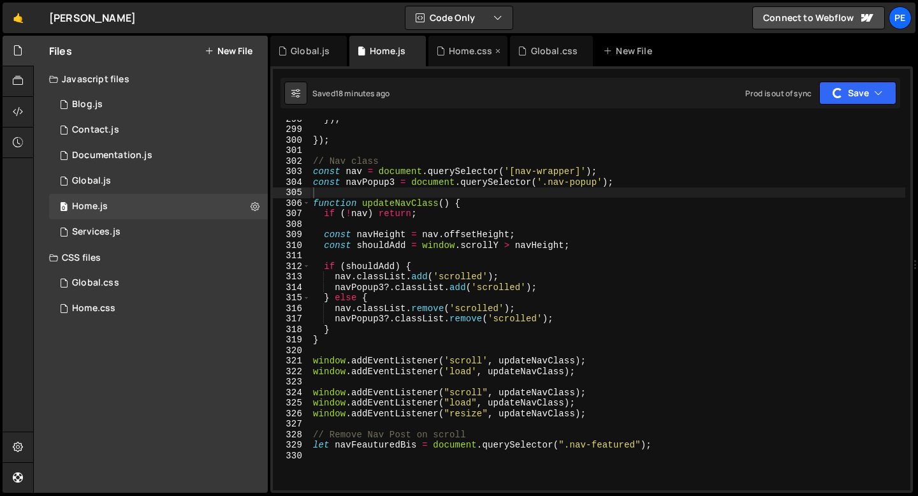
click at [447, 49] on div "Home.css" at bounding box center [464, 51] width 56 height 13
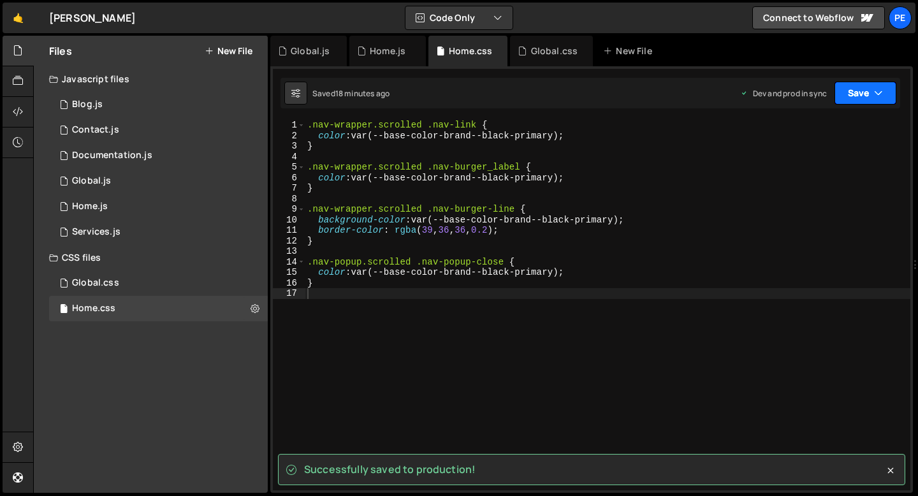
click at [860, 102] on button "Save" at bounding box center [865, 93] width 62 height 23
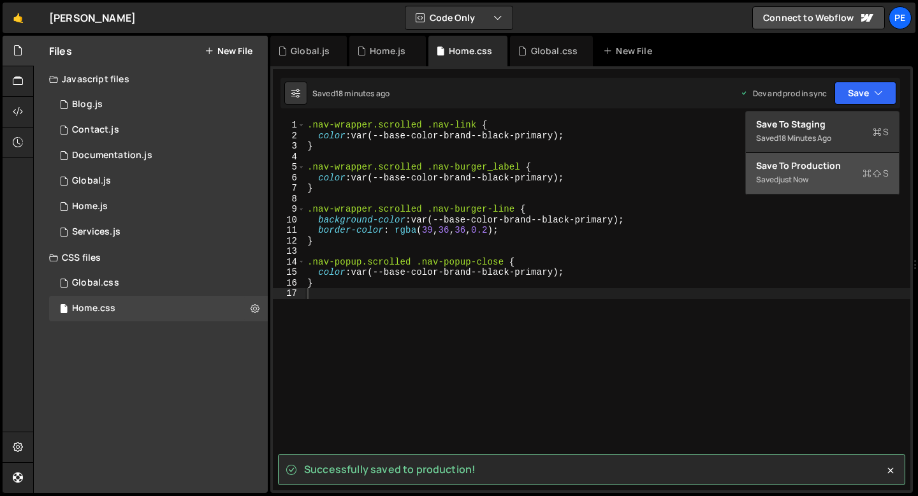
click at [813, 180] on div "Saved just now" at bounding box center [822, 179] width 133 height 15
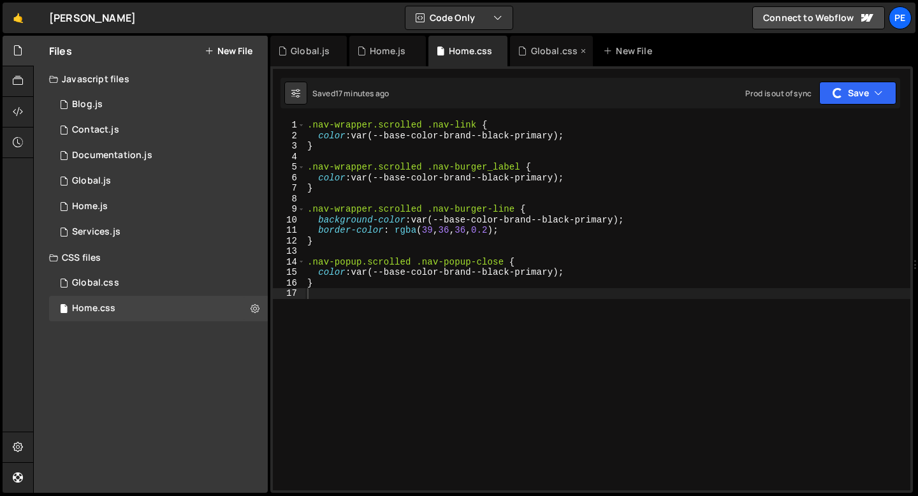
click at [533, 57] on div "Global.css" at bounding box center [551, 51] width 83 height 31
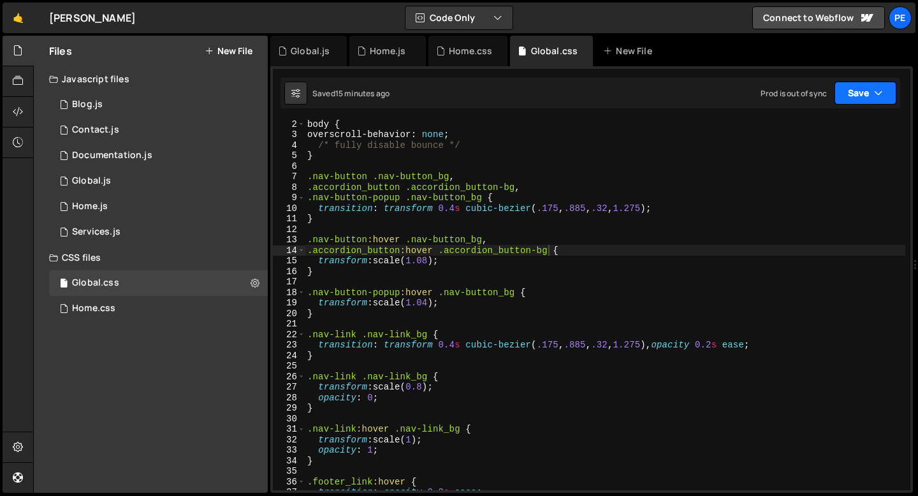
click at [871, 98] on button "Save" at bounding box center [865, 93] width 62 height 23
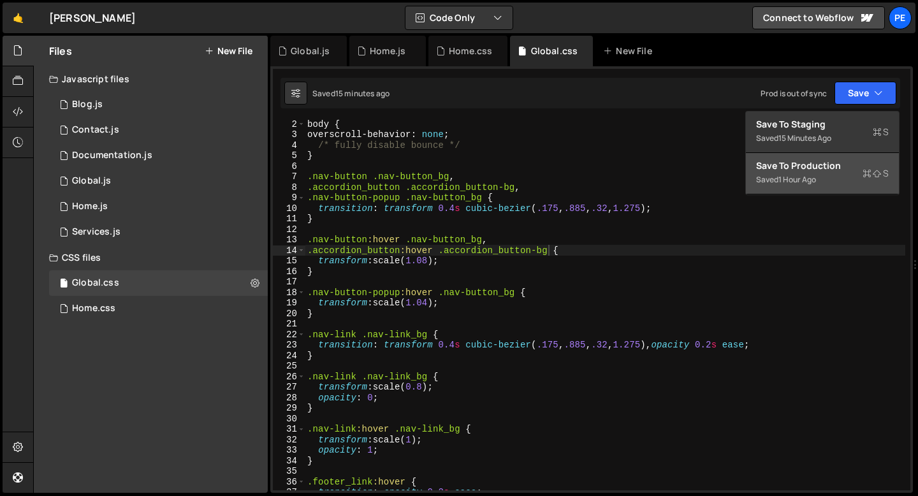
click at [804, 181] on div "1 hour ago" at bounding box center [797, 179] width 38 height 11
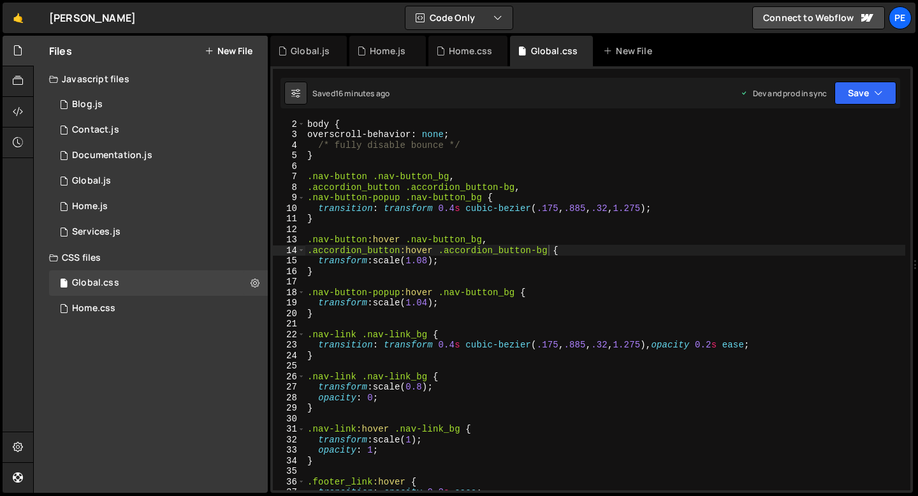
click at [363, 270] on div "body { overscroll-behavior : none ; /* fully disable bounce */ } .nav-button .n…" at bounding box center [605, 314] width 600 height 391
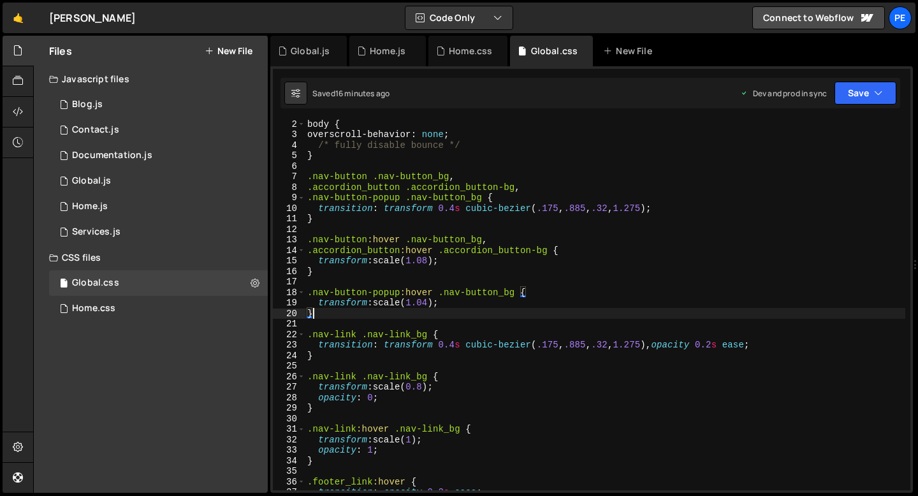
click at [322, 315] on div "body { overscroll-behavior : none ; /* fully disable bounce */ } .nav-button .n…" at bounding box center [605, 314] width 600 height 391
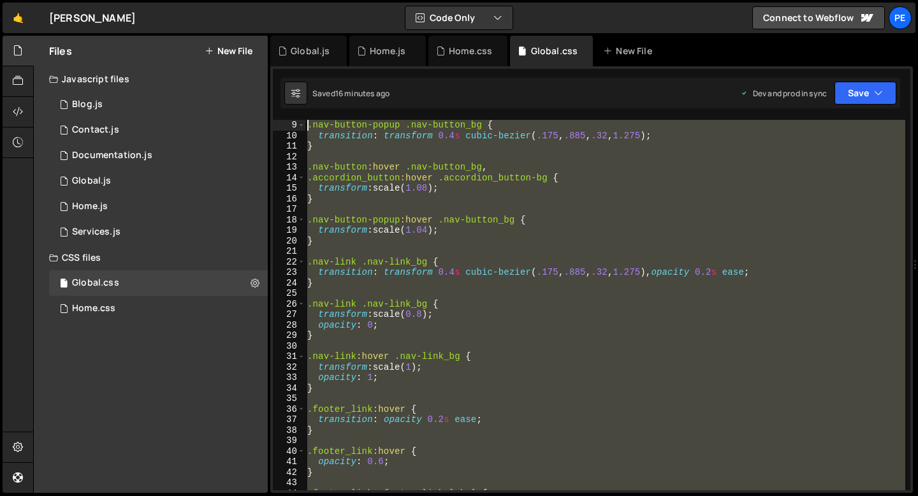
scroll to position [0, 0]
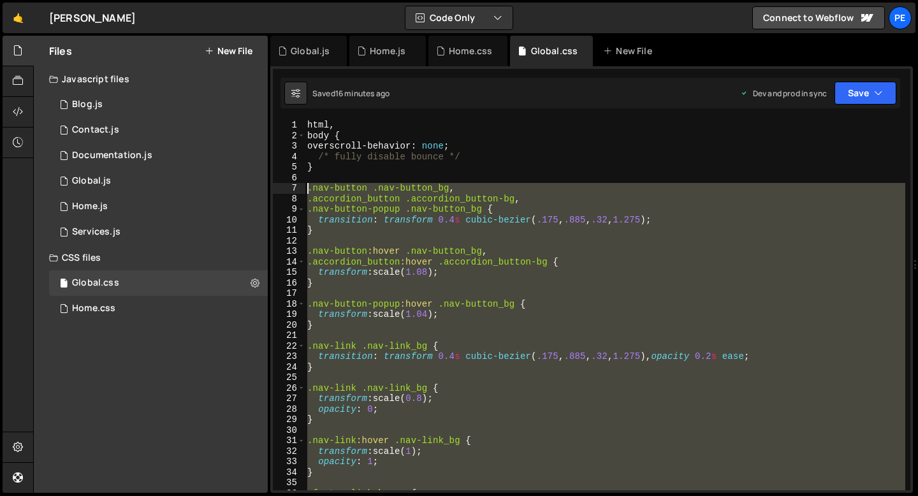
drag, startPoint x: 315, startPoint y: 397, endPoint x: 288, endPoint y: 188, distance: 210.8
click at [288, 188] on div "} 1 2 3 4 5 6 7 8 9 10 11 12 13 14 15 16 17 18 19 20 21 22 23 24 25 26 27 28 29…" at bounding box center [591, 305] width 637 height 370
type textarea ".nav-button .nav-button_bg, .accordion_button .accordion_button-bg,"
paste textarea
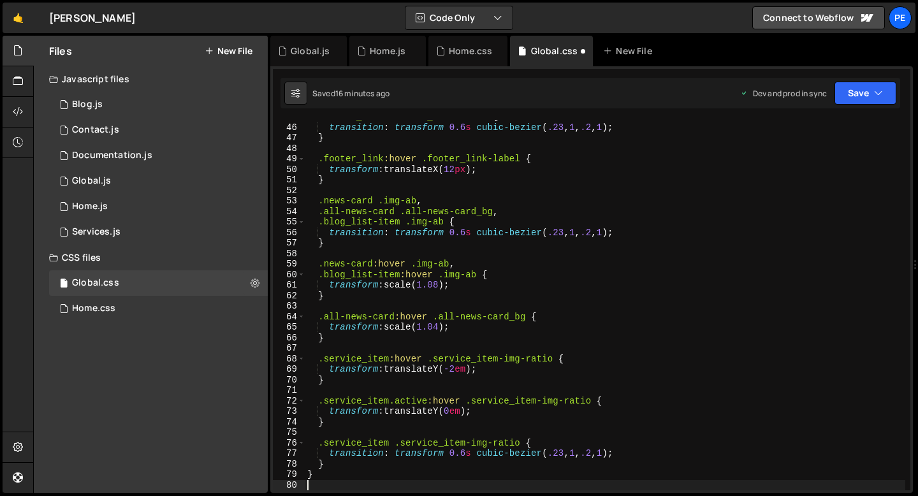
type textarea "}"
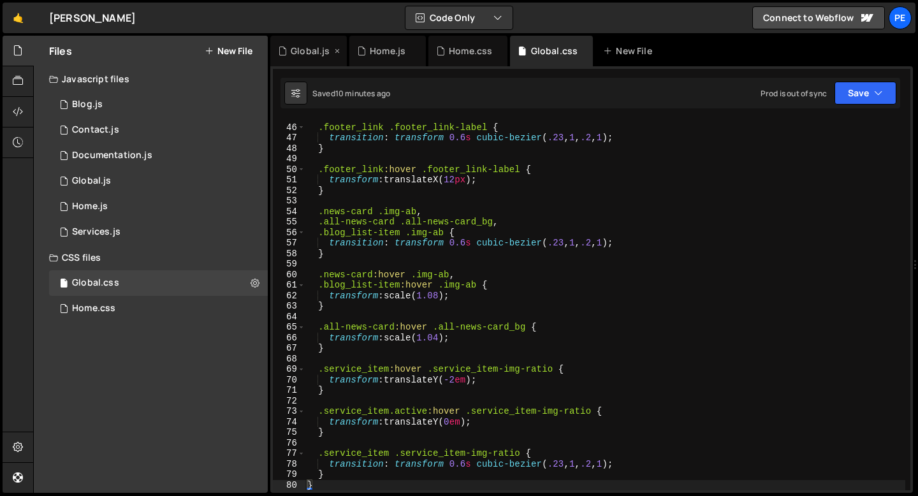
click at [290, 56] on div "Global.js" at bounding box center [305, 51] width 54 height 13
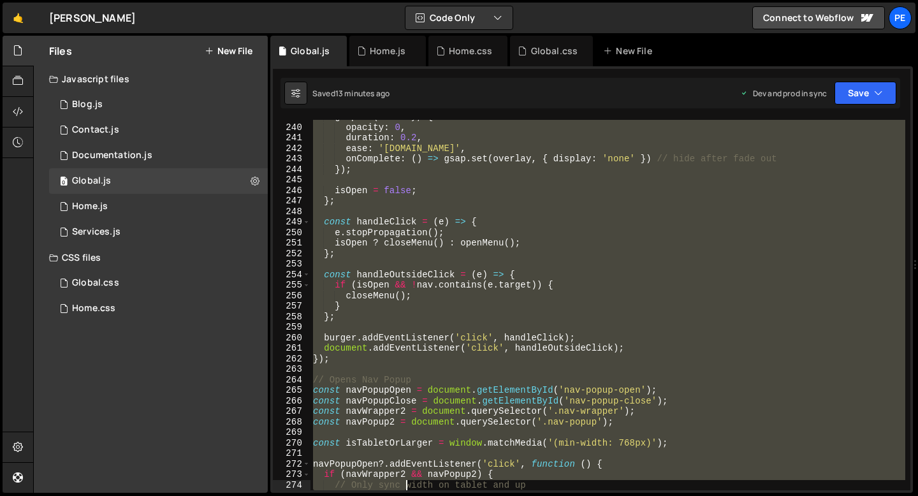
scroll to position [2553, 0]
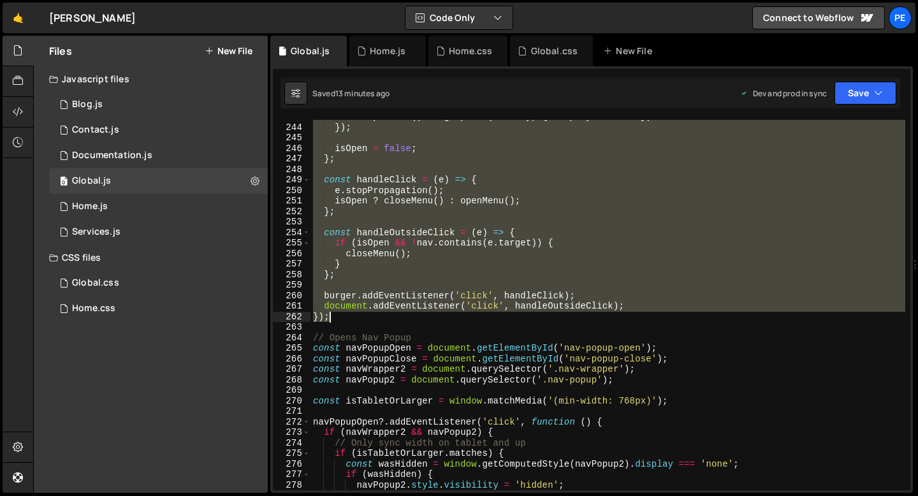
drag, startPoint x: 315, startPoint y: 146, endPoint x: 382, endPoint y: 321, distance: 187.0
click at [382, 321] on div "onComplete : ( ) => gsap . set ( overlay , { display : 'none' }) // hide after …" at bounding box center [607, 307] width 595 height 391
type textarea "document.addEventListener('click', handleOutsideClick); });"
paste textarea
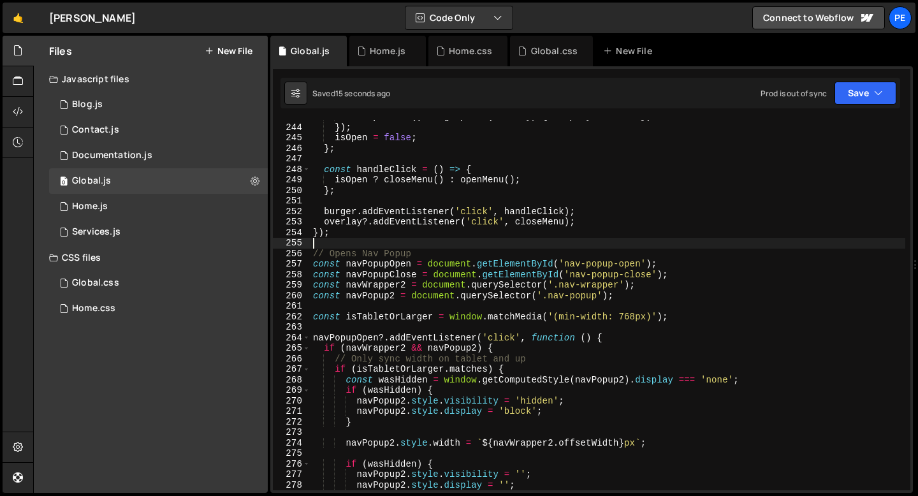
click at [404, 308] on div "onComplete : ( ) => gsap . set ( overlay , { display : 'none' }) }) ; isOpen = …" at bounding box center [607, 307] width 595 height 391
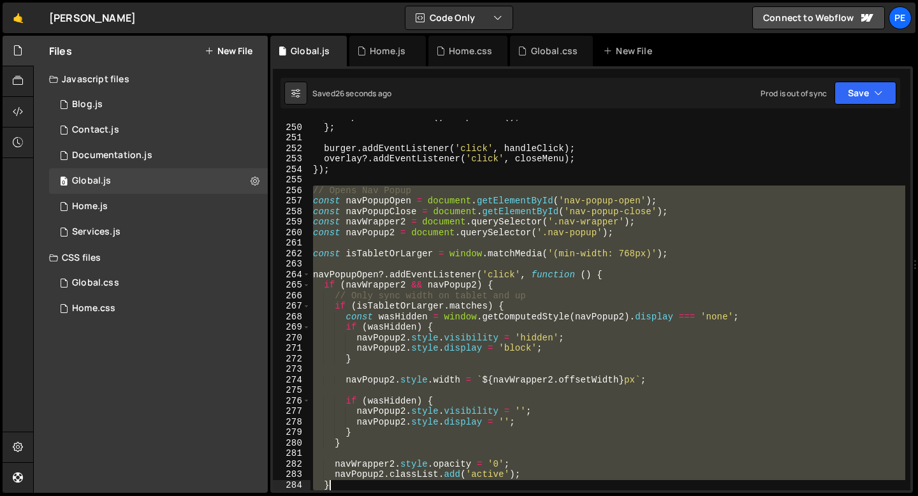
scroll to position [2690, 0]
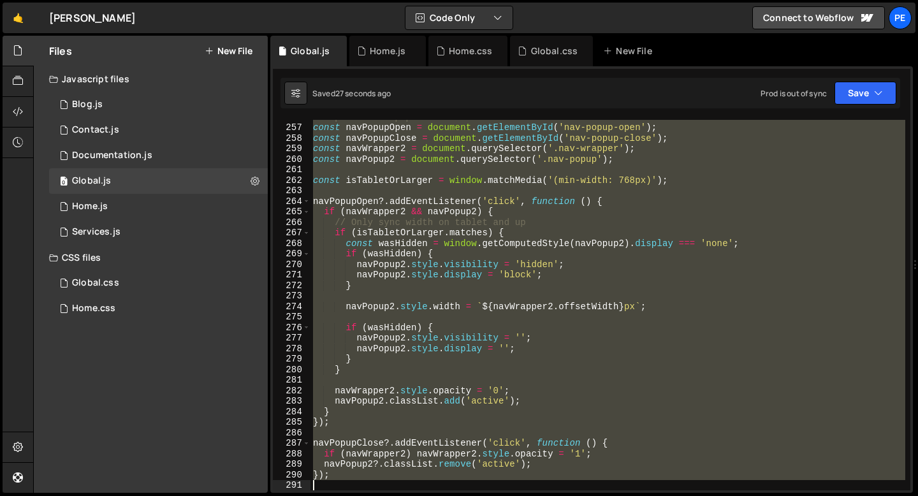
drag, startPoint x: 314, startPoint y: 255, endPoint x: 385, endPoint y: 483, distance: 238.9
click at [385, 483] on div "// Opens Nav Popup const navPopupOpen = document . getElementById ( 'nav-popup-…" at bounding box center [607, 307] width 595 height 391
type textarea "});"
paste textarea
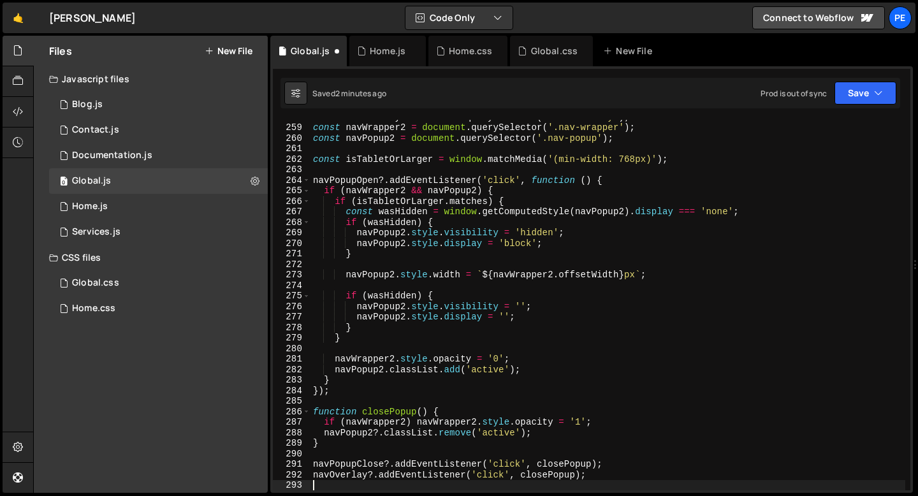
scroll to position [2711, 0]
click at [870, 89] on button "Save" at bounding box center [865, 93] width 62 height 23
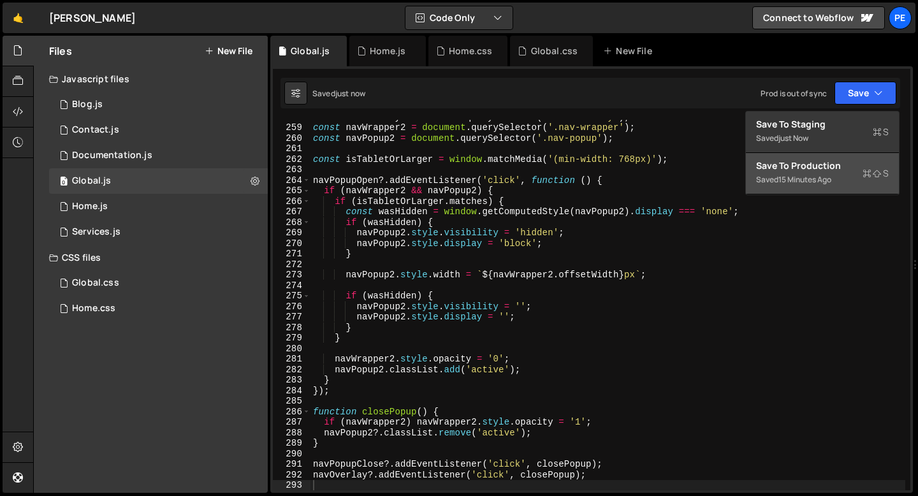
click at [829, 165] on div "Save to Production S" at bounding box center [822, 165] width 133 height 13
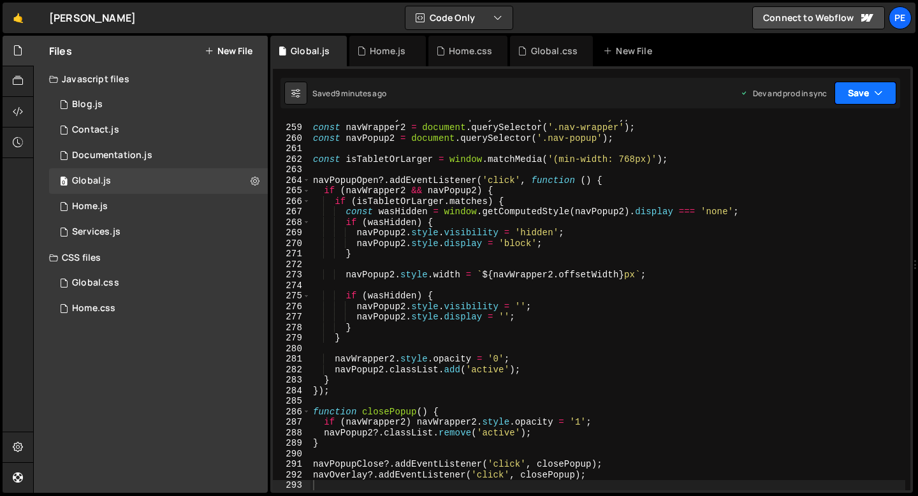
click at [853, 100] on button "Save" at bounding box center [865, 93] width 62 height 23
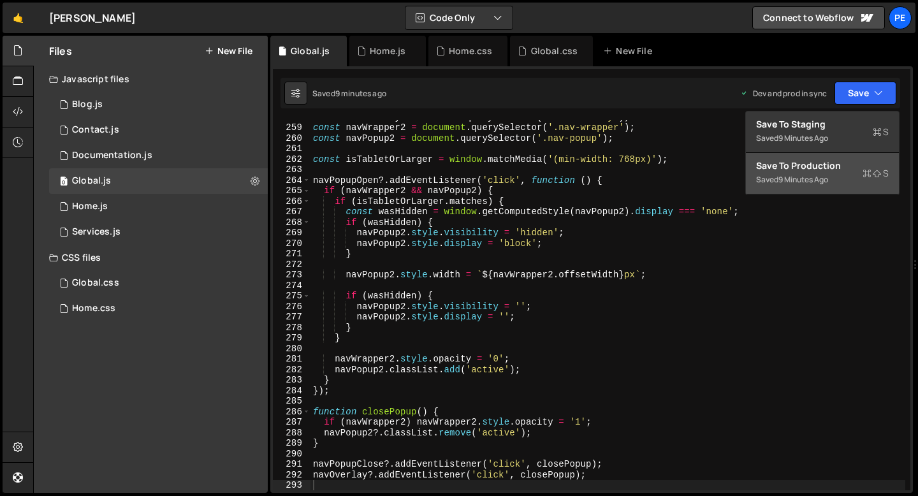
click at [820, 164] on div "Save to Production S" at bounding box center [822, 165] width 133 height 13
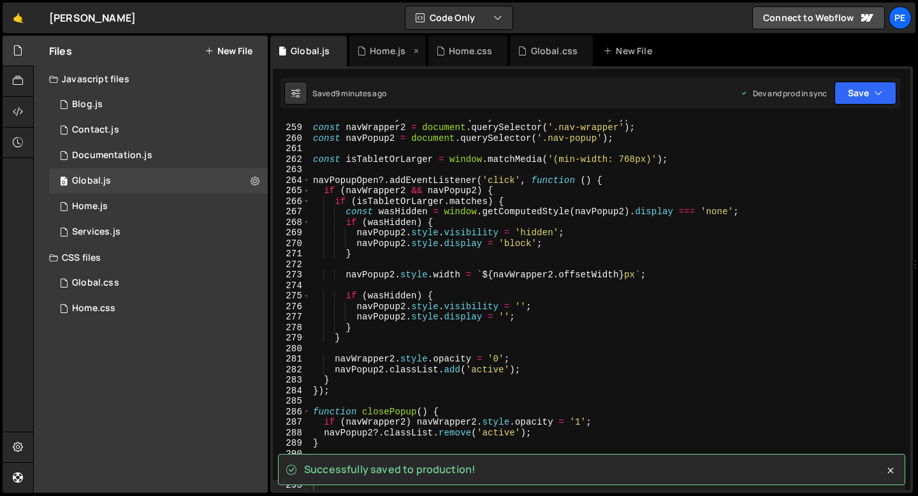
click at [390, 59] on div "Home.js" at bounding box center [387, 51] width 76 height 31
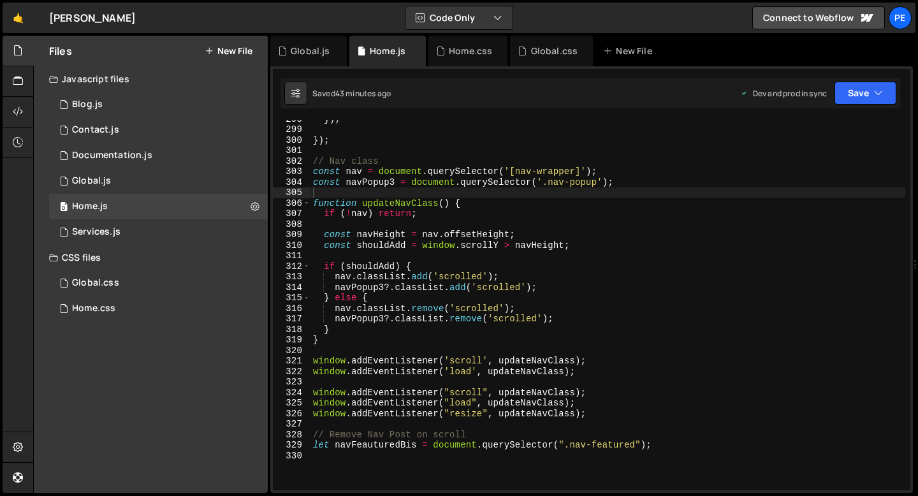
type textarea "});"
click at [382, 143] on div "}) ; }) ; // Nav class const nav = document . querySelector ( '[nav-wrapper]' )…" at bounding box center [607, 308] width 595 height 391
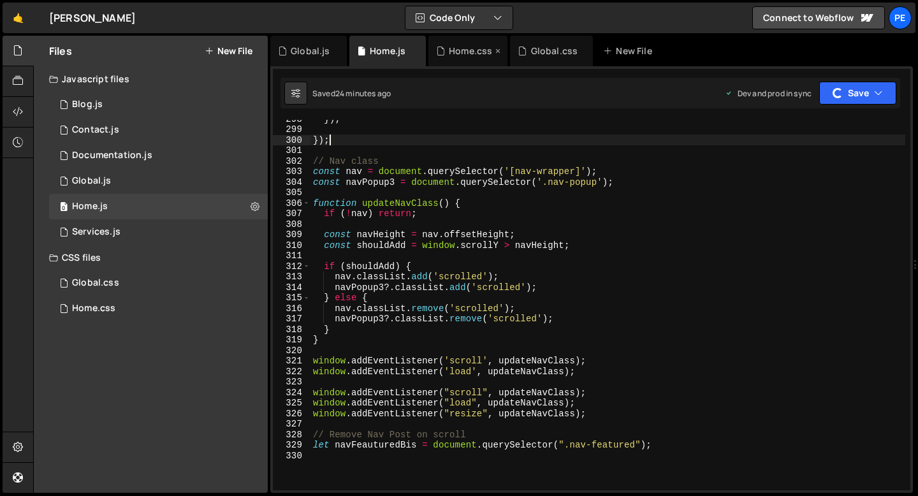
click at [456, 55] on div "Home.css" at bounding box center [470, 51] width 43 height 13
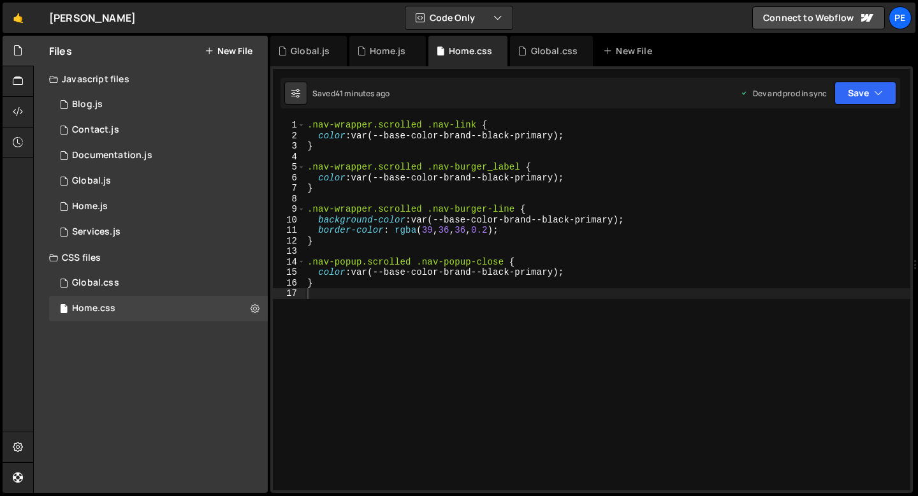
type textarea "}"
click at [442, 147] on div ".nav-wrapper.scrolled .nav-link { color : var(--base-color-brand--black-primary…" at bounding box center [607, 315] width 605 height 391
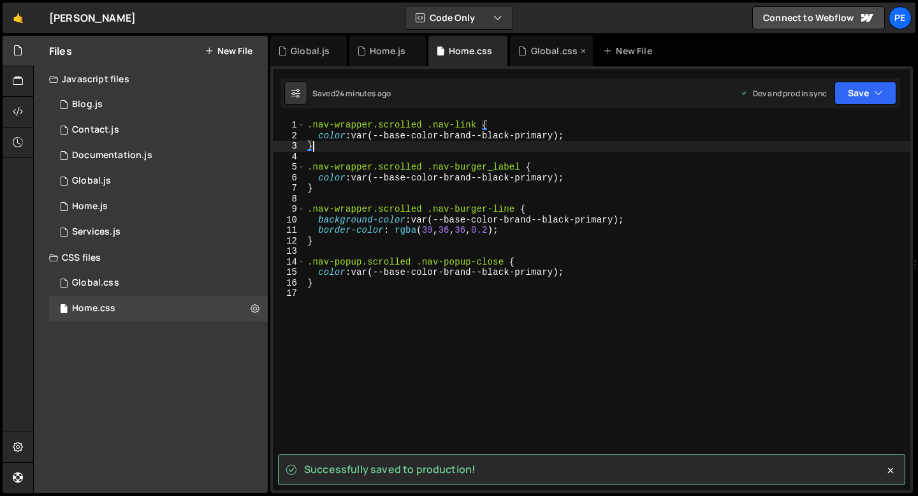
click at [539, 62] on div "Global.css" at bounding box center [551, 51] width 83 height 31
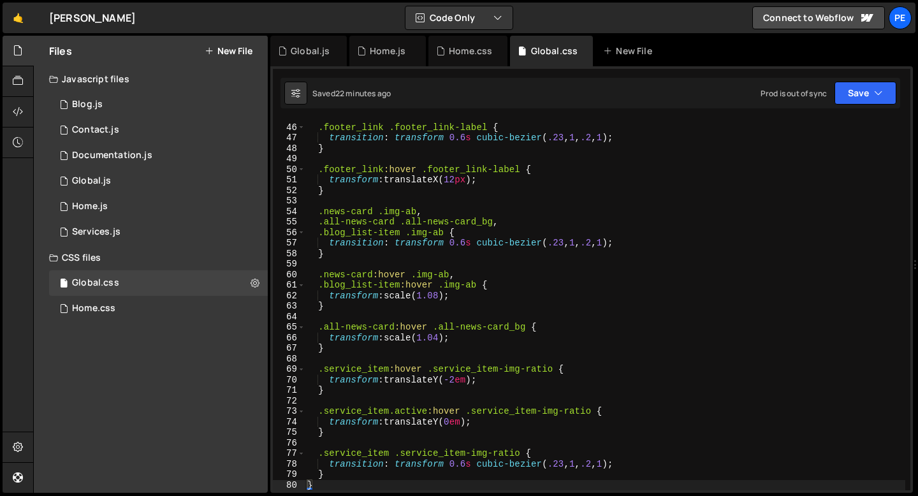
click at [506, 157] on div ".footer_link .footer_link-label { transition : transform 0.6 s cubic-bezier ( .…" at bounding box center [605, 307] width 600 height 391
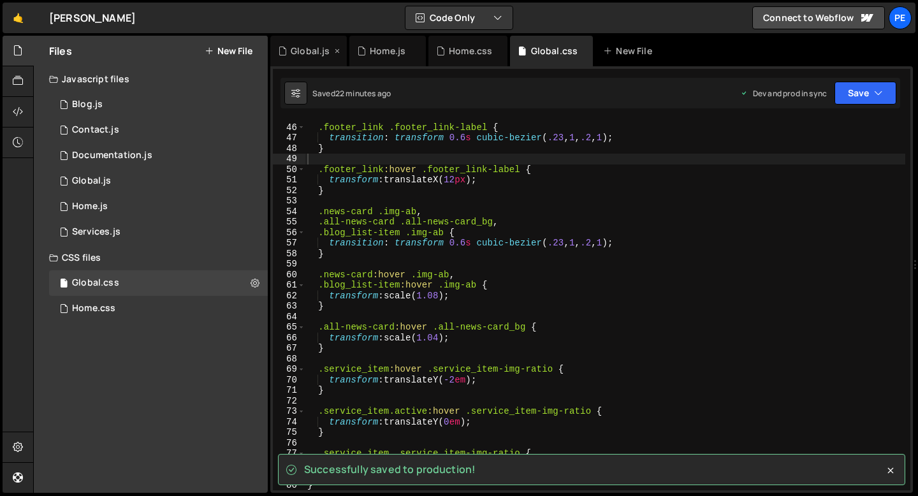
click at [327, 60] on div "Global.js" at bounding box center [308, 51] width 76 height 31
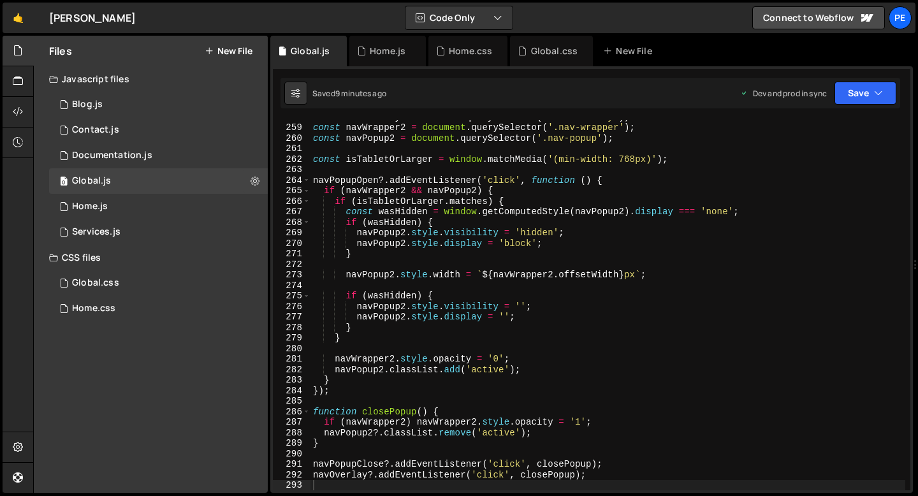
click at [347, 149] on div "const navOverlay = document . querySelector ( '.nav-overlay' ) ; const navWrapp…" at bounding box center [607, 307] width 595 height 391
